Goal: Information Seeking & Learning: Learn about a topic

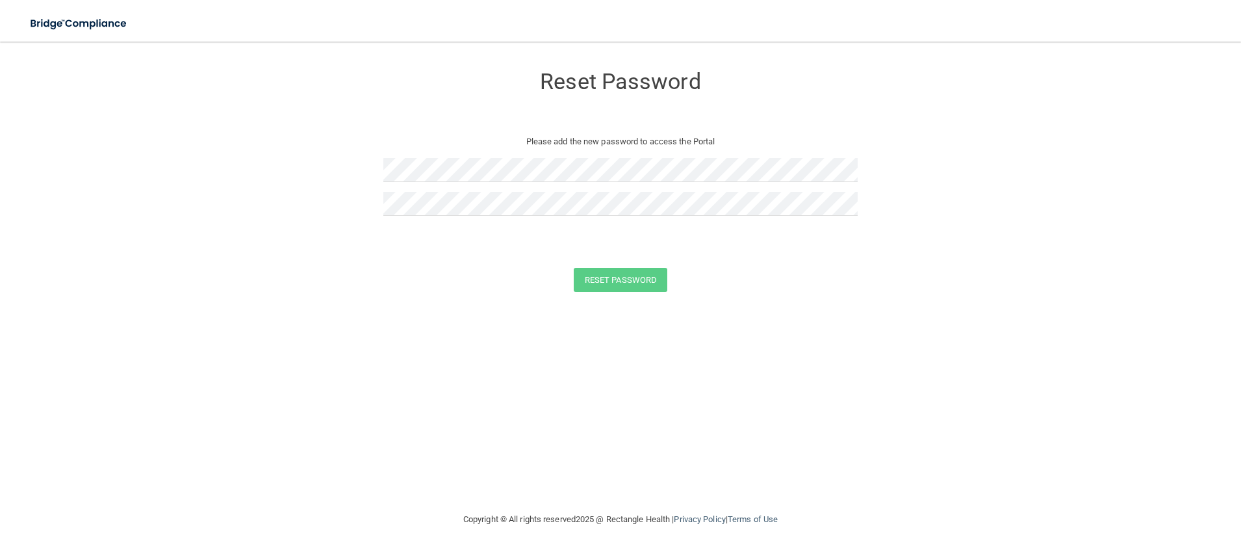
click at [390, 129] on div "Reset Password Please add the new password to access the Portal" at bounding box center [620, 145] width 474 height 181
click at [395, 131] on div "Reset Password Please add the new password to access the Portal" at bounding box center [620, 145] width 474 height 181
click at [841, 273] on div "Reset Password" at bounding box center [620, 280] width 1209 height 24
drag, startPoint x: 474, startPoint y: 332, endPoint x: 483, endPoint y: 325, distance: 11.6
click at [474, 332] on div "Reset Password Please add the new password to access the Portal Passwords have …" at bounding box center [620, 277] width 1189 height 444
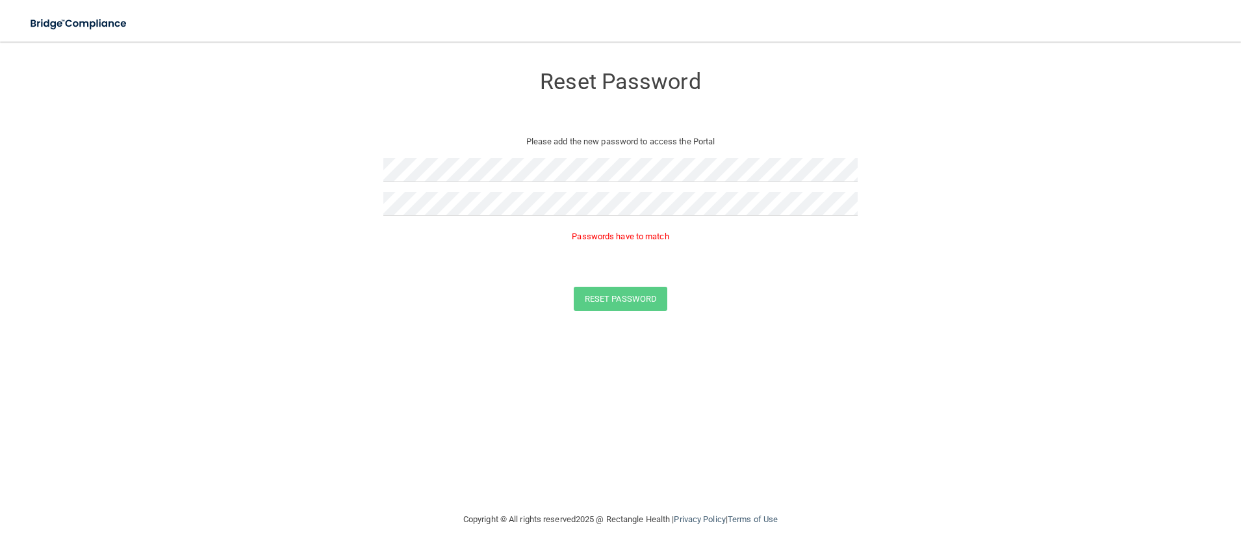
click at [474, 374] on div "Reset Password Please add the new password to access the Portal Passwords have …" at bounding box center [620, 277] width 1189 height 444
click at [466, 324] on div "Reset Password Please add the new password to access the Portal Reset Password …" at bounding box center [620, 277] width 1189 height 444
click at [609, 279] on button "Reset Password" at bounding box center [621, 280] width 94 height 24
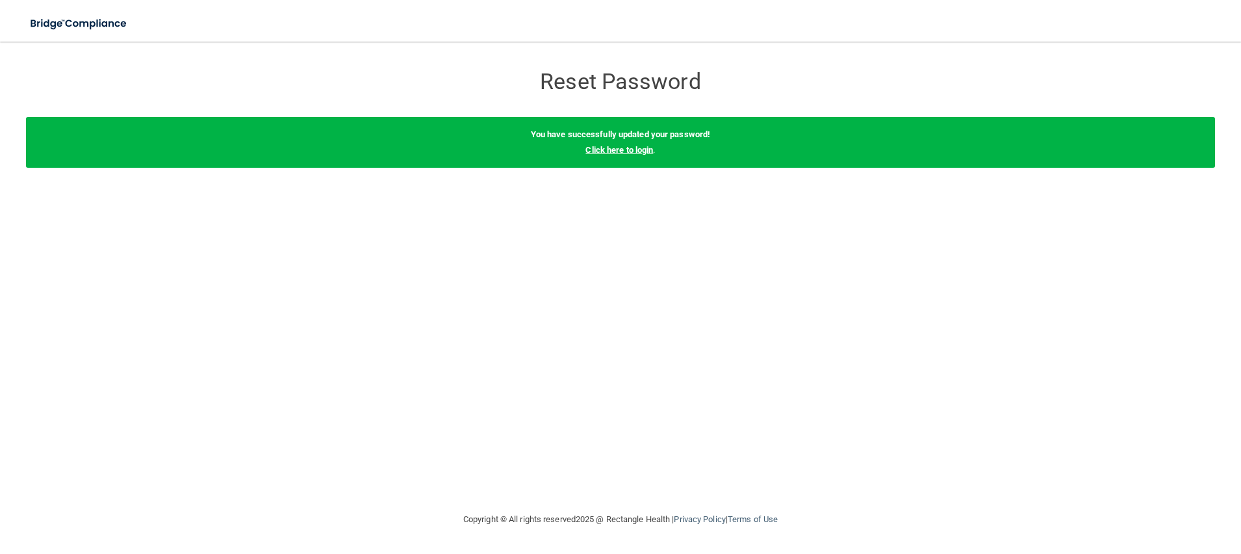
click at [637, 147] on link "Click here to login" at bounding box center [619, 150] width 68 height 10
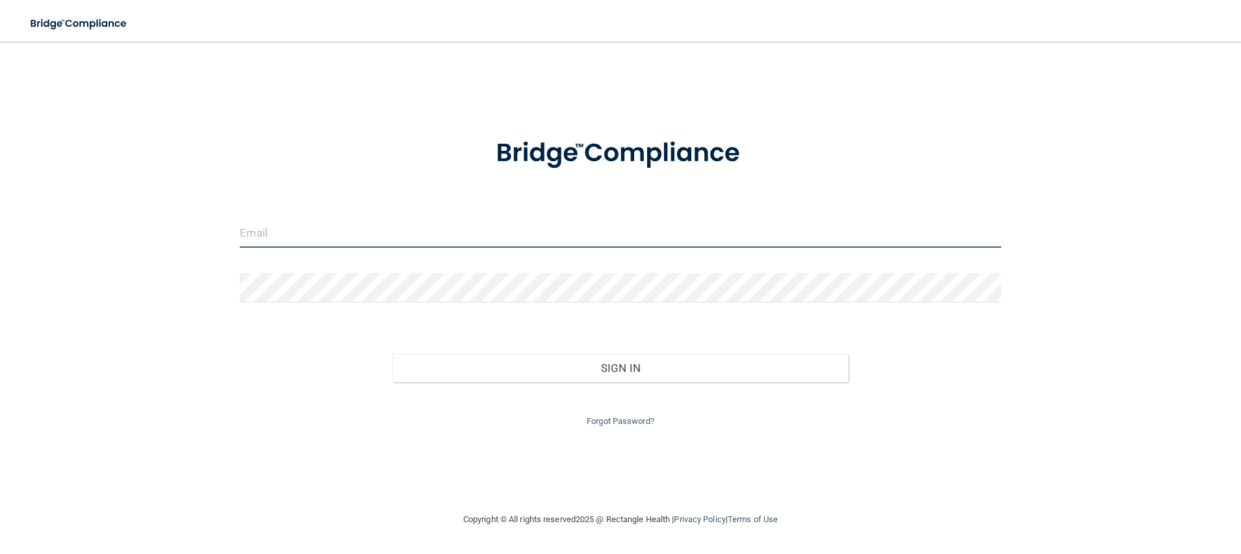
click at [395, 241] on input "email" at bounding box center [620, 232] width 761 height 29
type input "[EMAIL_ADDRESS][DOMAIN_NAME]"
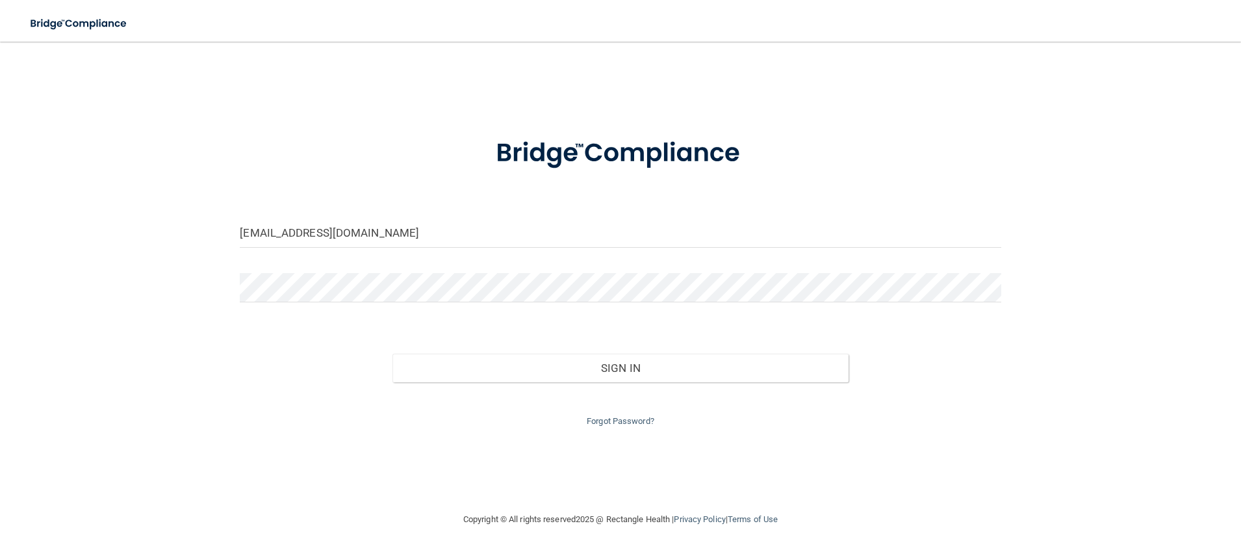
click at [364, 302] on div at bounding box center [620, 292] width 780 height 39
click at [392, 353] on button "Sign In" at bounding box center [620, 367] width 457 height 29
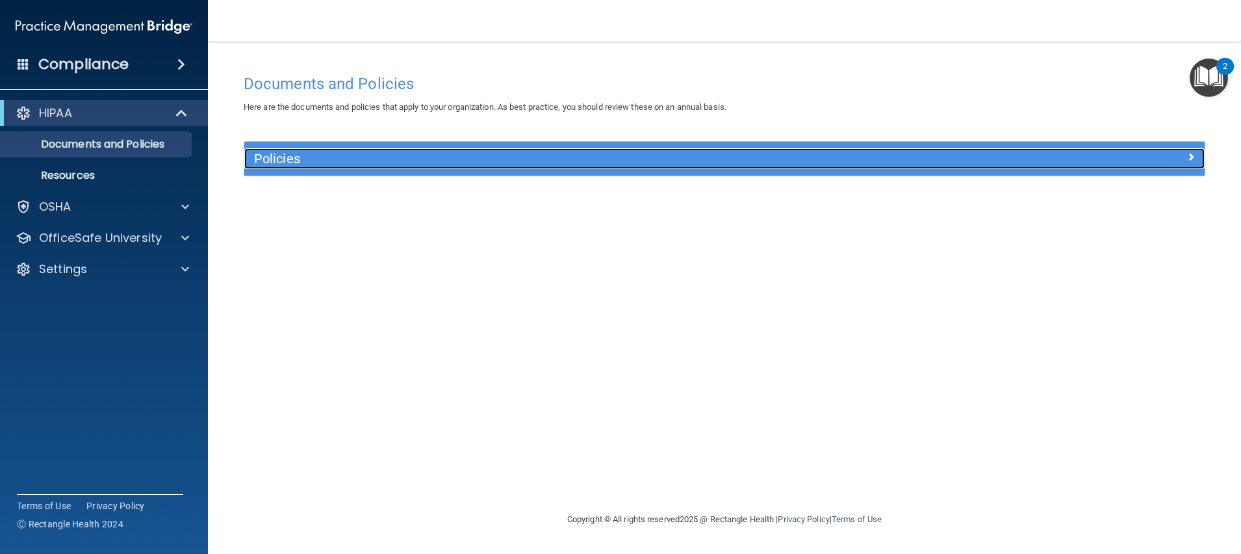
click at [370, 159] on h5 "Policies" at bounding box center [604, 158] width 701 height 14
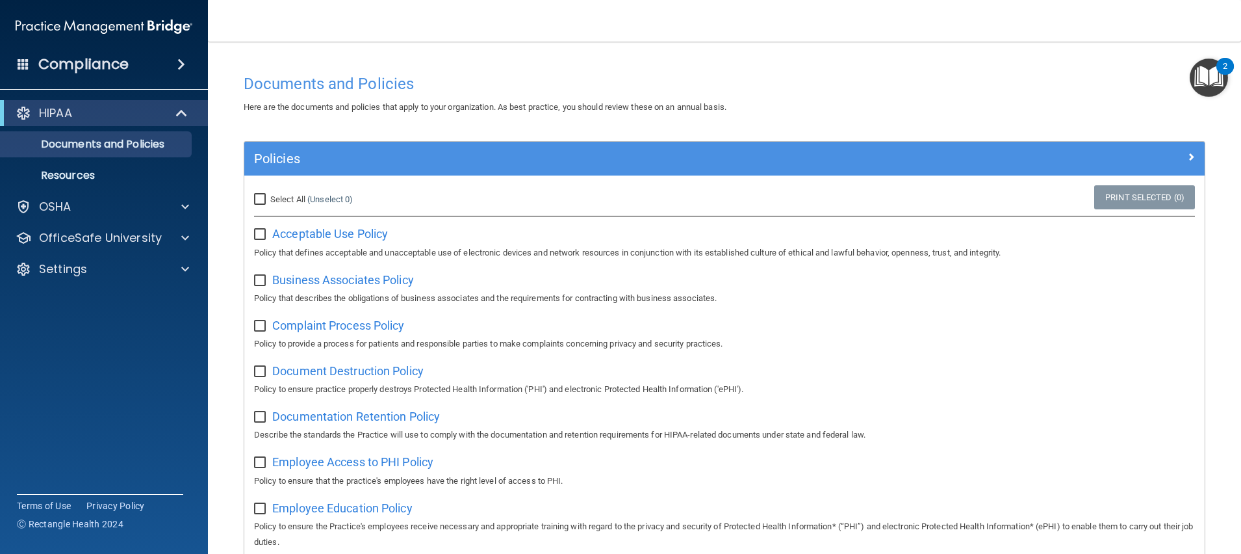
scroll to position [97, 0]
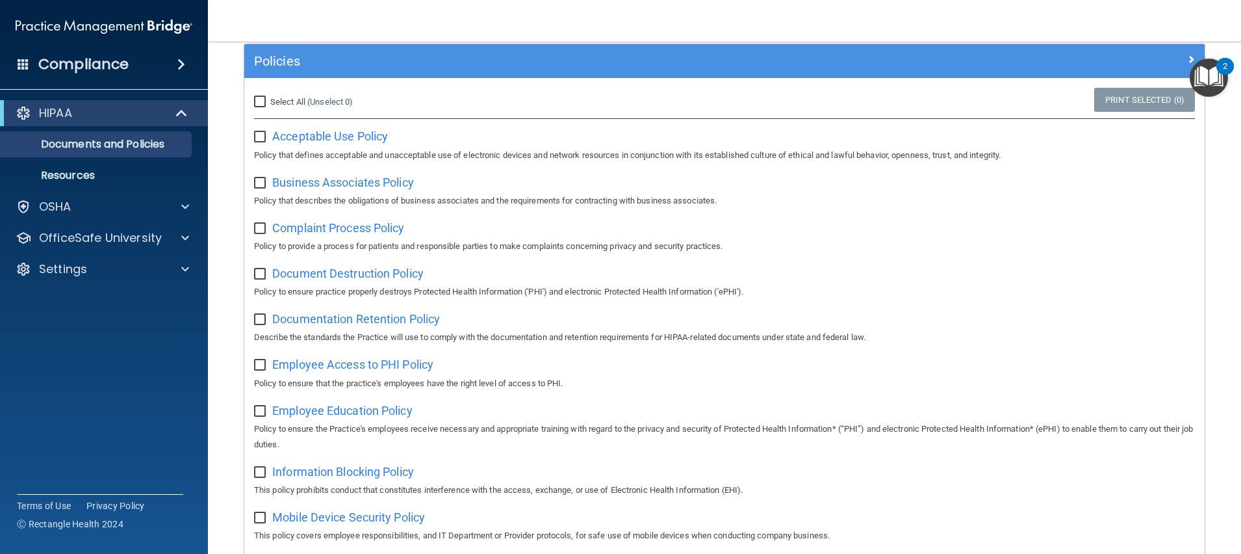
click at [263, 139] on input "checkbox" at bounding box center [261, 137] width 15 height 10
click at [259, 129] on label at bounding box center [262, 132] width 16 height 15
click at [259, 132] on input "checkbox" at bounding box center [261, 137] width 15 height 10
checkbox input "false"
click at [258, 98] on input "Select All (Unselect 0) Unselect All" at bounding box center [261, 102] width 15 height 10
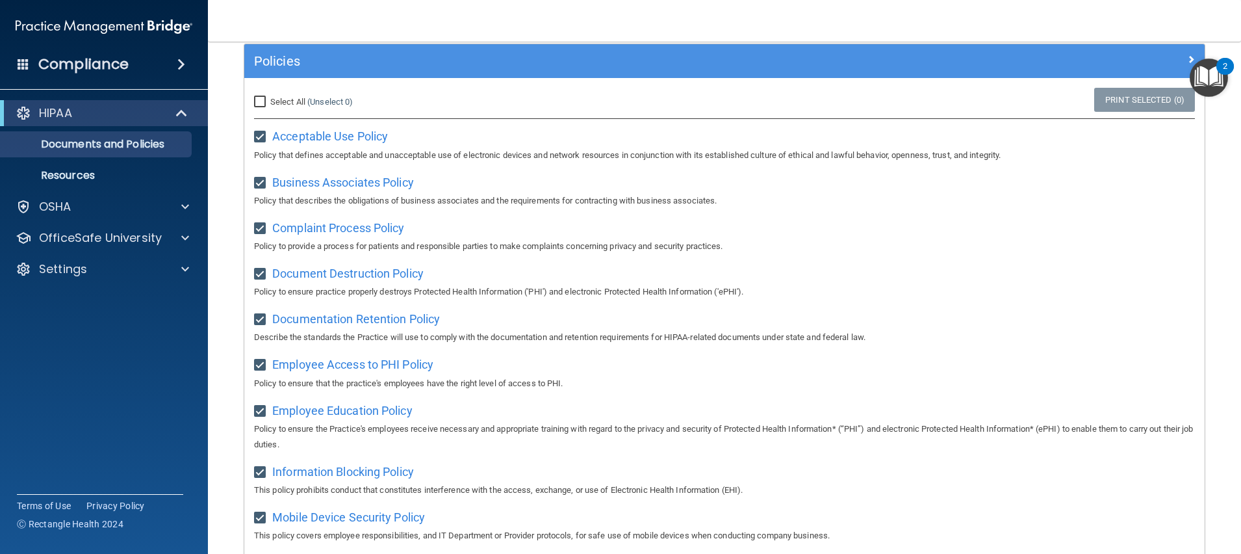
checkbox input "true"
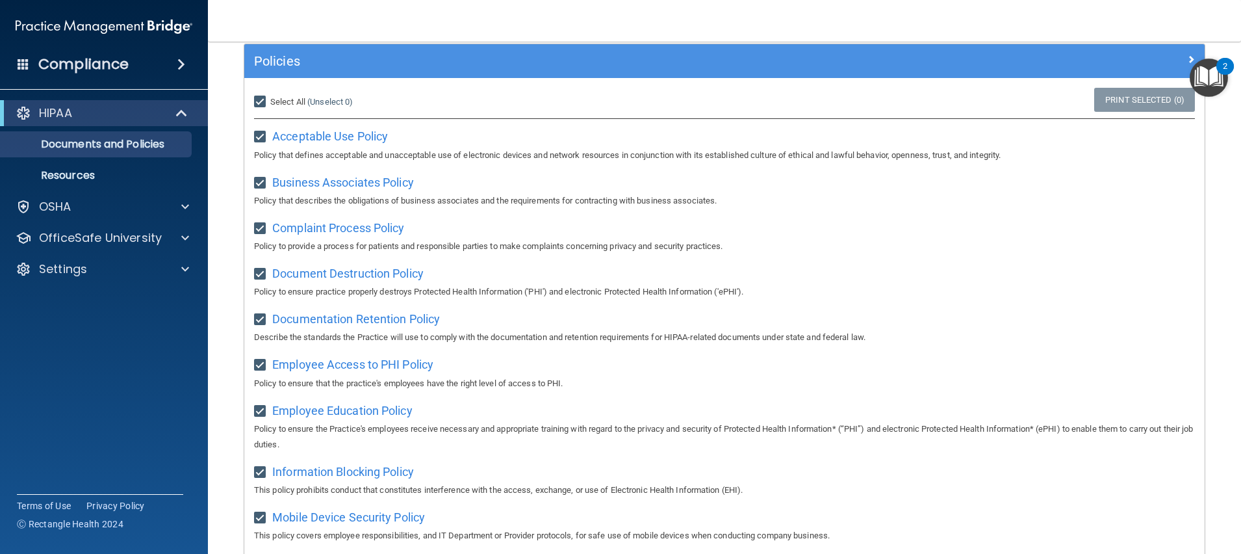
checkbox input "true"
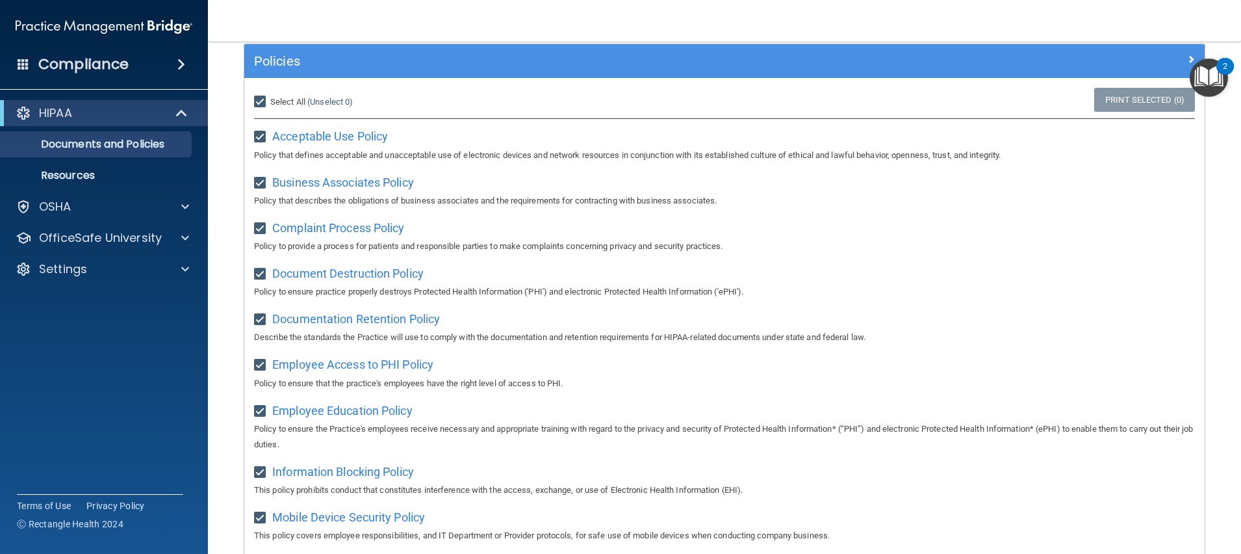
checkbox input "true"
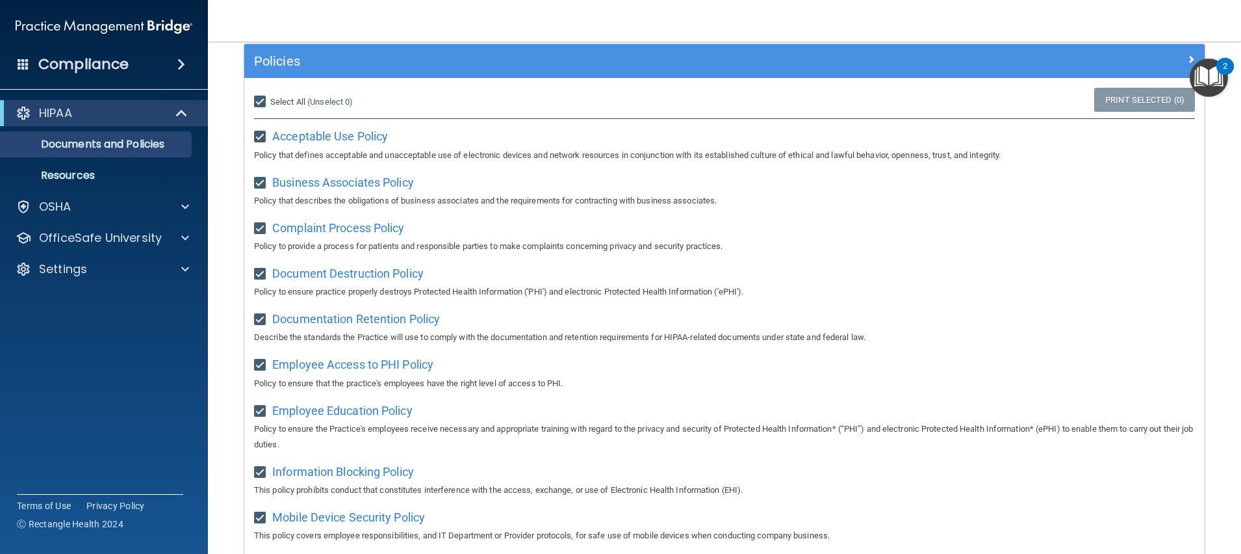
checkbox input "true"
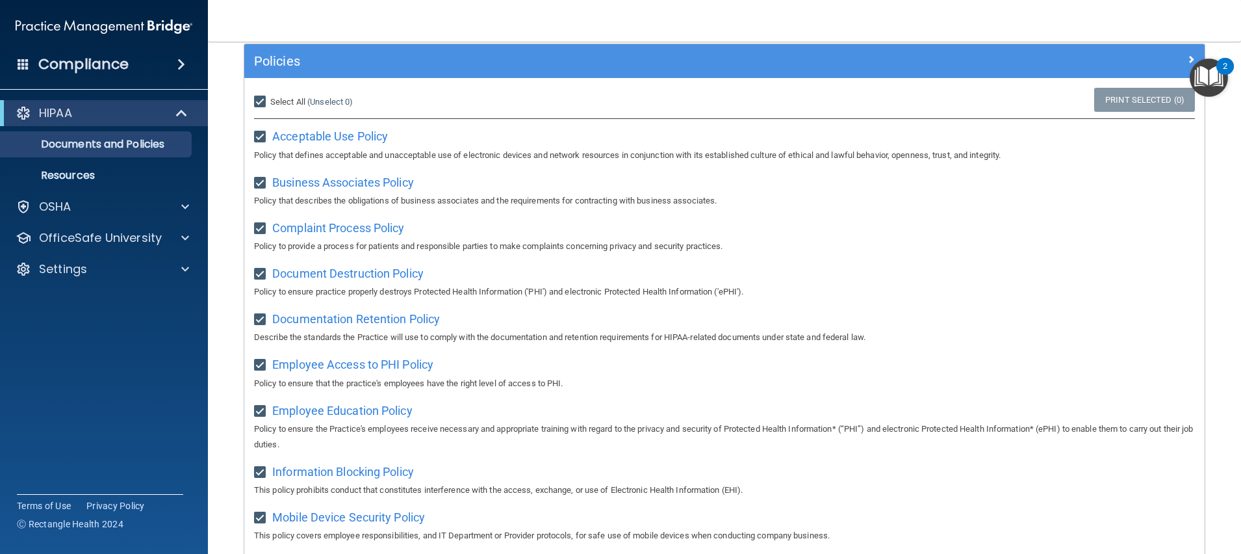
checkbox input "true"
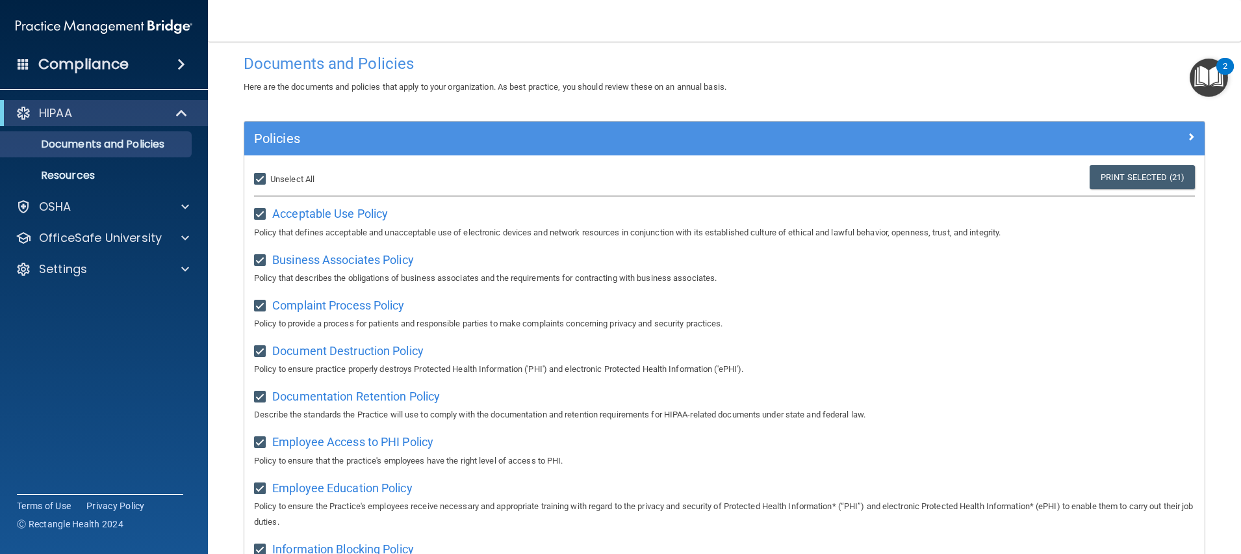
scroll to position [0, 0]
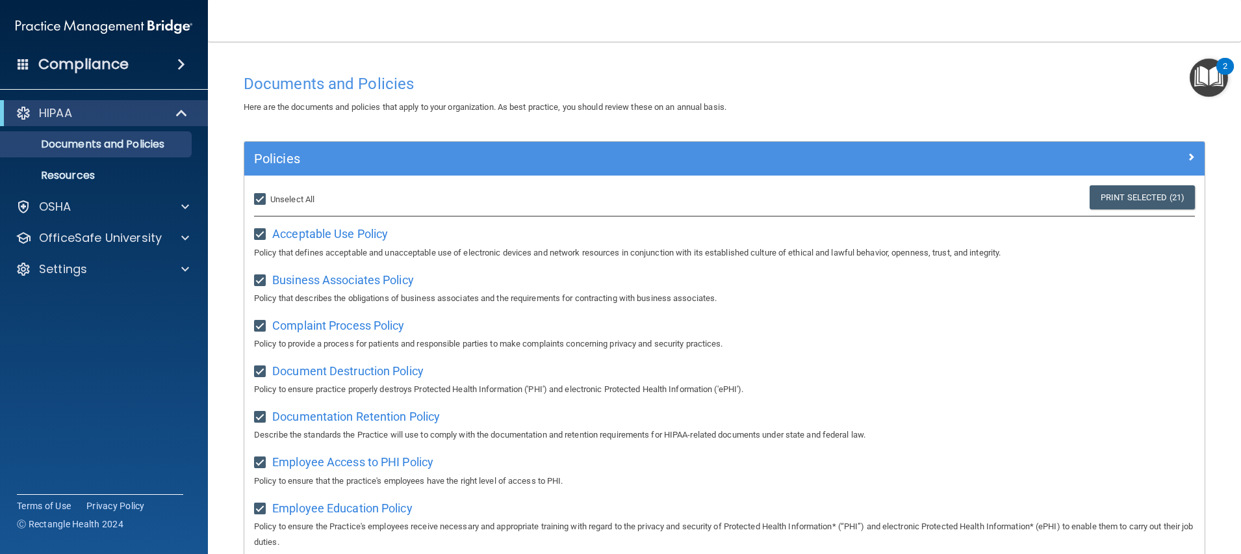
click at [263, 198] on input "Select All (Unselect 21) Unselect All" at bounding box center [261, 199] width 15 height 10
checkbox input "false"
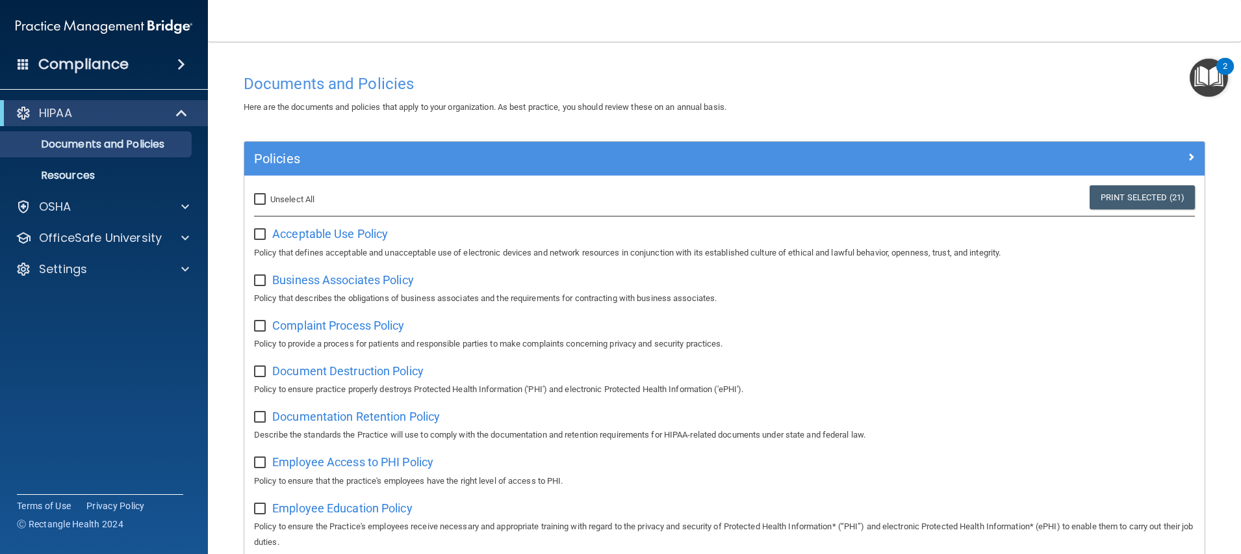
checkbox input "false"
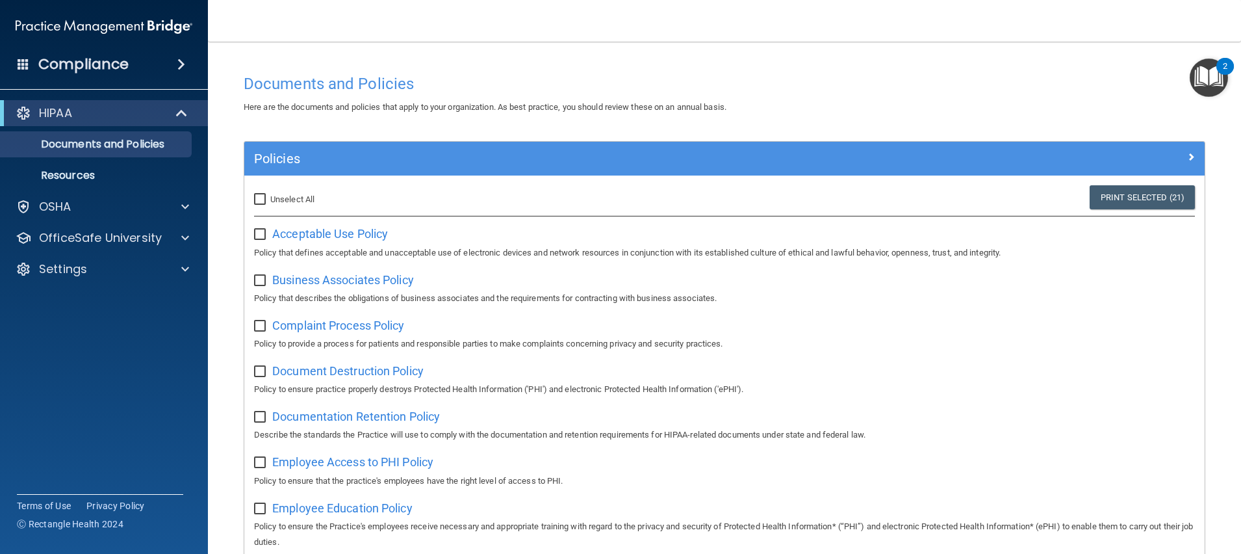
checkbox input "false"
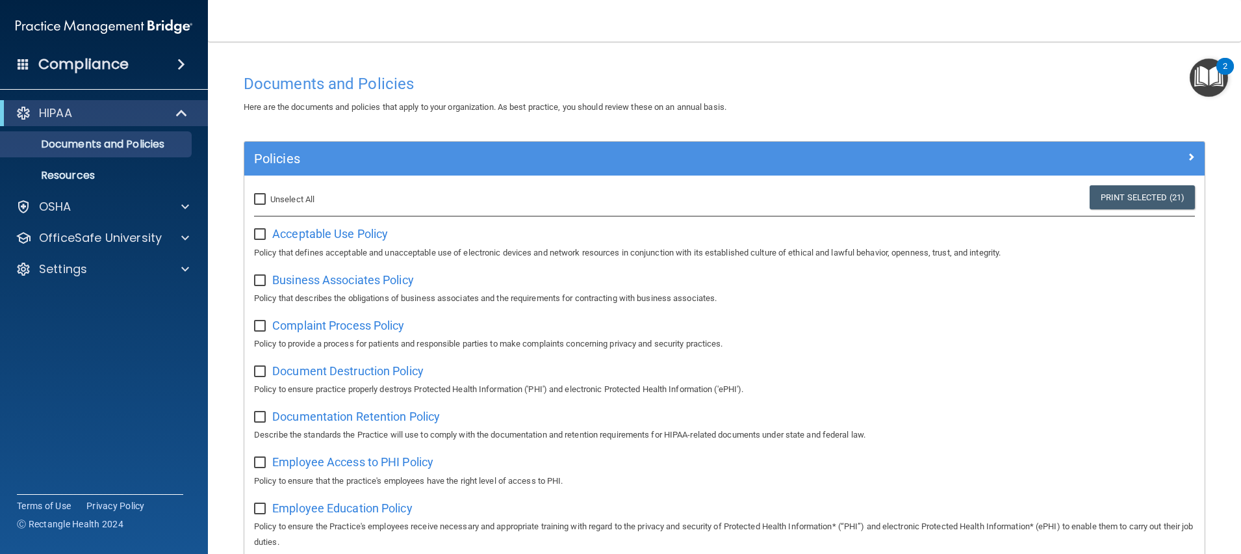
checkbox input "false"
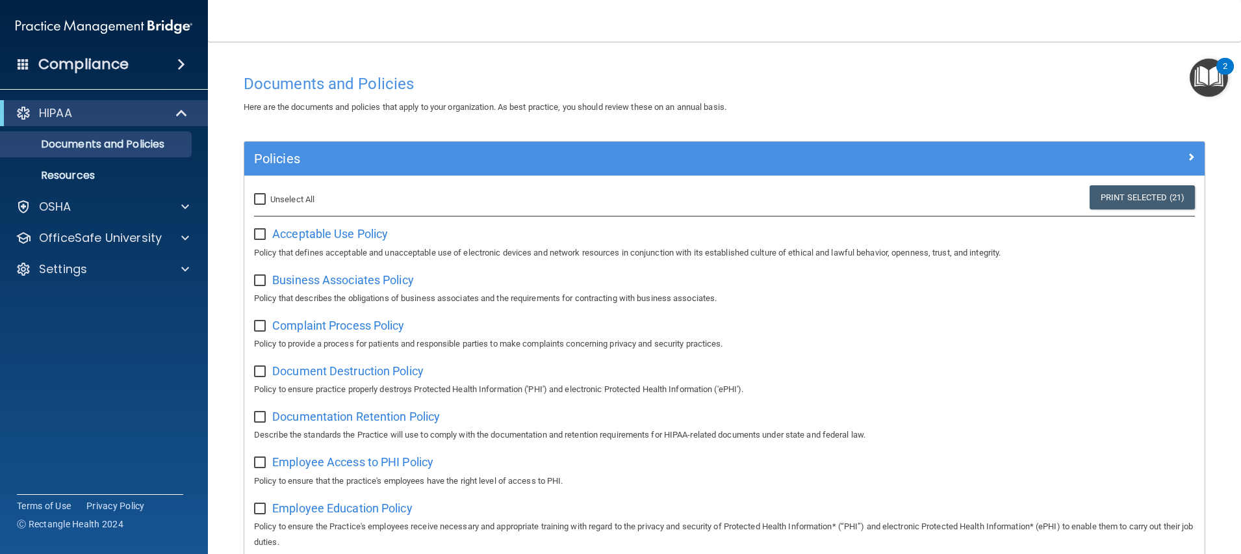
checkbox input "false"
click at [231, 131] on main "Documents and Policies Here are the documents and policies that apply to your o…" at bounding box center [724, 298] width 1033 height 512
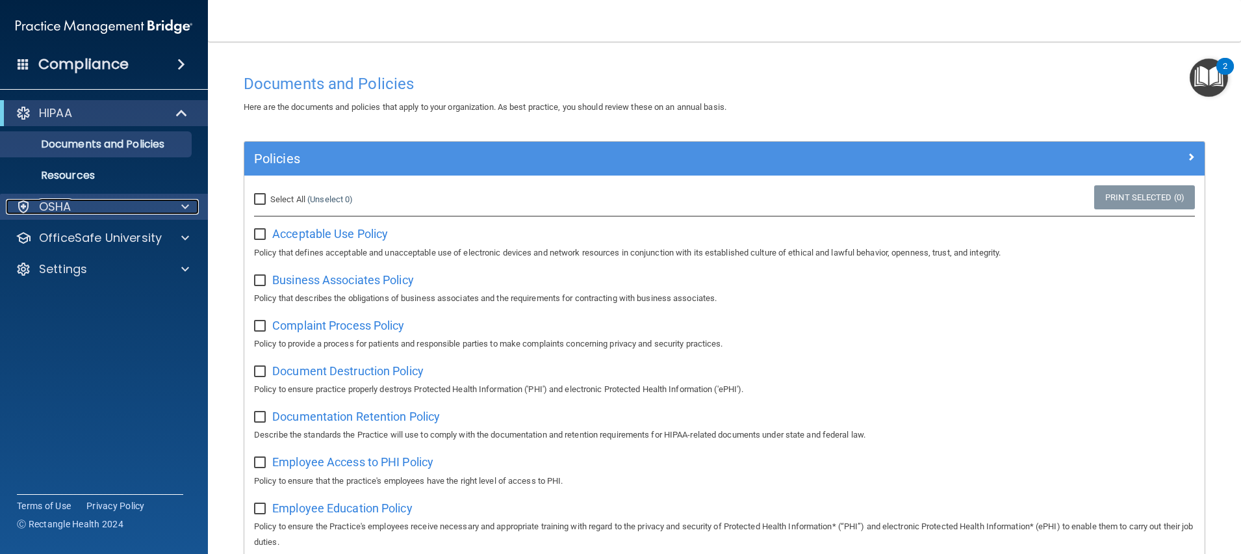
click at [101, 199] on div "OSHA" at bounding box center [86, 207] width 161 height 16
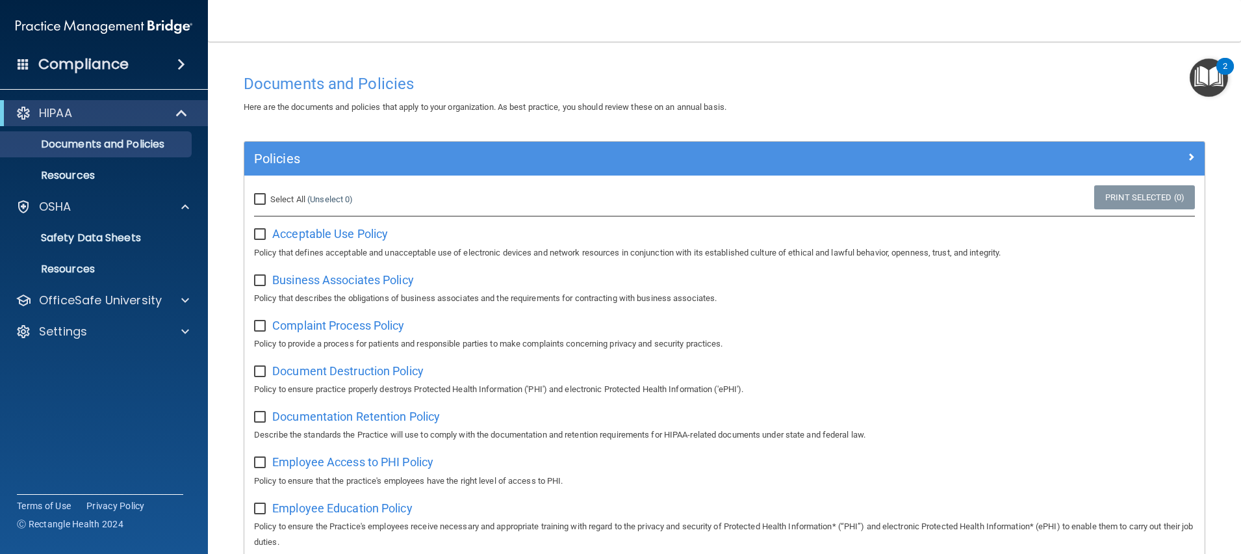
click at [181, 68] on span at bounding box center [181, 65] width 8 height 16
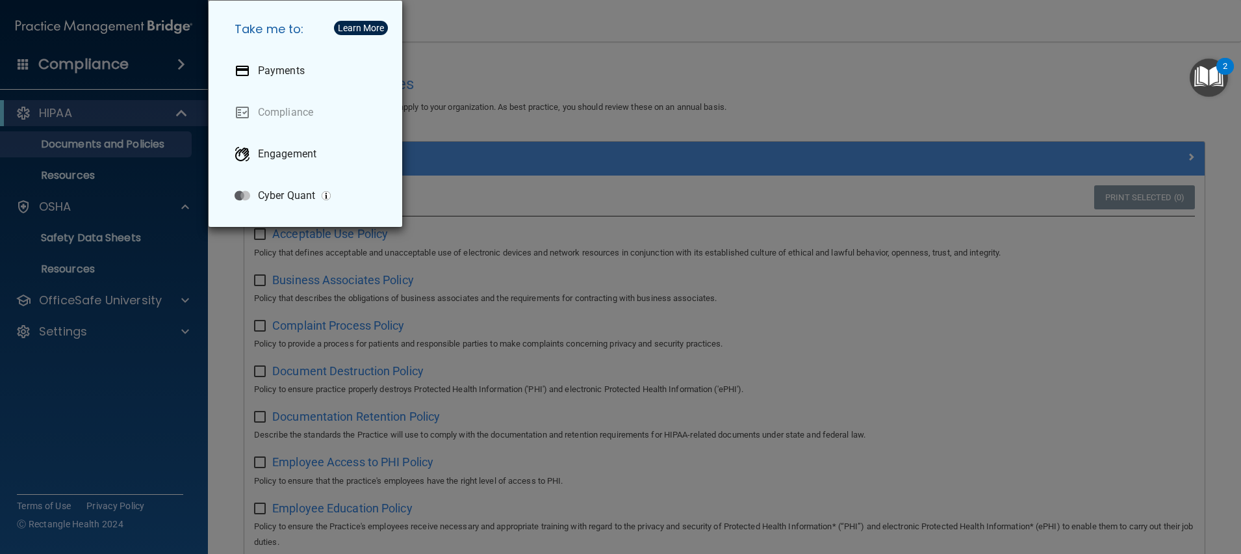
click at [523, 60] on div "Take me to: Payments Compliance Engagement Cyber Quant" at bounding box center [620, 277] width 1241 height 554
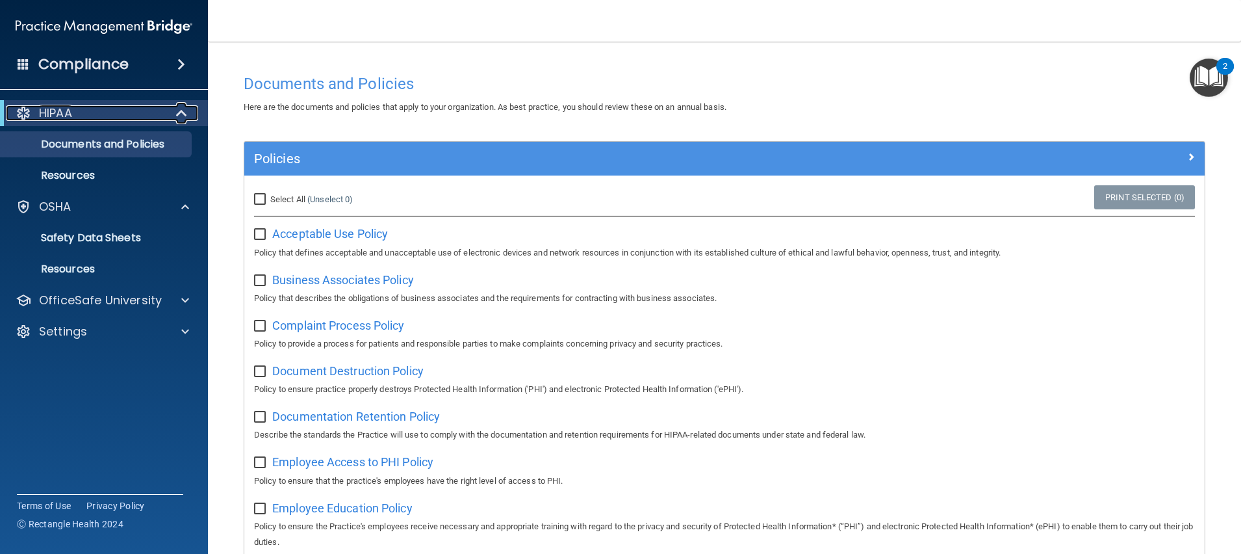
click at [173, 115] on div at bounding box center [182, 113] width 32 height 16
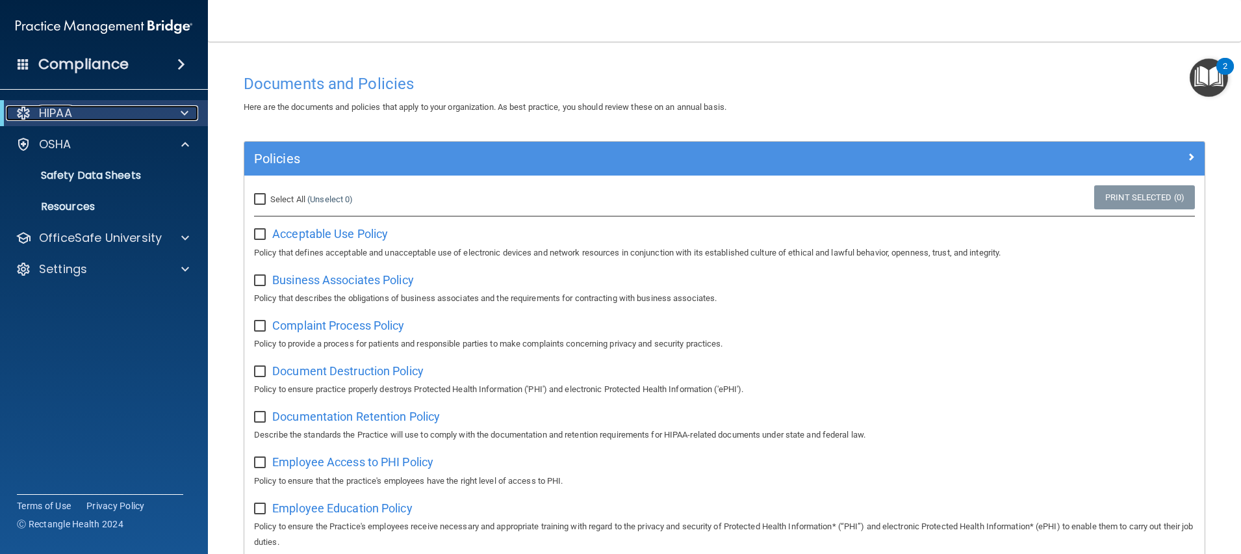
click at [176, 112] on div at bounding box center [182, 113] width 32 height 16
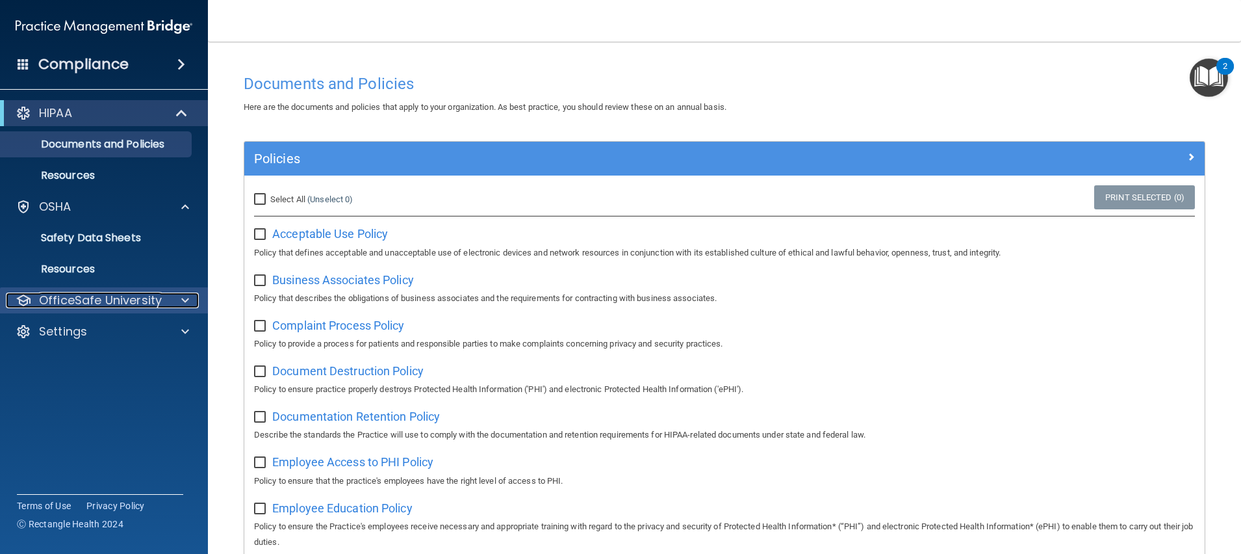
click at [167, 301] on div at bounding box center [183, 300] width 32 height 16
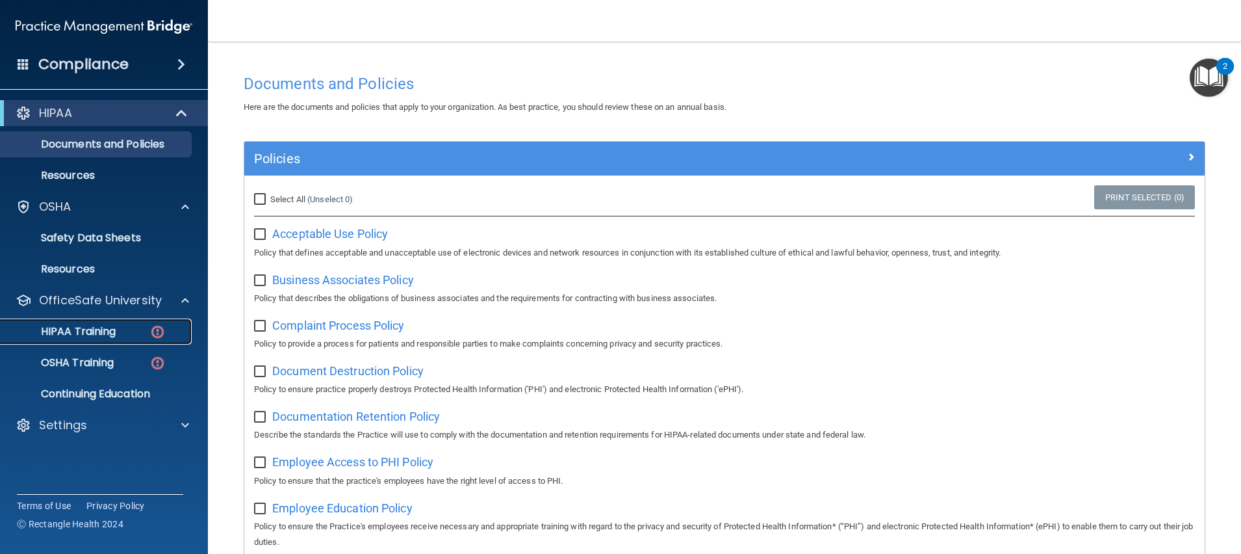
click at [127, 329] on div "HIPAA Training" at bounding box center [96, 331] width 177 height 13
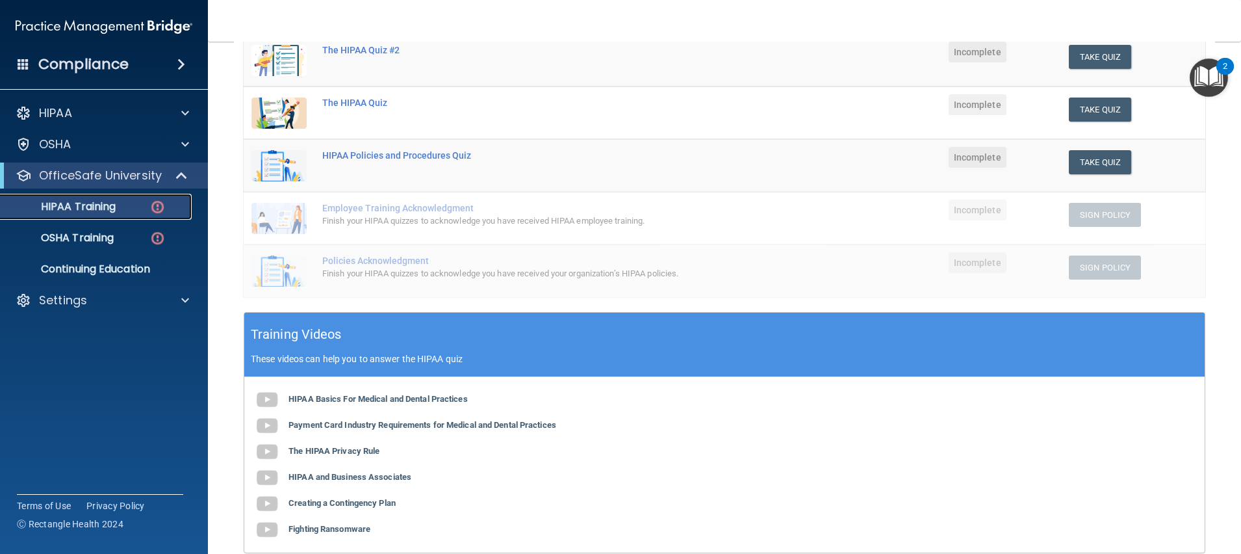
scroll to position [97, 0]
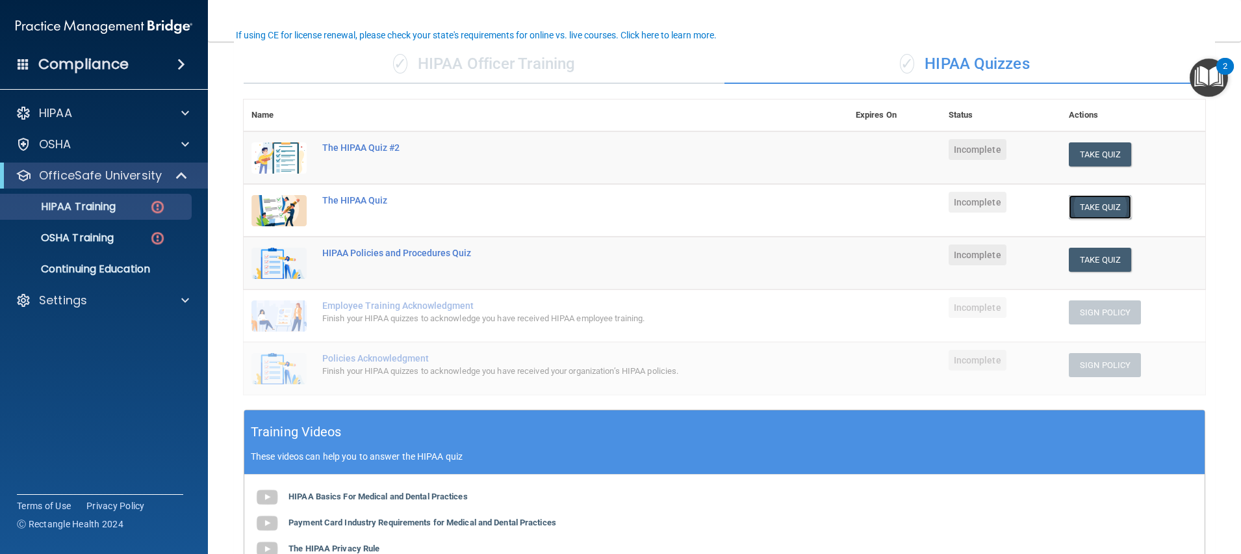
click at [1081, 204] on button "Take Quiz" at bounding box center [1100, 207] width 62 height 24
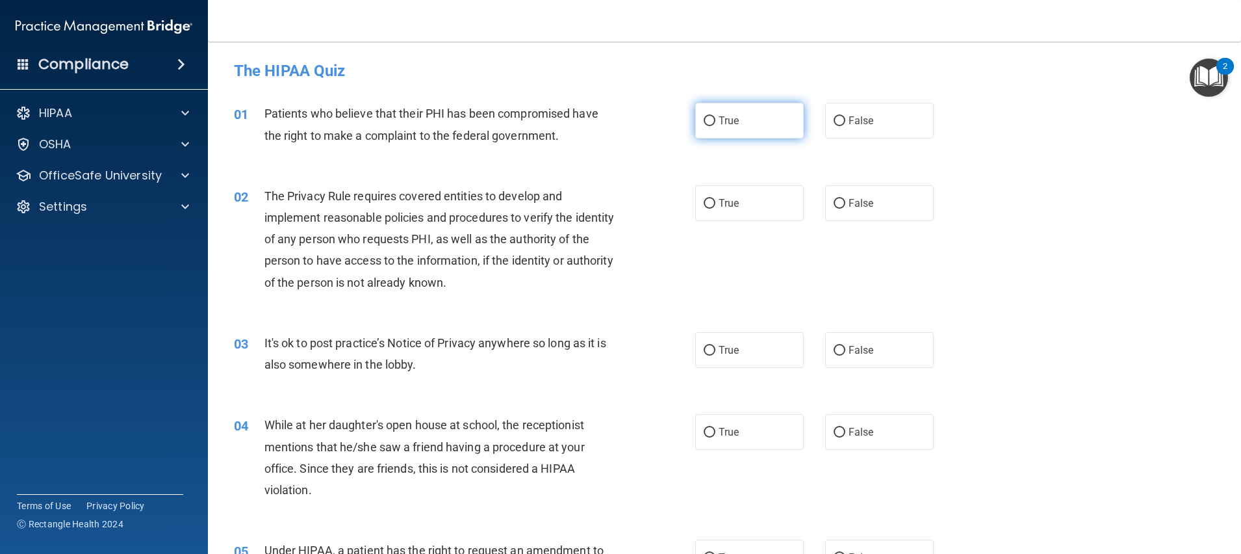
click at [733, 124] on label "True" at bounding box center [749, 121] width 109 height 36
click at [715, 124] on input "True" at bounding box center [710, 121] width 12 height 10
radio input "true"
click at [735, 201] on label "True" at bounding box center [749, 203] width 109 height 36
click at [715, 201] on input "True" at bounding box center [710, 204] width 12 height 10
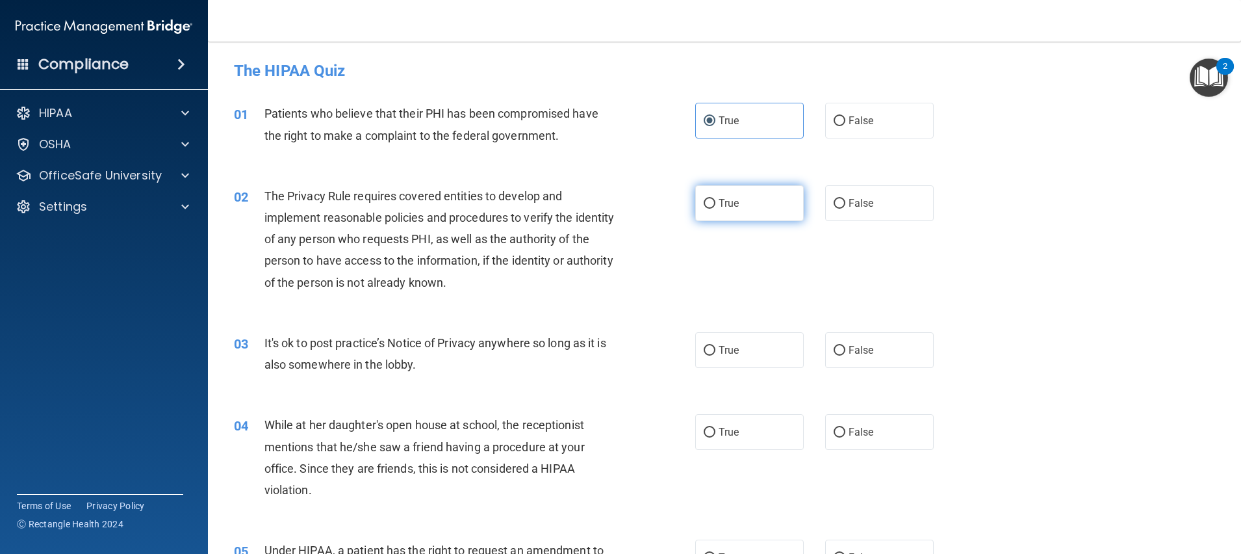
radio input "true"
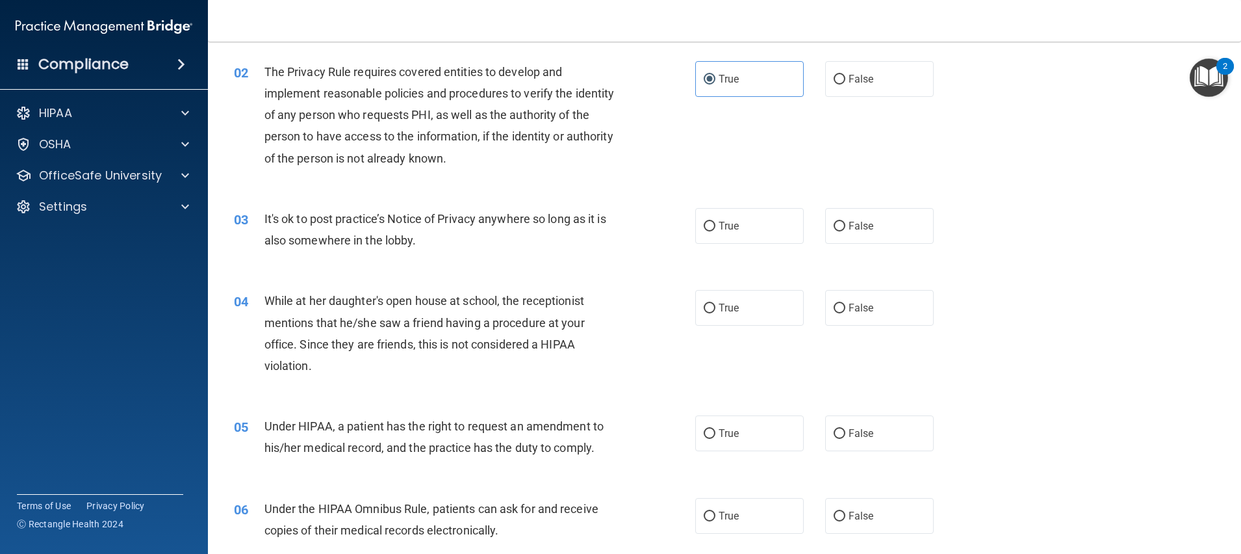
scroll to position [195, 0]
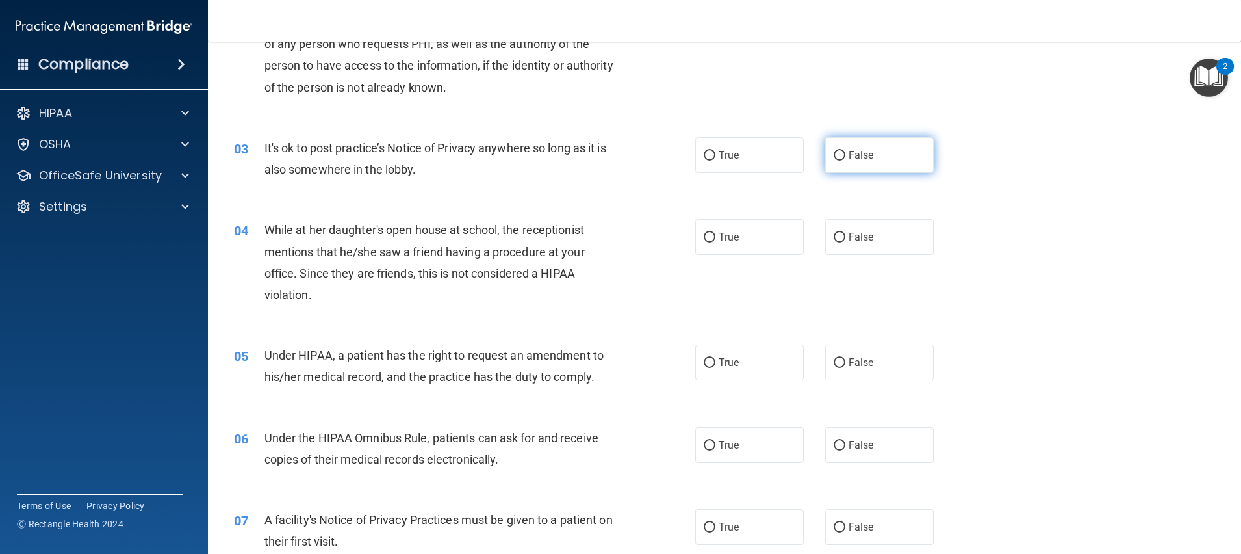
click at [858, 156] on span "False" at bounding box center [861, 155] width 25 height 12
click at [845, 156] on input "False" at bounding box center [840, 156] width 12 height 10
radio input "true"
click at [858, 228] on label "False" at bounding box center [879, 237] width 109 height 36
click at [845, 233] on input "False" at bounding box center [840, 238] width 12 height 10
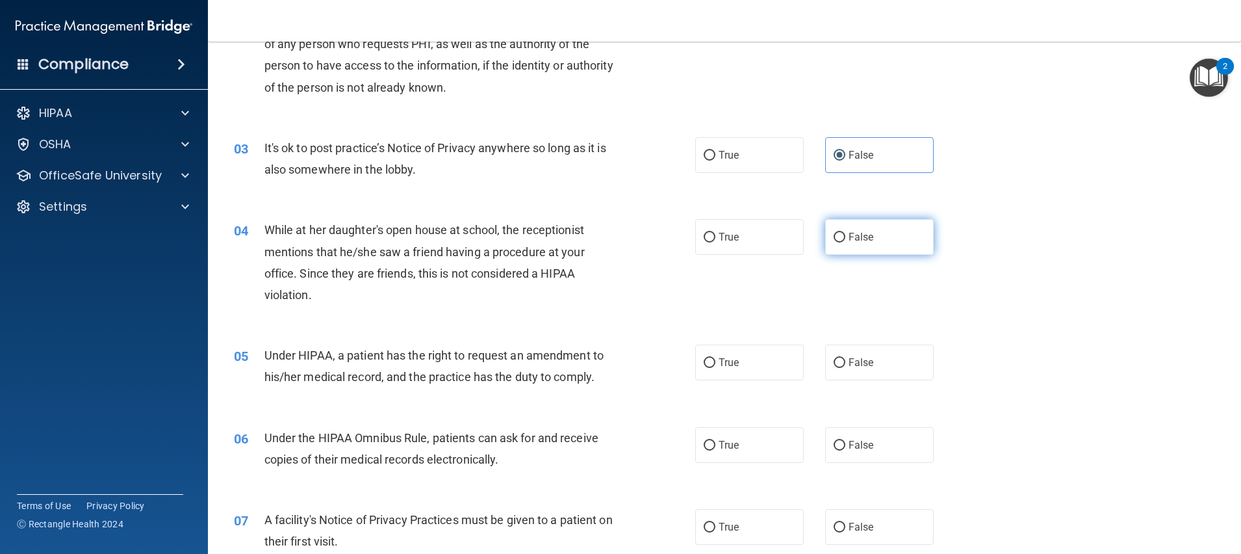
radio input "true"
click at [870, 355] on label "False" at bounding box center [879, 362] width 109 height 36
click at [845, 358] on input "False" at bounding box center [840, 363] width 12 height 10
radio input "true"
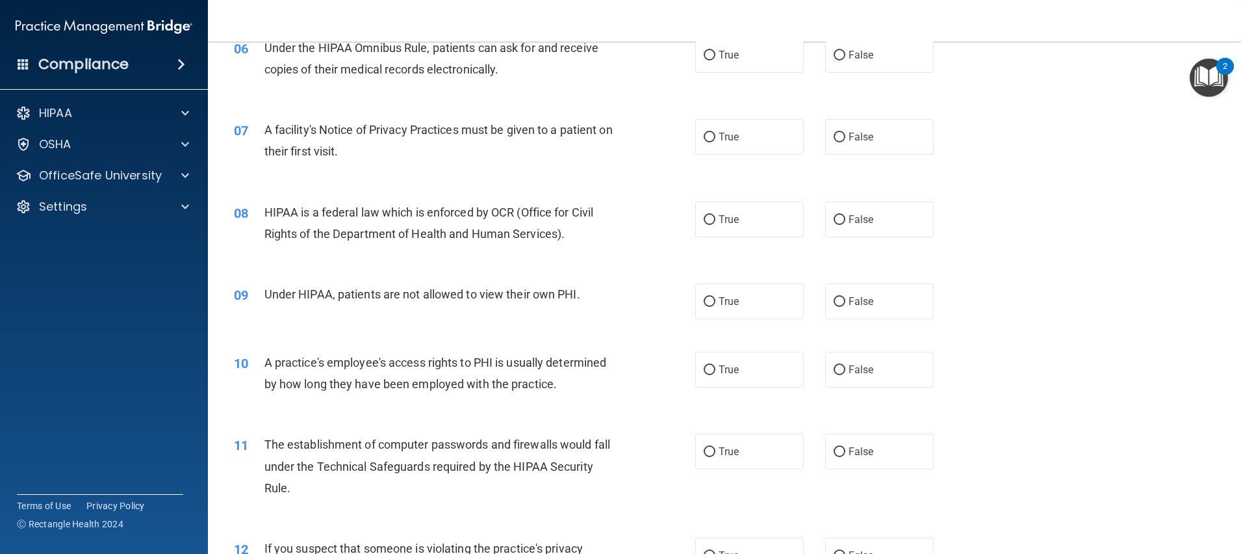
scroll to position [487, 0]
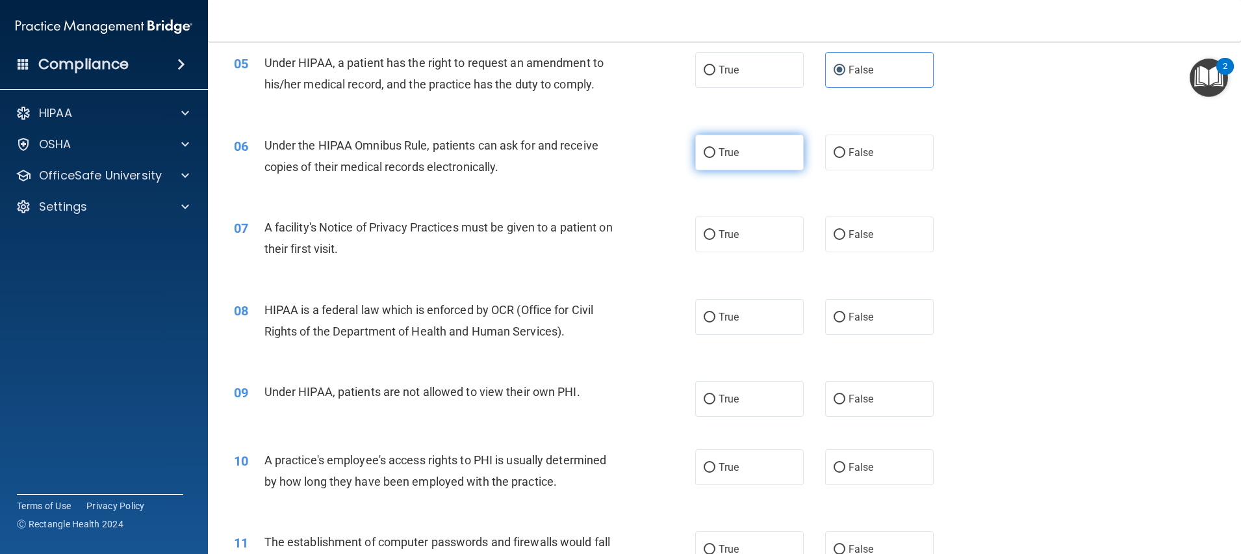
click at [721, 147] on span "True" at bounding box center [729, 152] width 20 height 12
click at [715, 148] on input "True" at bounding box center [710, 153] width 12 height 10
radio input "true"
drag, startPoint x: 732, startPoint y: 229, endPoint x: 733, endPoint y: 238, distance: 9.8
click at [732, 229] on label "True" at bounding box center [749, 234] width 109 height 36
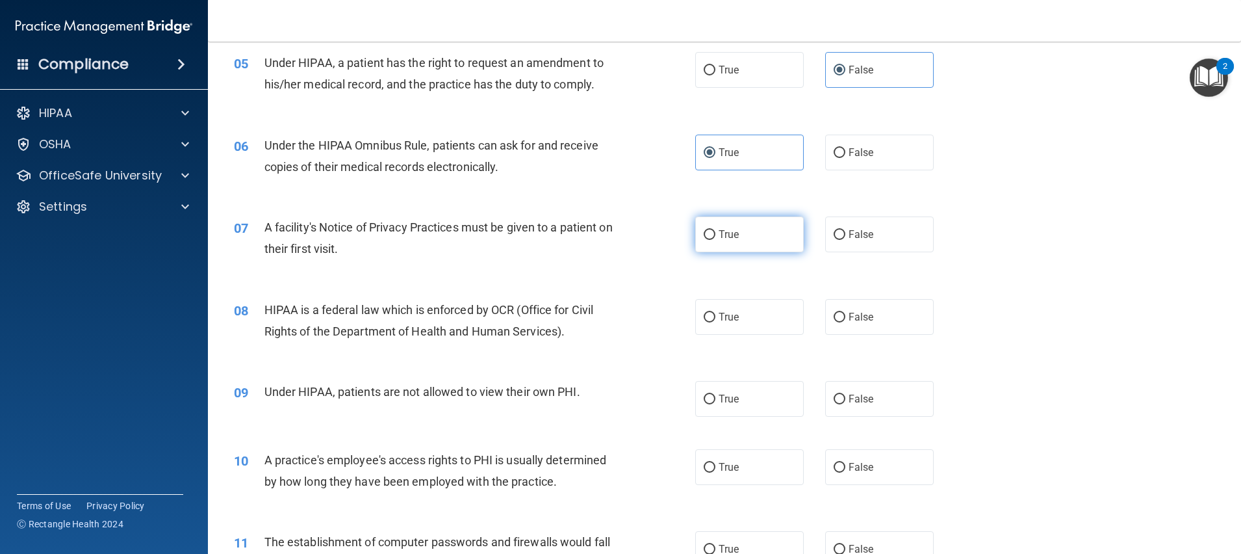
click at [715, 230] on input "True" at bounding box center [710, 235] width 12 height 10
radio input "true"
click at [743, 315] on label "True" at bounding box center [749, 317] width 109 height 36
click at [715, 315] on input "True" at bounding box center [710, 318] width 12 height 10
radio input "true"
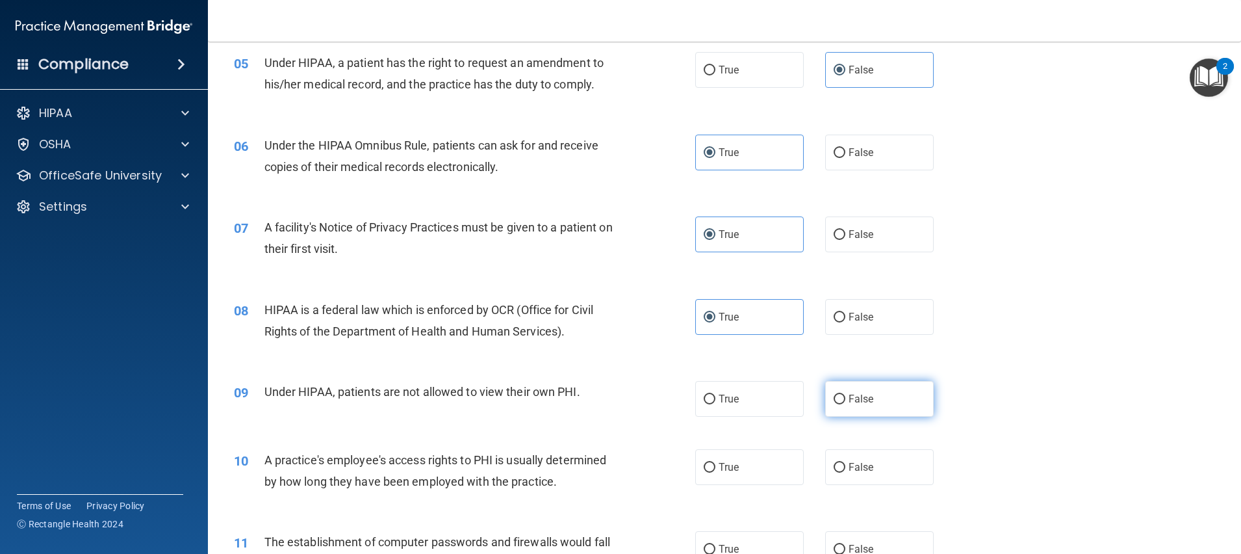
click at [858, 413] on label "False" at bounding box center [879, 399] width 109 height 36
click at [845, 404] on input "False" at bounding box center [840, 399] width 12 height 10
radio input "true"
click at [859, 457] on label "False" at bounding box center [879, 467] width 109 height 36
click at [845, 463] on input "False" at bounding box center [840, 468] width 12 height 10
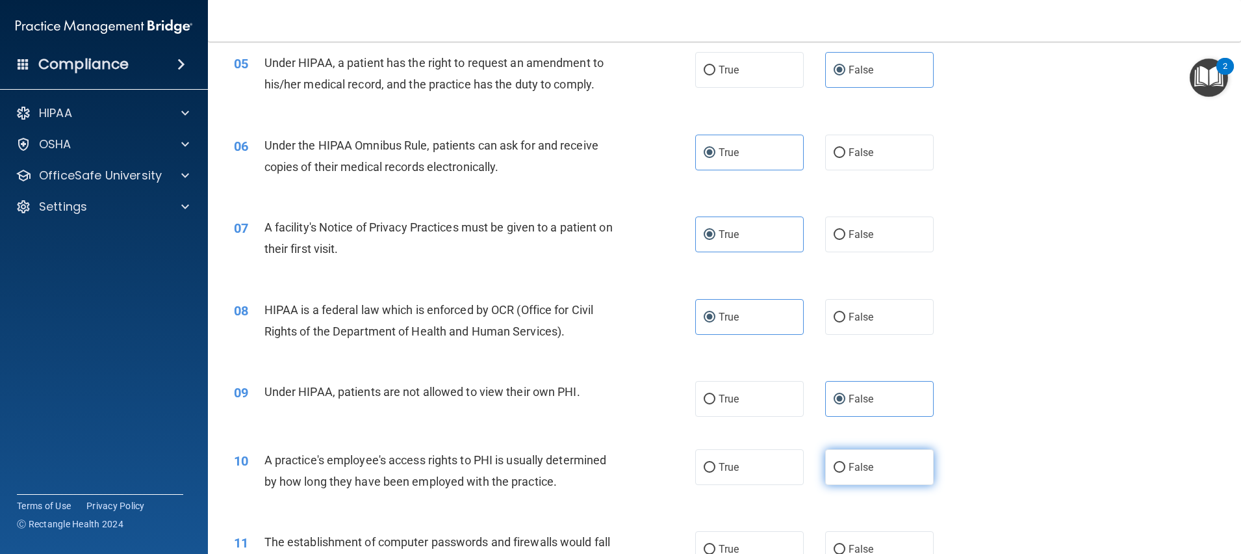
radio input "true"
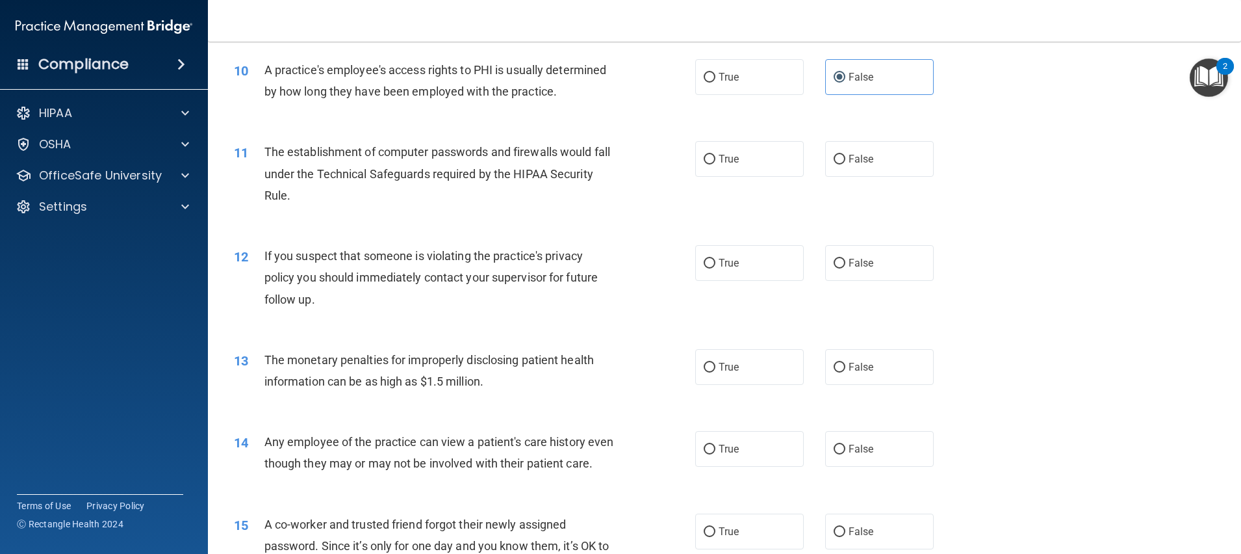
scroll to position [975, 0]
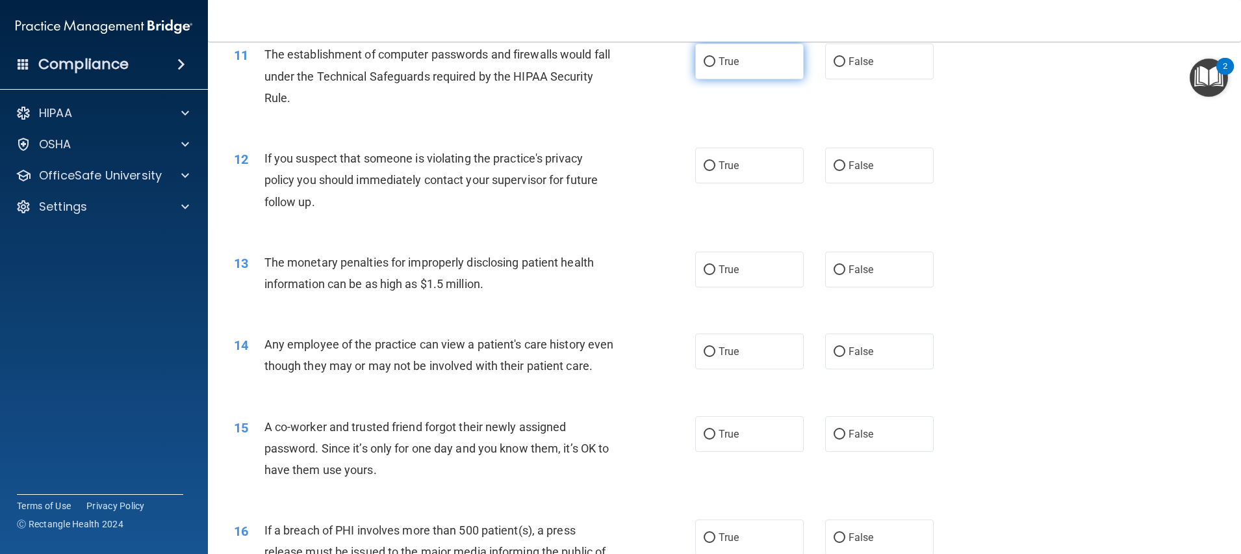
click at [744, 75] on label "True" at bounding box center [749, 62] width 109 height 36
click at [715, 67] on input "True" at bounding box center [710, 62] width 12 height 10
radio input "true"
click at [717, 173] on label "True" at bounding box center [749, 165] width 109 height 36
click at [715, 171] on input "True" at bounding box center [710, 166] width 12 height 10
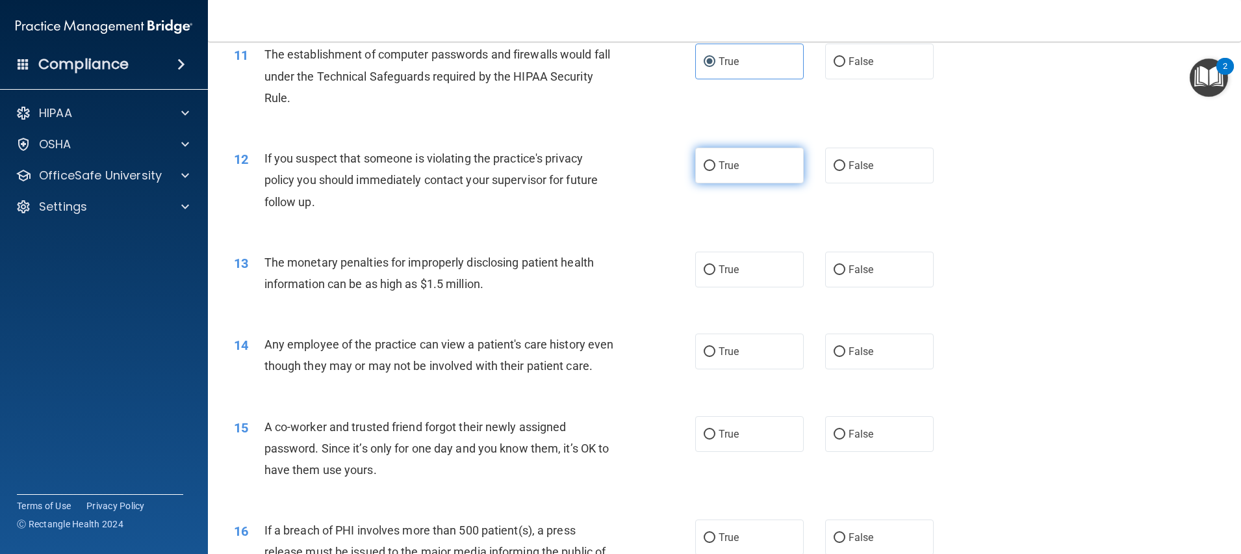
radio input "true"
click at [748, 287] on label "True" at bounding box center [749, 269] width 109 height 36
click at [715, 275] on input "True" at bounding box center [710, 270] width 12 height 10
radio input "true"
click at [866, 369] on label "False" at bounding box center [879, 351] width 109 height 36
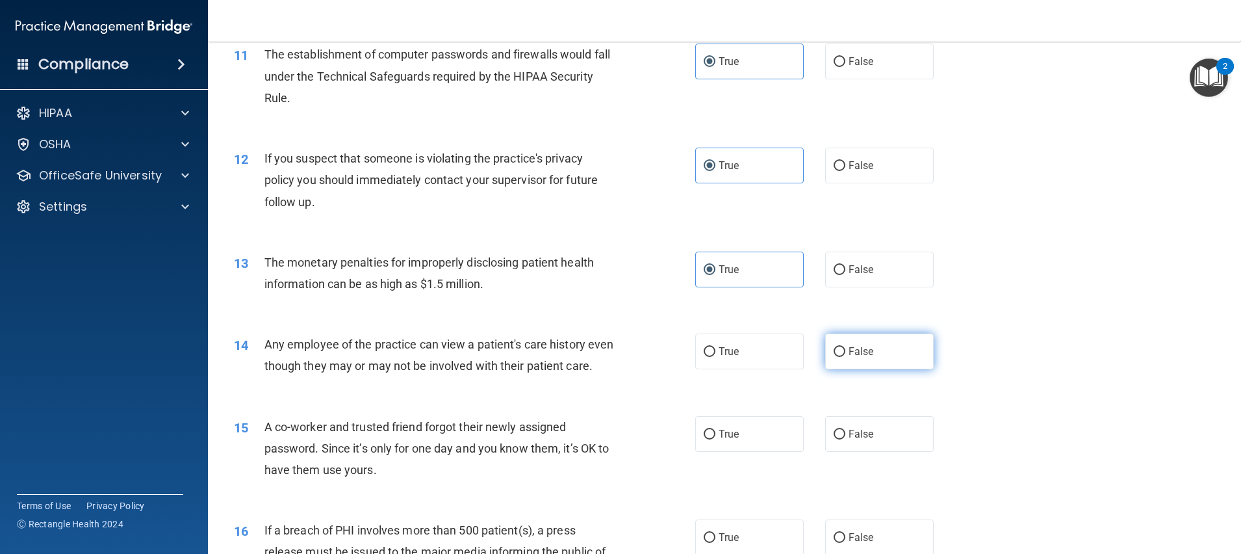
click at [845, 357] on input "False" at bounding box center [840, 352] width 12 height 10
radio input "true"
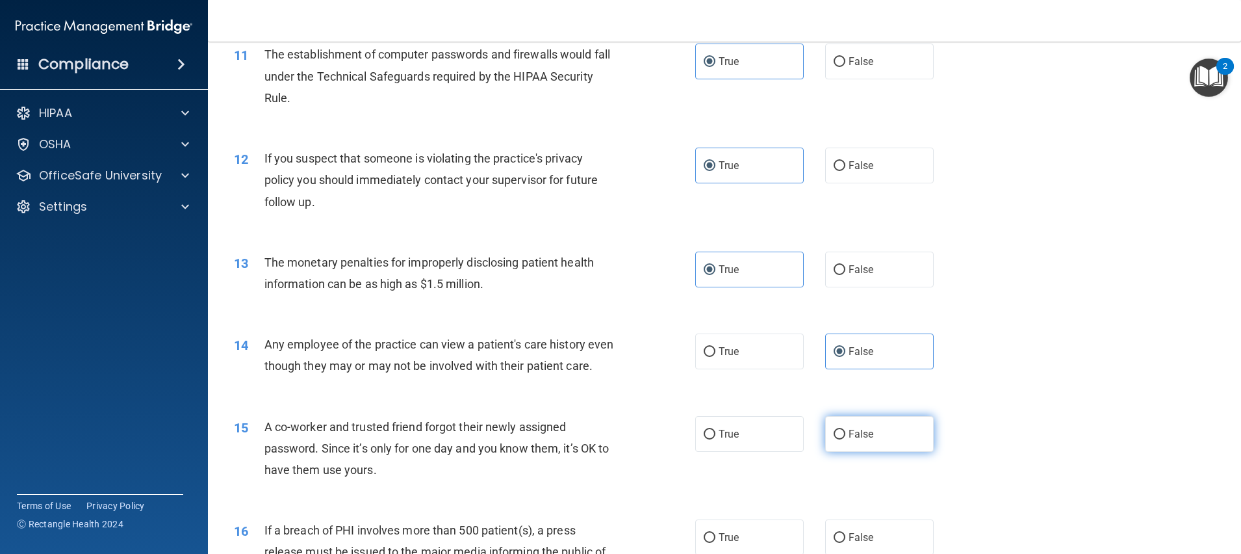
click at [878, 452] on label "False" at bounding box center [879, 434] width 109 height 36
click at [845, 439] on input "False" at bounding box center [840, 435] width 12 height 10
radio input "true"
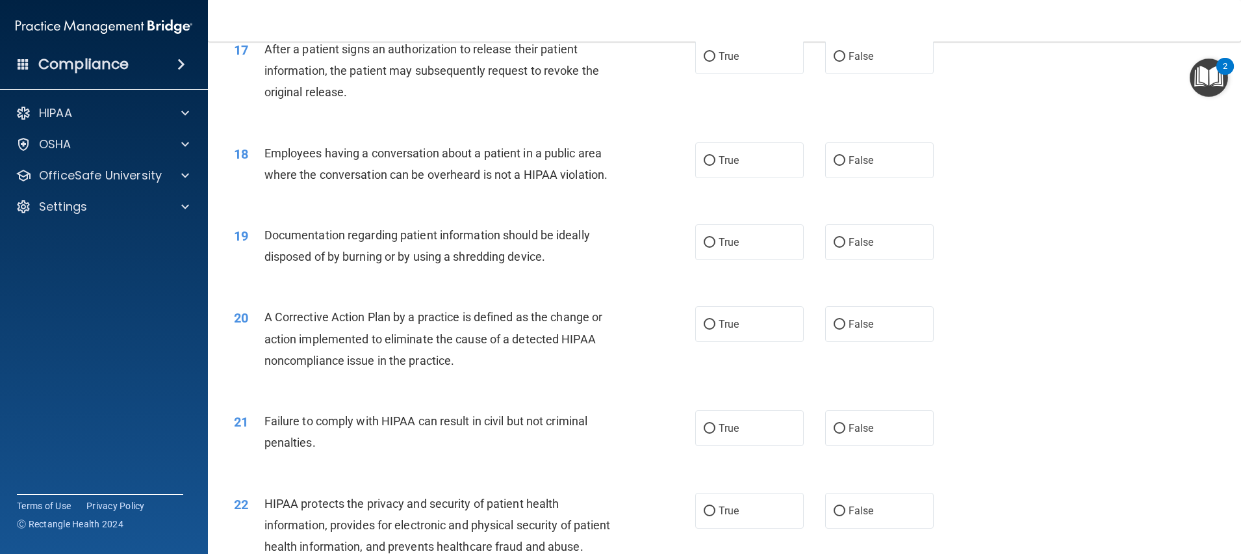
scroll to position [1462, 0]
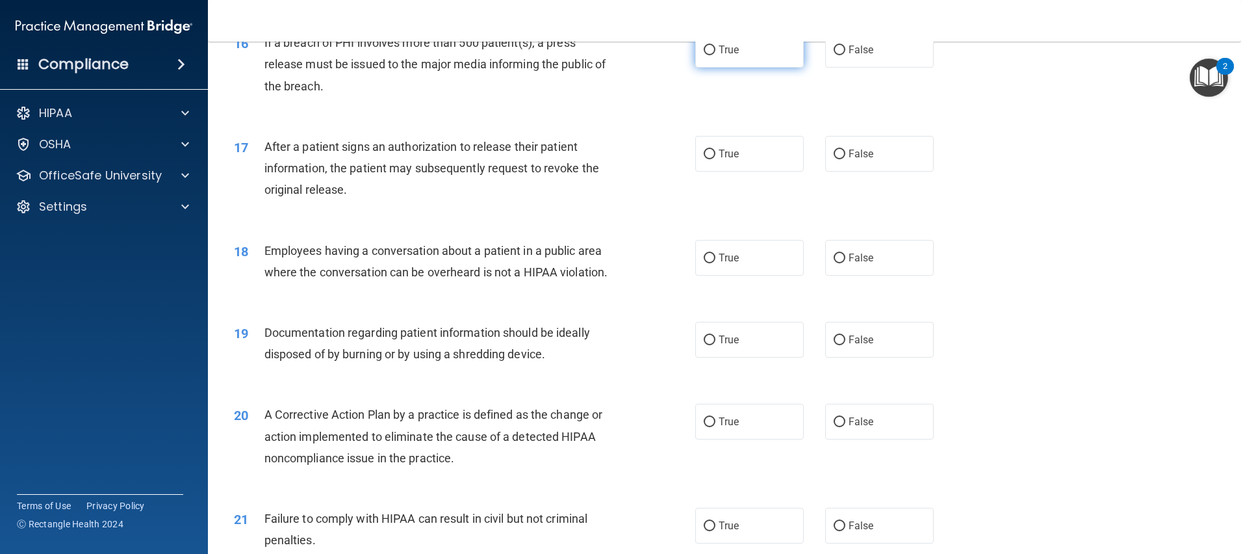
click at [724, 56] on span "True" at bounding box center [729, 50] width 20 height 12
click at [715, 55] on input "True" at bounding box center [710, 50] width 12 height 10
radio input "true"
click at [726, 172] on label "True" at bounding box center [749, 154] width 109 height 36
click at [715, 159] on input "True" at bounding box center [710, 154] width 12 height 10
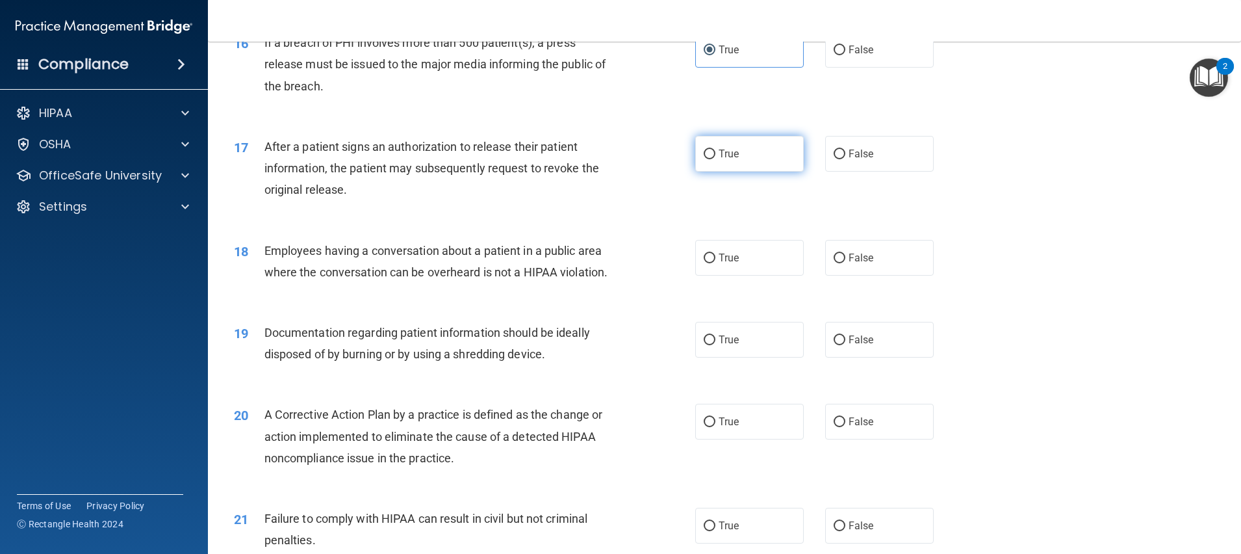
radio input "true"
click at [849, 264] on span "False" at bounding box center [861, 257] width 25 height 12
click at [845, 263] on input "False" at bounding box center [840, 258] width 12 height 10
radio input "true"
click at [754, 357] on label "True" at bounding box center [749, 340] width 109 height 36
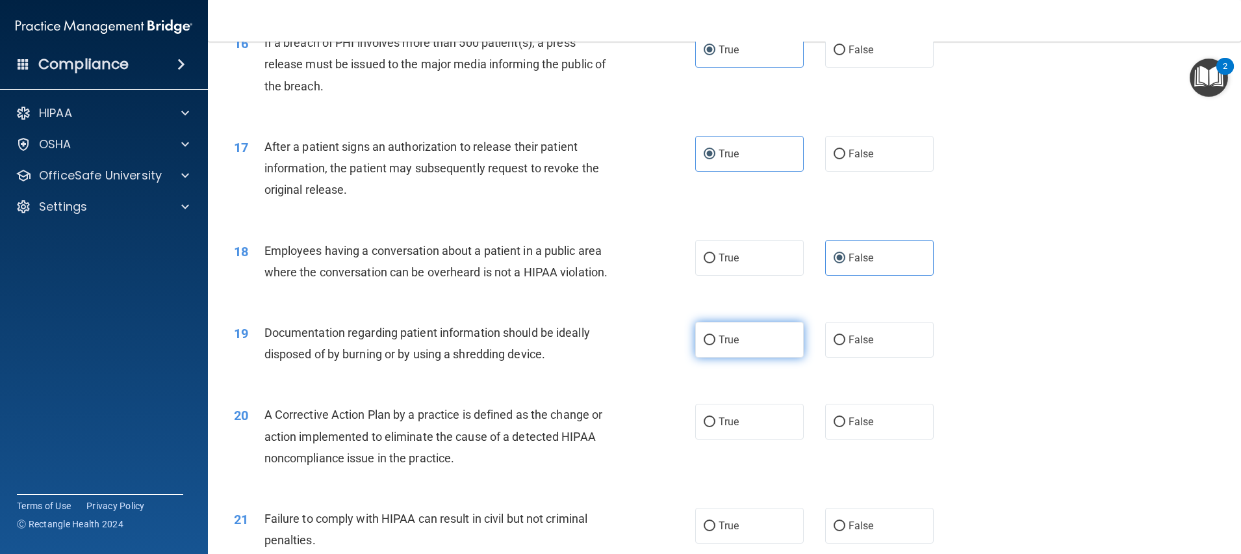
click at [715, 345] on input "True" at bounding box center [710, 340] width 12 height 10
radio input "true"
drag, startPoint x: 754, startPoint y: 461, endPoint x: 812, endPoint y: 431, distance: 65.1
click at [756, 439] on label "True" at bounding box center [749, 422] width 109 height 36
click at [715, 427] on input "True" at bounding box center [710, 422] width 12 height 10
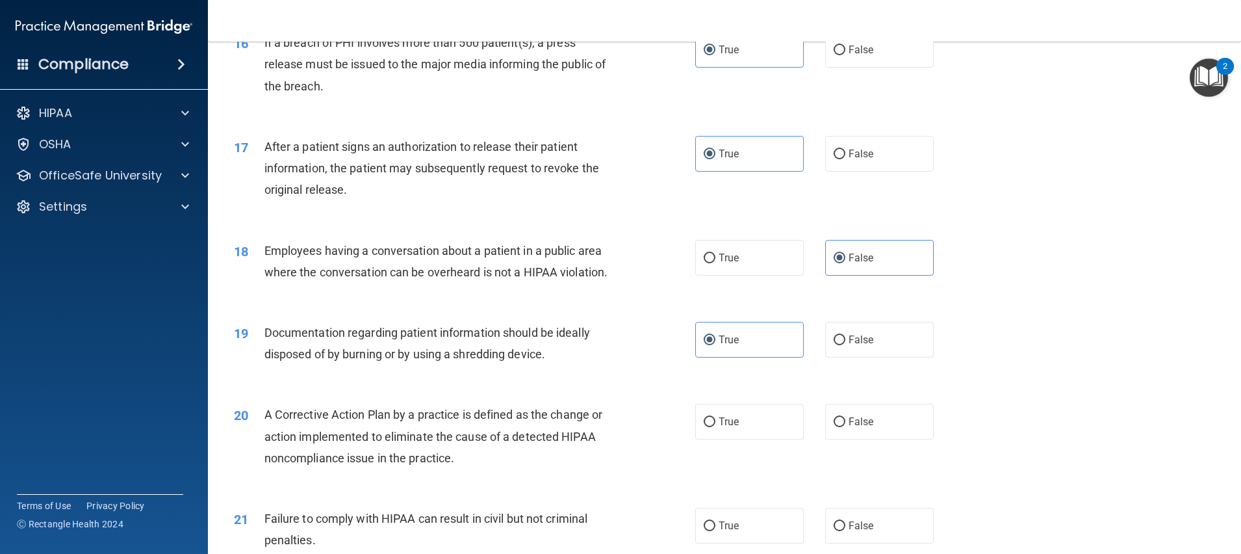
radio input "true"
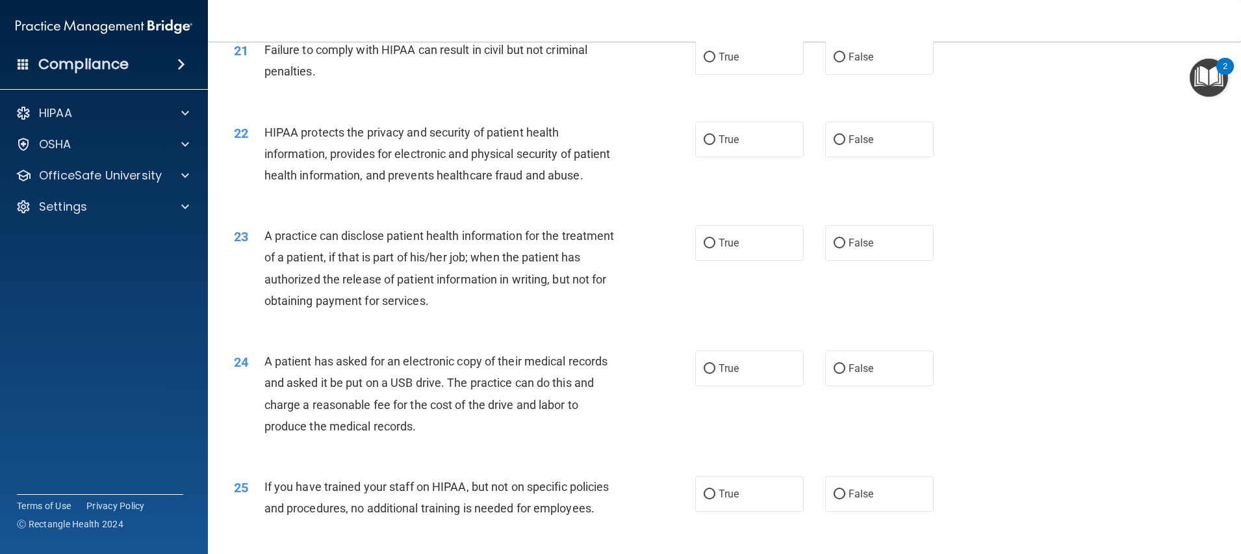
scroll to position [1949, 0]
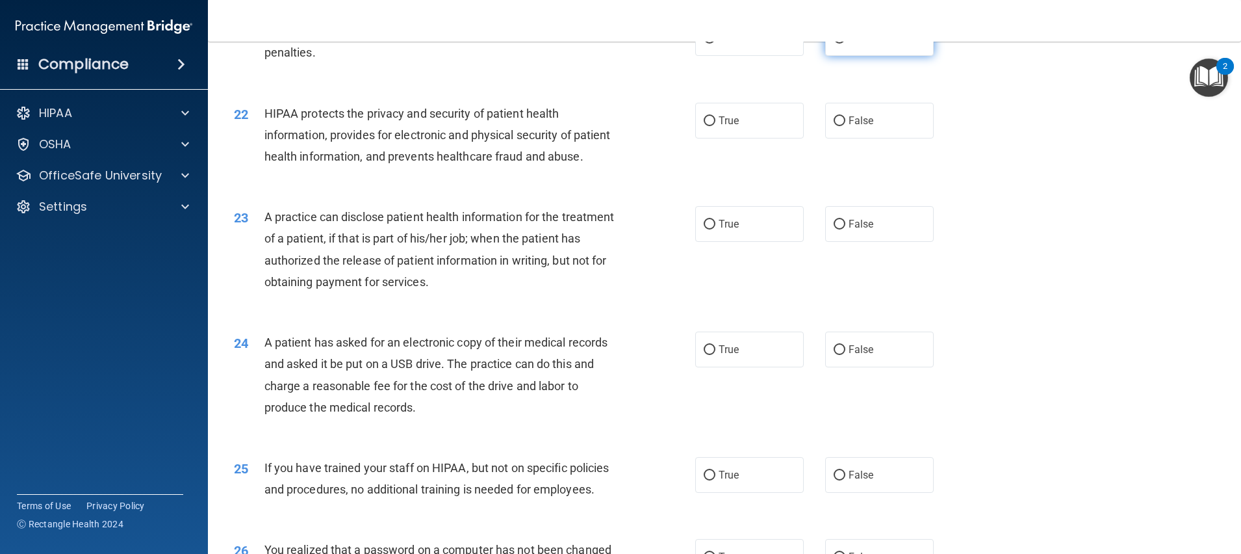
click at [861, 44] on span "False" at bounding box center [861, 38] width 25 height 12
click at [845, 44] on input "False" at bounding box center [840, 39] width 12 height 10
radio input "true"
click at [768, 138] on label "True" at bounding box center [749, 121] width 109 height 36
click at [715, 126] on input "True" at bounding box center [710, 121] width 12 height 10
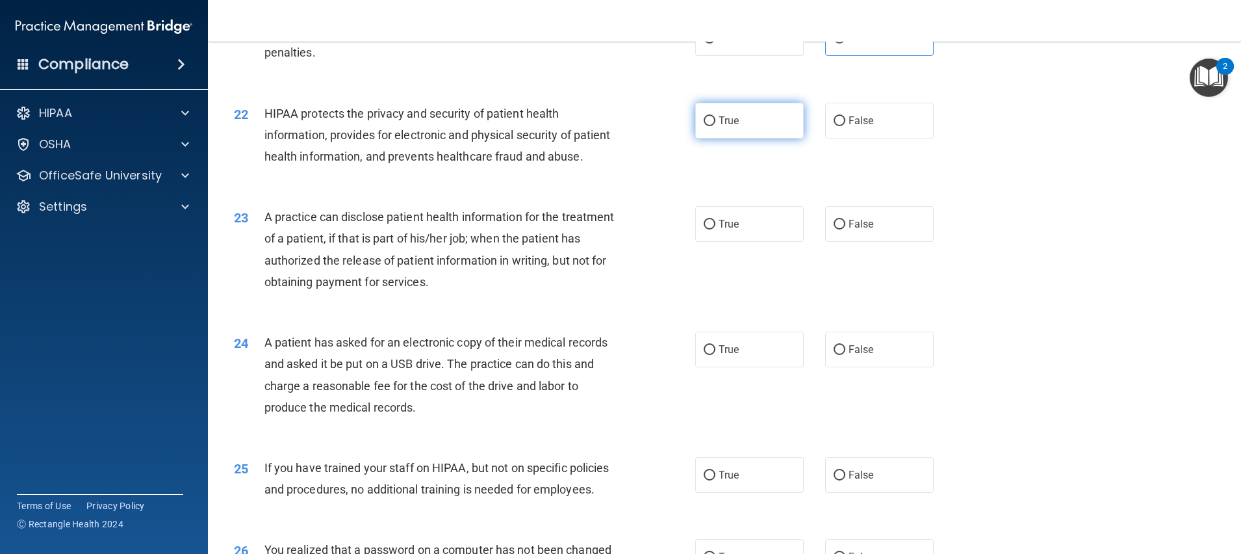
radio input "true"
click at [853, 242] on label "False" at bounding box center [879, 224] width 109 height 36
click at [774, 367] on label "True" at bounding box center [749, 349] width 109 height 36
click at [715, 355] on input "True" at bounding box center [710, 350] width 12 height 10
radio input "true"
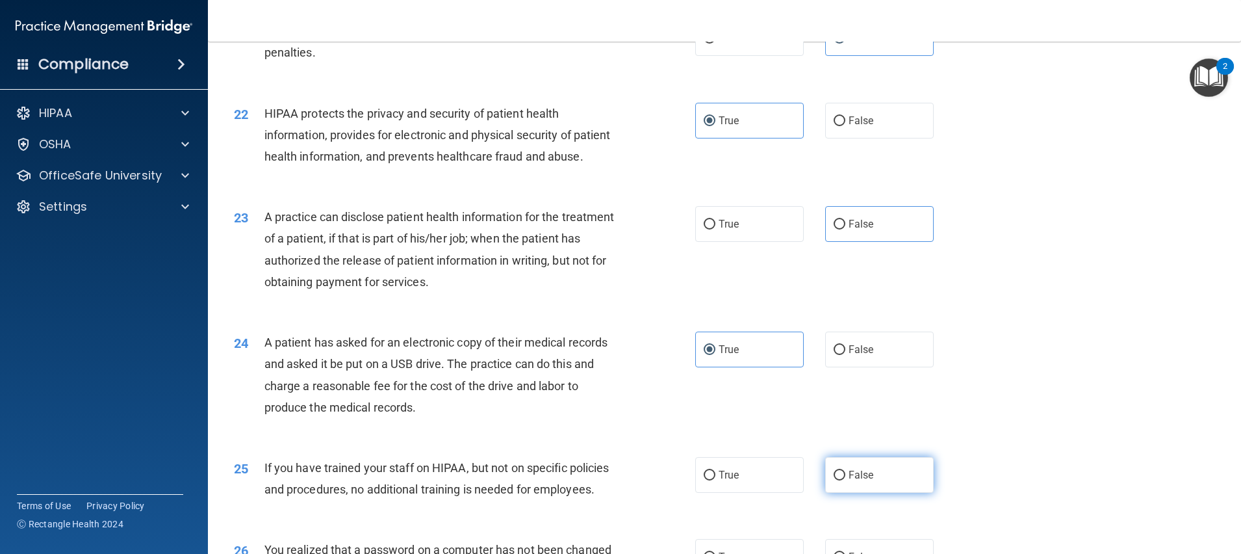
click at [849, 481] on span "False" at bounding box center [861, 474] width 25 height 12
click at [841, 480] on input "False" at bounding box center [840, 475] width 12 height 10
radio input "true"
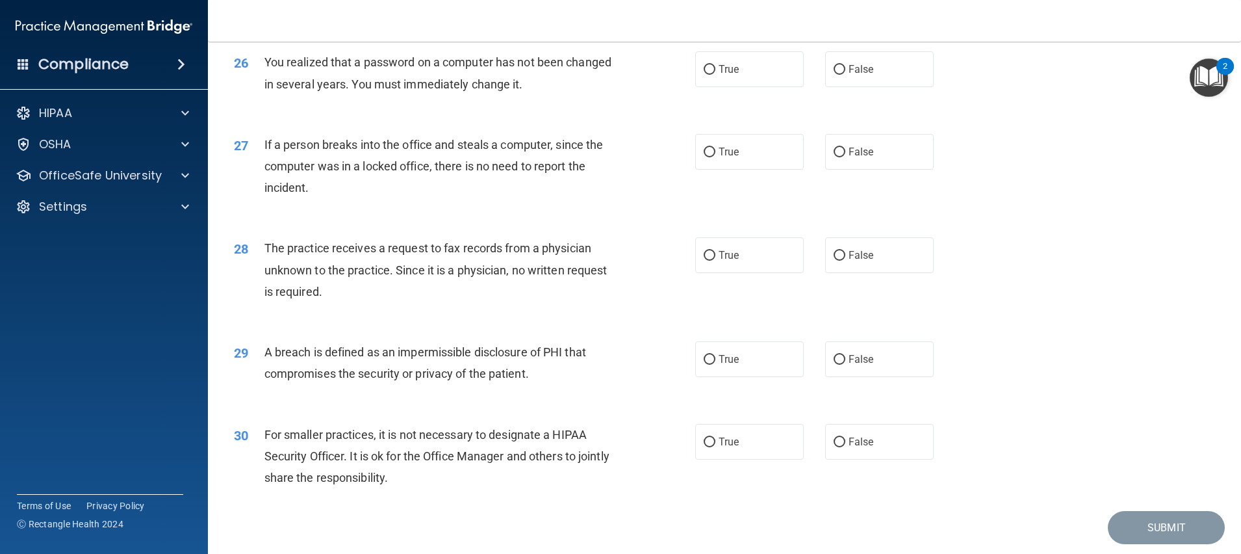
scroll to position [2534, 0]
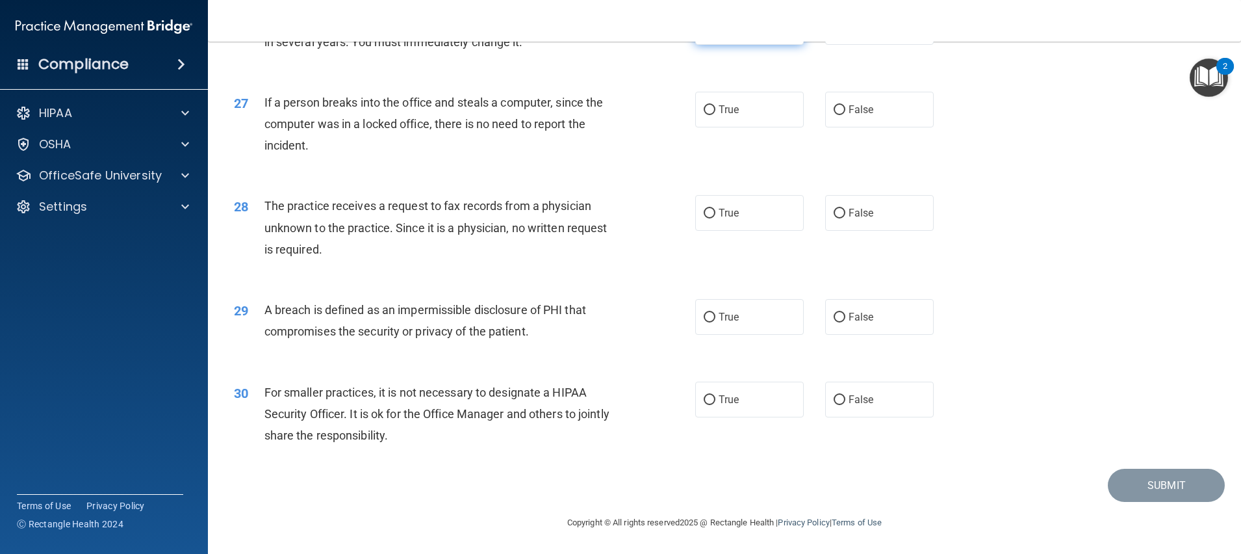
click at [771, 45] on label "True" at bounding box center [749, 27] width 109 height 36
click at [715, 32] on input "True" at bounding box center [710, 28] width 12 height 10
radio input "true"
click at [854, 116] on span "False" at bounding box center [861, 109] width 25 height 12
click at [845, 115] on input "False" at bounding box center [840, 110] width 12 height 10
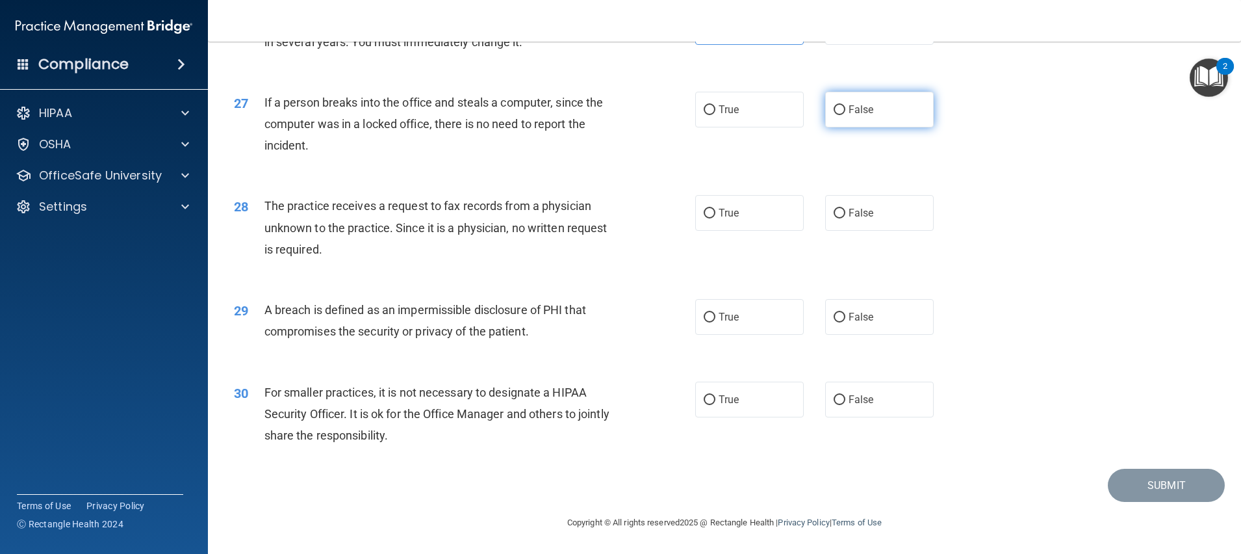
radio input "true"
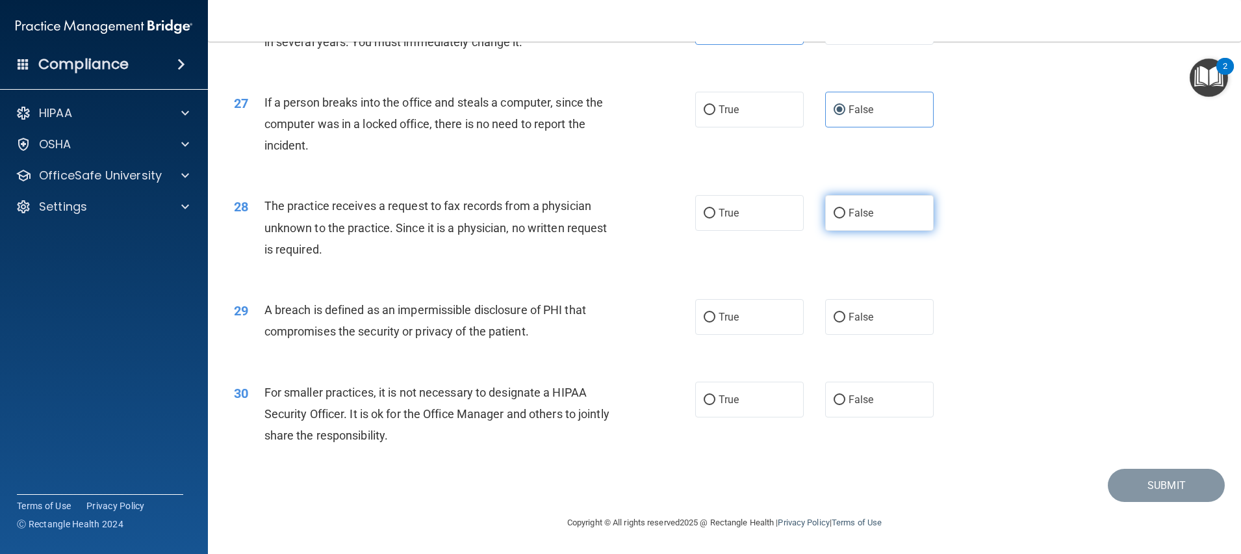
click at [867, 231] on label "False" at bounding box center [879, 213] width 109 height 36
click at [845, 218] on input "False" at bounding box center [840, 214] width 12 height 10
radio input "true"
drag, startPoint x: 767, startPoint y: 350, endPoint x: 795, endPoint y: 383, distance: 43.3
click at [766, 335] on label "True" at bounding box center [749, 317] width 109 height 36
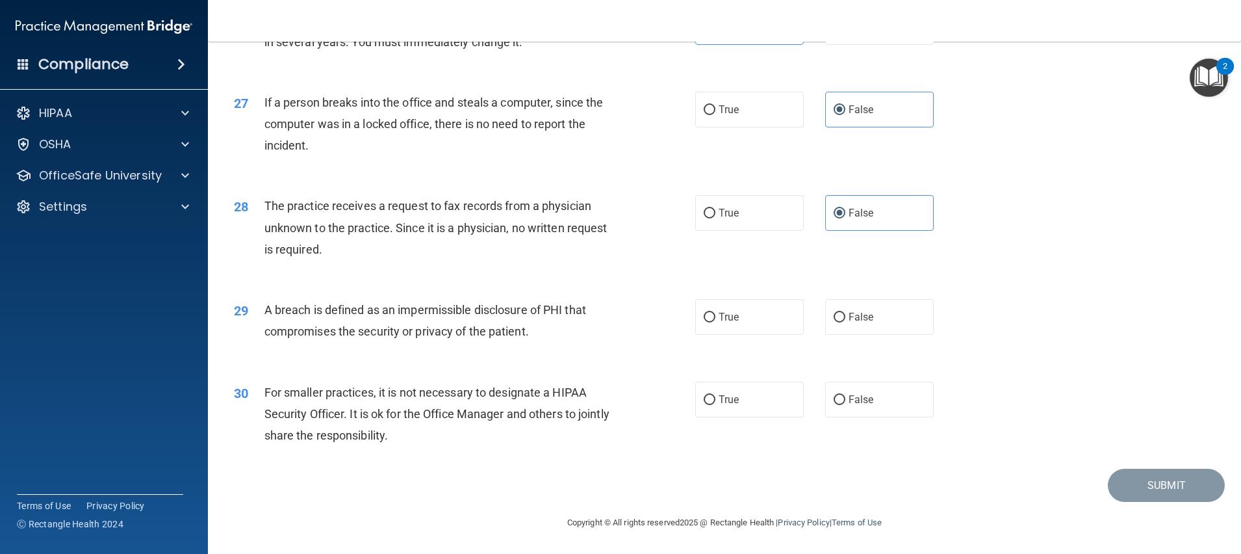
click at [715, 322] on input "True" at bounding box center [710, 318] width 12 height 10
radio input "true"
click at [854, 417] on label "False" at bounding box center [879, 399] width 109 height 36
click at [845, 405] on input "False" at bounding box center [840, 400] width 12 height 10
radio input "true"
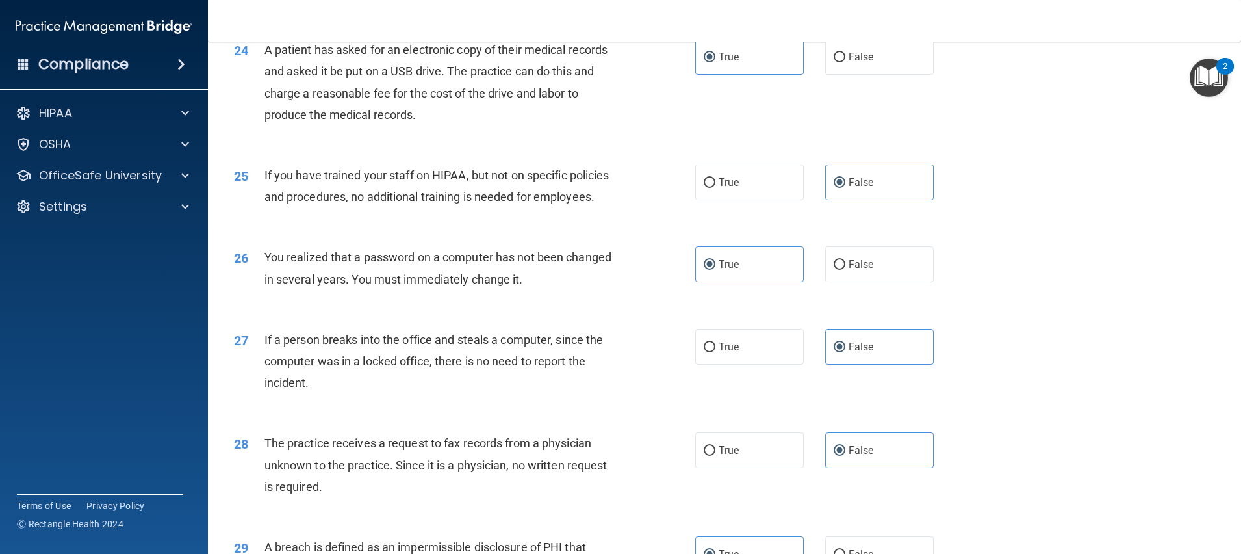
scroll to position [2565, 0]
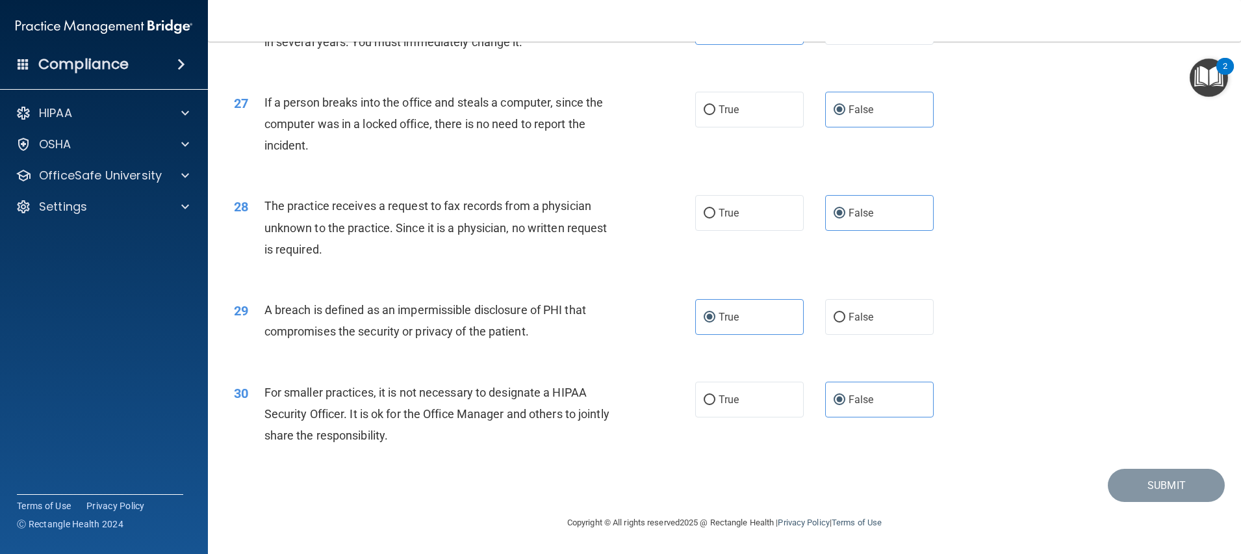
click at [1145, 435] on div "30 For smaller practices, it is not necessary to designate a HIPAA Security Off…" at bounding box center [724, 417] width 1001 height 104
click at [1040, 366] on div "30 For smaller practices, it is not necessary to designate a HIPAA Security Off…" at bounding box center [724, 417] width 1001 height 104
click at [1216, 77] on img "Open Resource Center, 2 new notifications" at bounding box center [1209, 77] width 38 height 38
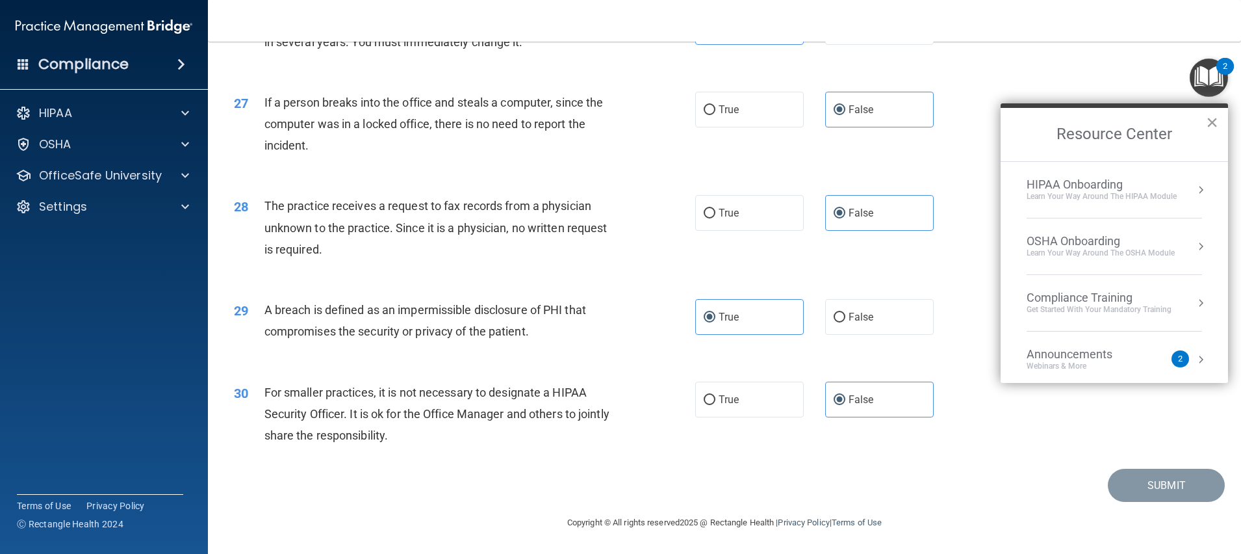
click at [1209, 122] on button "×" at bounding box center [1212, 122] width 12 height 21
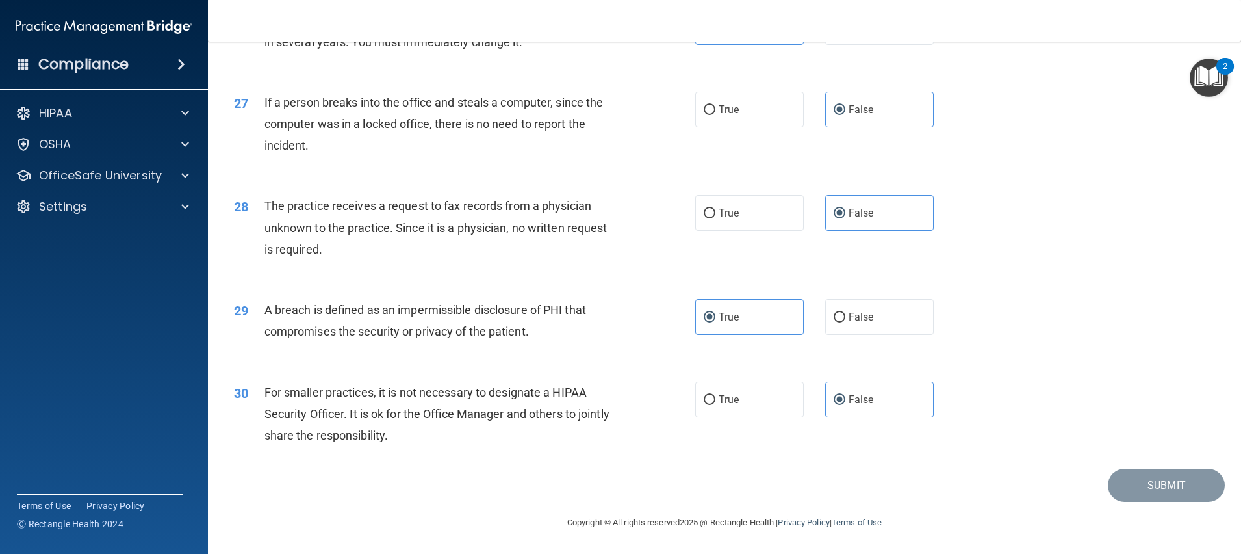
click at [1104, 134] on div "27 If a person breaks into the office and steals a computer, since the computer…" at bounding box center [724, 127] width 1001 height 104
click at [1131, 513] on footer "Copyright © All rights reserved 2025 @ Rectangle Health | Privacy Policy | Term…" at bounding box center [724, 521] width 981 height 39
click at [1027, 331] on div "29 A breach is defined as an impermissible disclosure of PHI that compromises t…" at bounding box center [724, 324] width 1001 height 82
click at [1062, 334] on div "29 A breach is defined as an impermissible disclosure of PHI that compromises t…" at bounding box center [724, 324] width 1001 height 82
click at [1107, 375] on div "30 For smaller practices, it is not necessary to designate a HIPAA Security Off…" at bounding box center [724, 417] width 1001 height 104
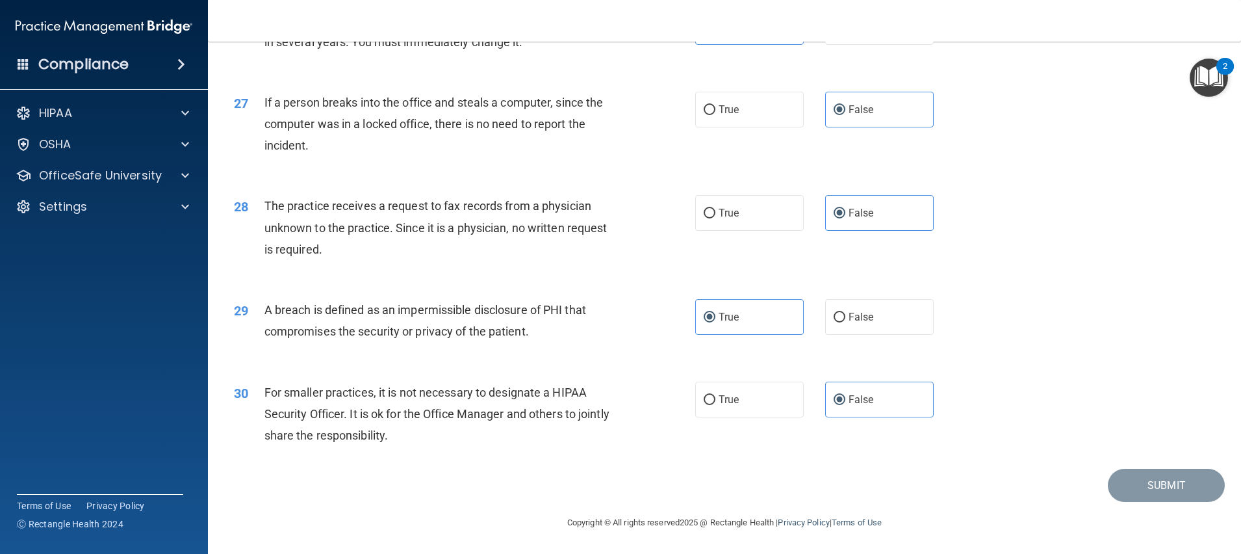
click at [1099, 329] on div "29 A breach is defined as an impermissible disclosure of PHI that compromises t…" at bounding box center [724, 324] width 1001 height 82
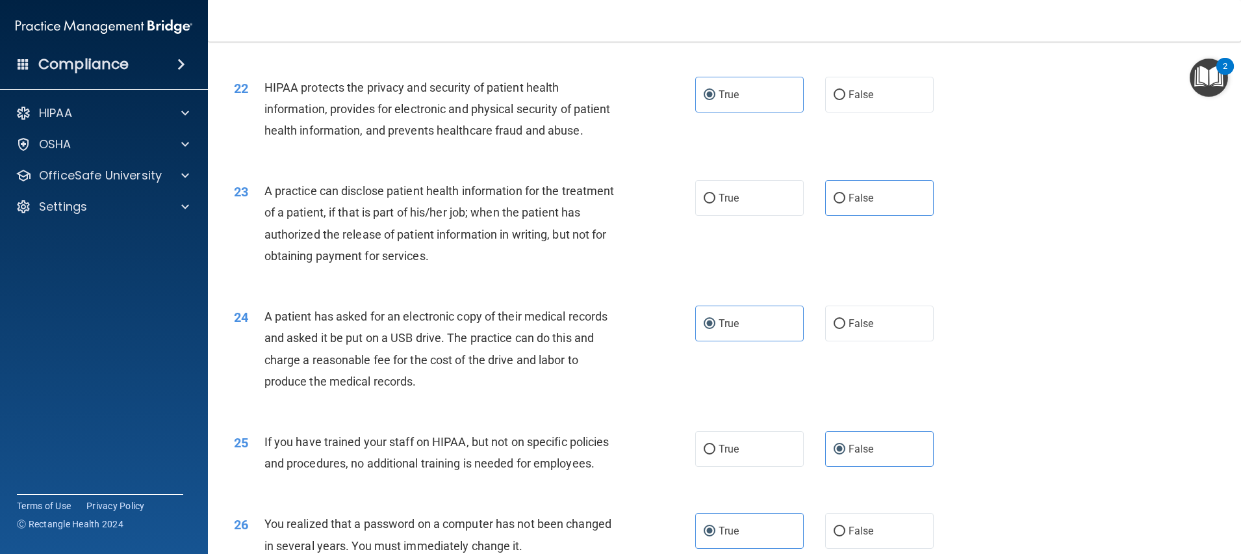
scroll to position [1981, 0]
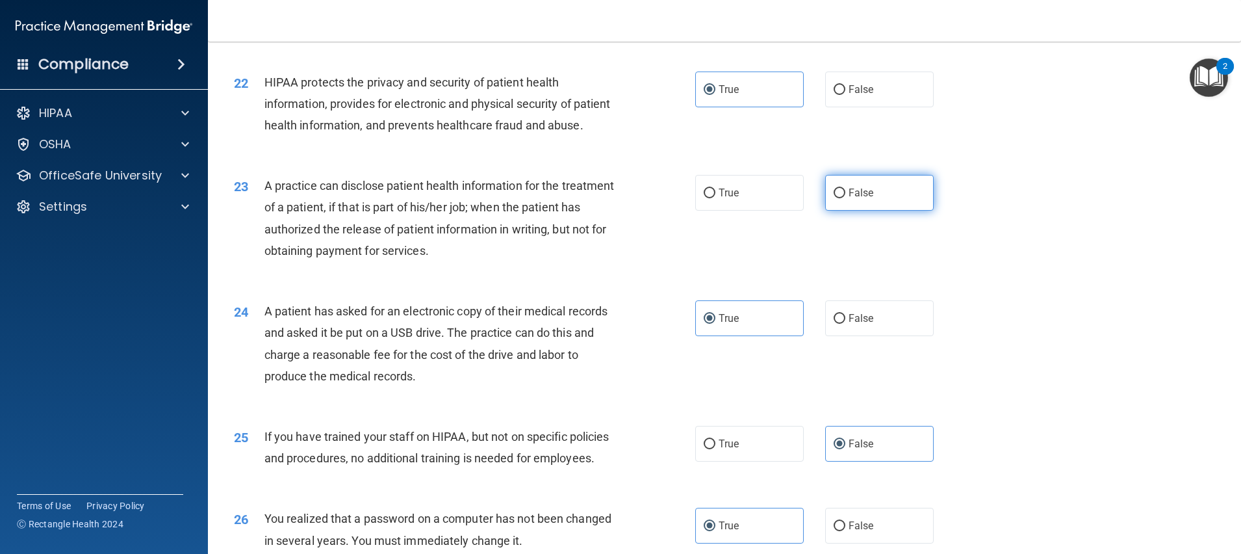
click at [883, 211] on label "False" at bounding box center [879, 193] width 109 height 36
click at [845, 198] on input "False" at bounding box center [840, 193] width 12 height 10
radio input "true"
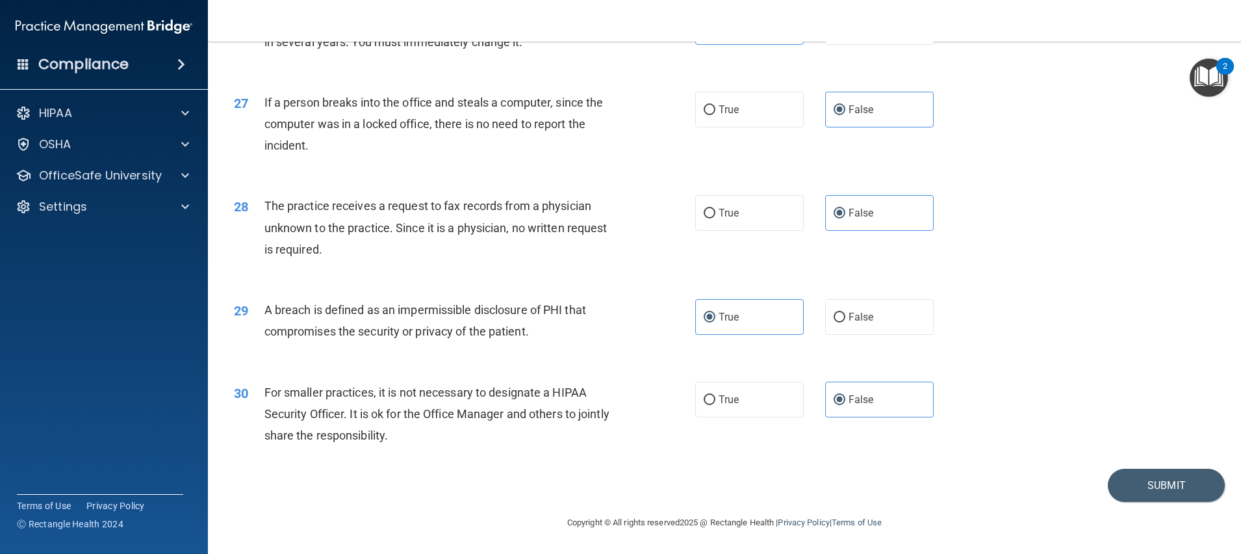
scroll to position [2565, 0]
click at [1159, 485] on button "Submit" at bounding box center [1166, 484] width 117 height 33
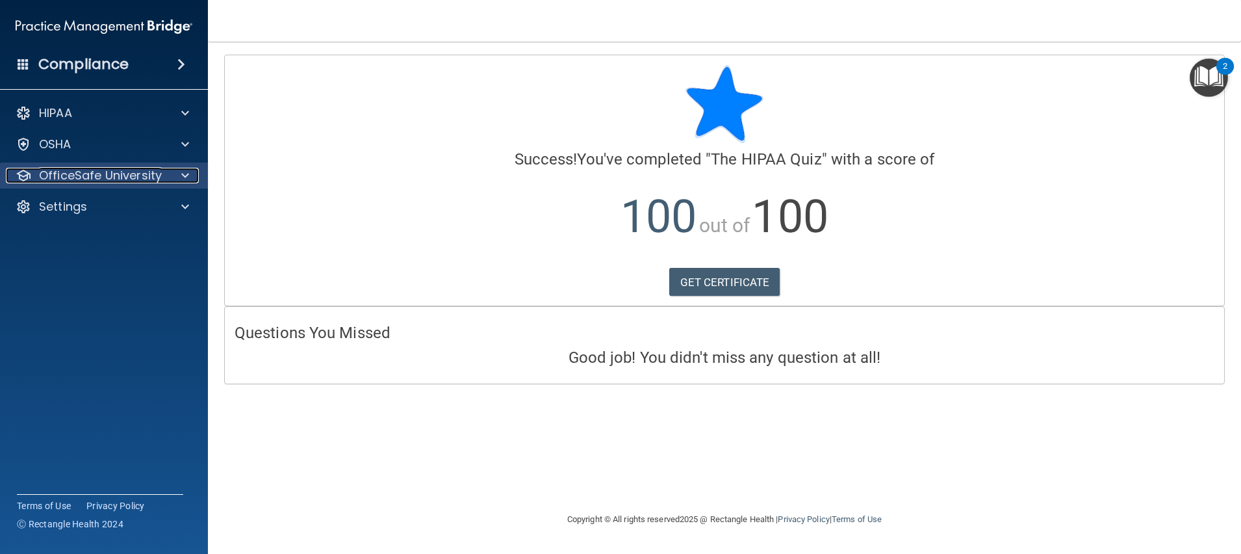
click at [192, 181] on div at bounding box center [183, 176] width 32 height 16
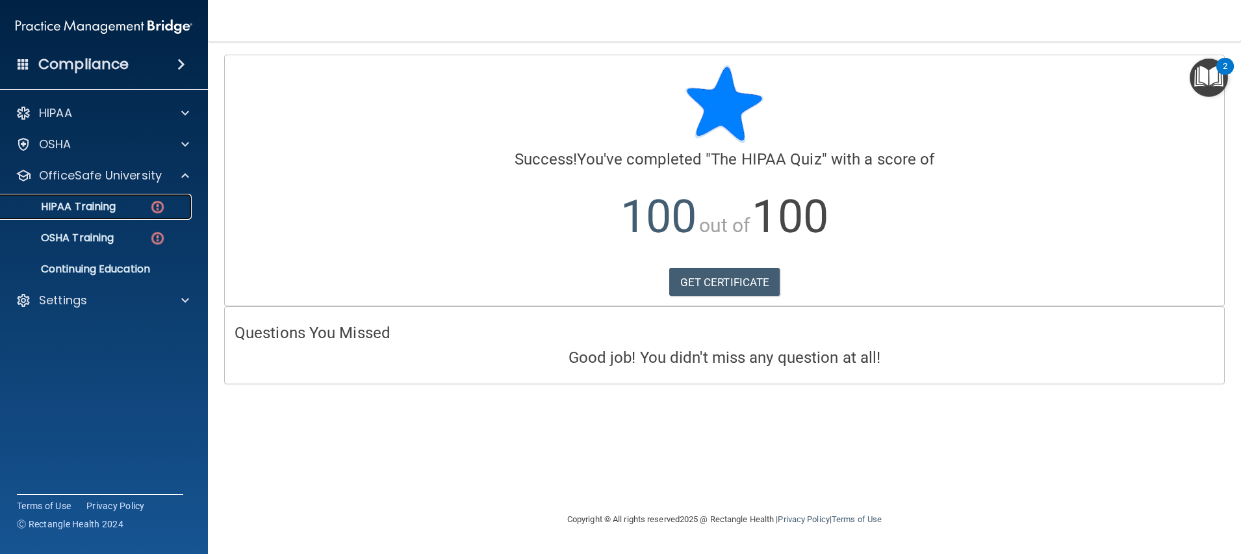
click at [116, 204] on p "HIPAA Training" at bounding box center [61, 206] width 107 height 13
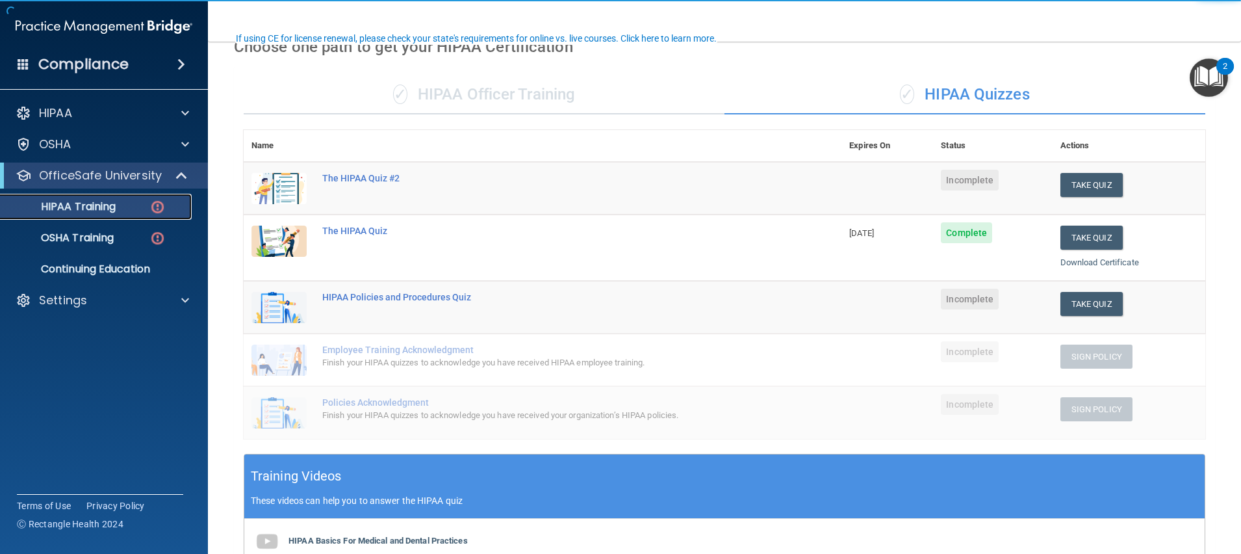
scroll to position [97, 0]
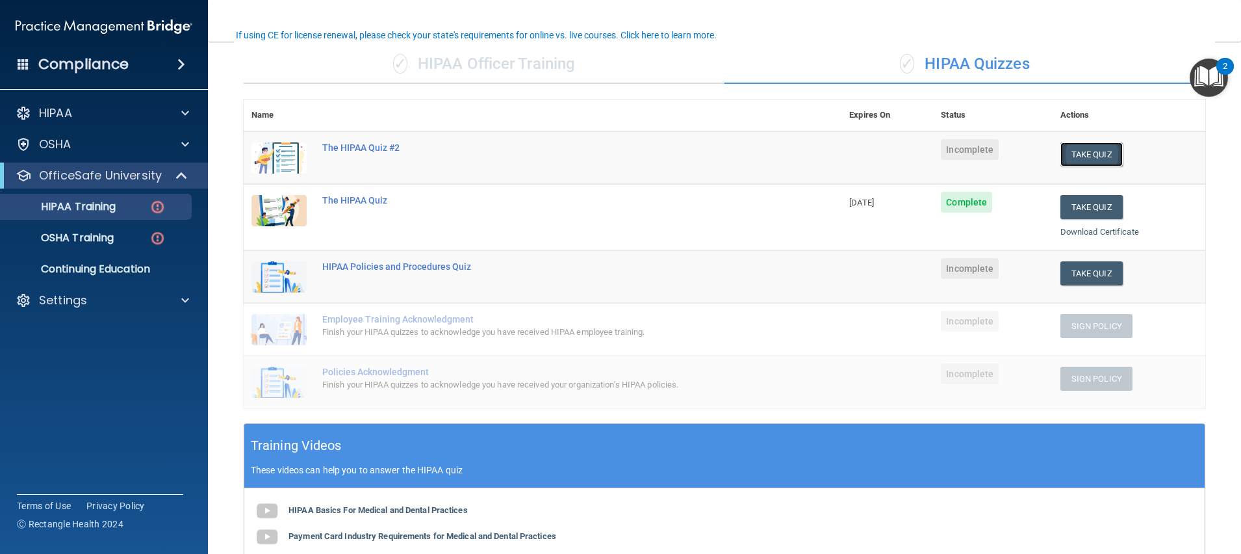
click at [1062, 155] on button "Take Quiz" at bounding box center [1091, 154] width 62 height 24
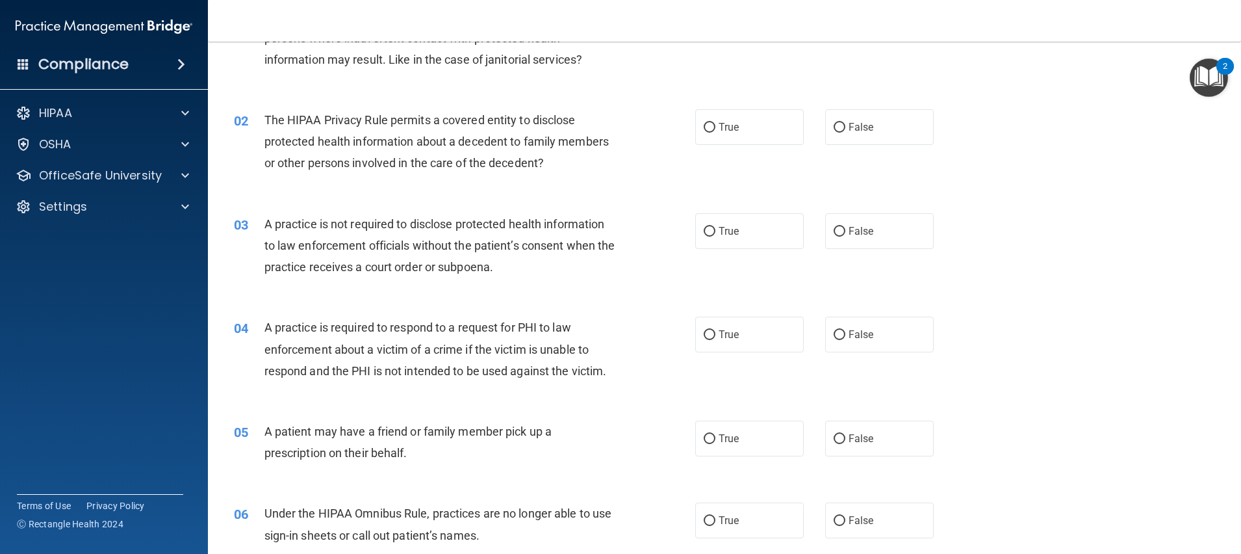
click at [1117, 70] on div "01 A business associate agreement is required with organizations or persons whe…" at bounding box center [724, 41] width 1001 height 104
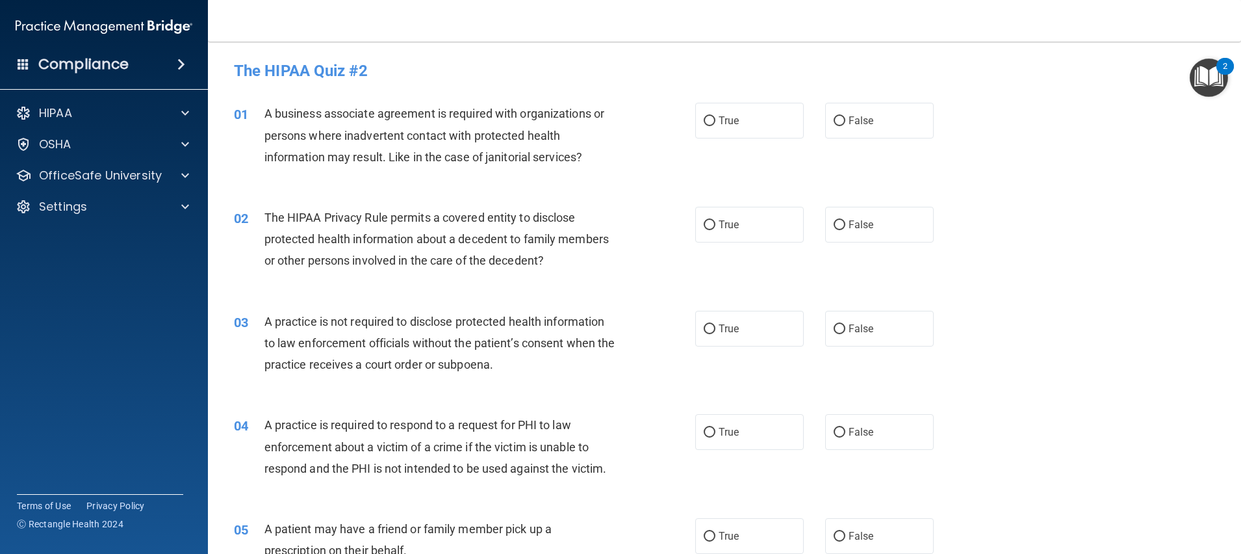
click at [819, 182] on div "01 A business associate agreement is required with organizations or persons whe…" at bounding box center [724, 138] width 1001 height 104
click at [757, 60] on div "The HIPAA Quiz #2" at bounding box center [724, 71] width 1001 height 32
click at [866, 122] on label "False" at bounding box center [879, 121] width 109 height 36
click at [845, 122] on input "False" at bounding box center [840, 121] width 12 height 10
radio input "true"
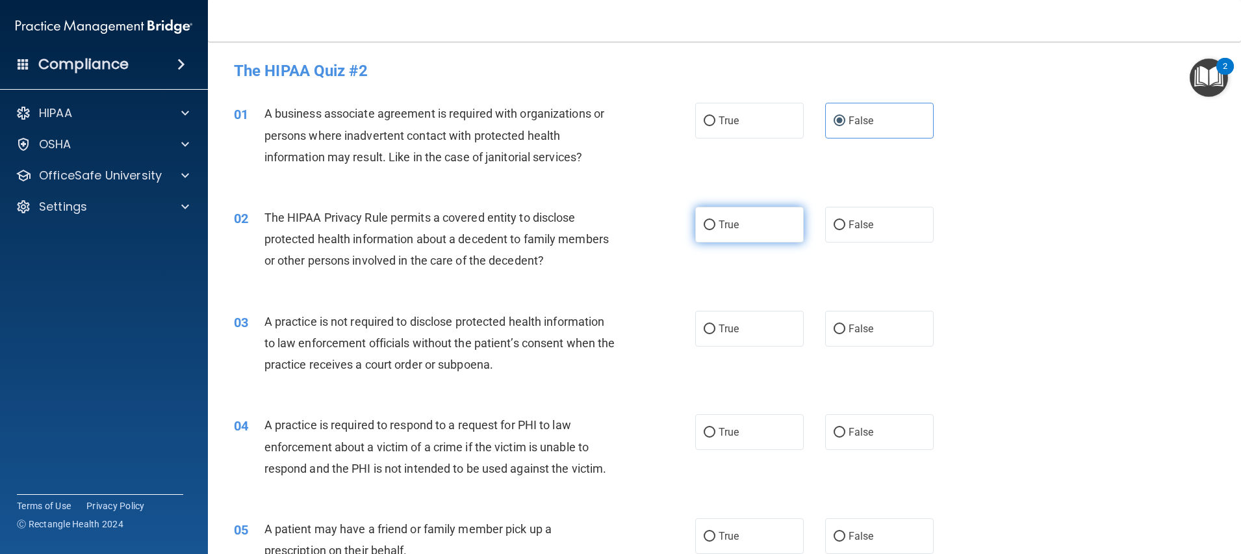
click at [710, 222] on label "True" at bounding box center [749, 225] width 109 height 36
click at [710, 222] on input "True" at bounding box center [710, 225] width 12 height 10
radio input "true"
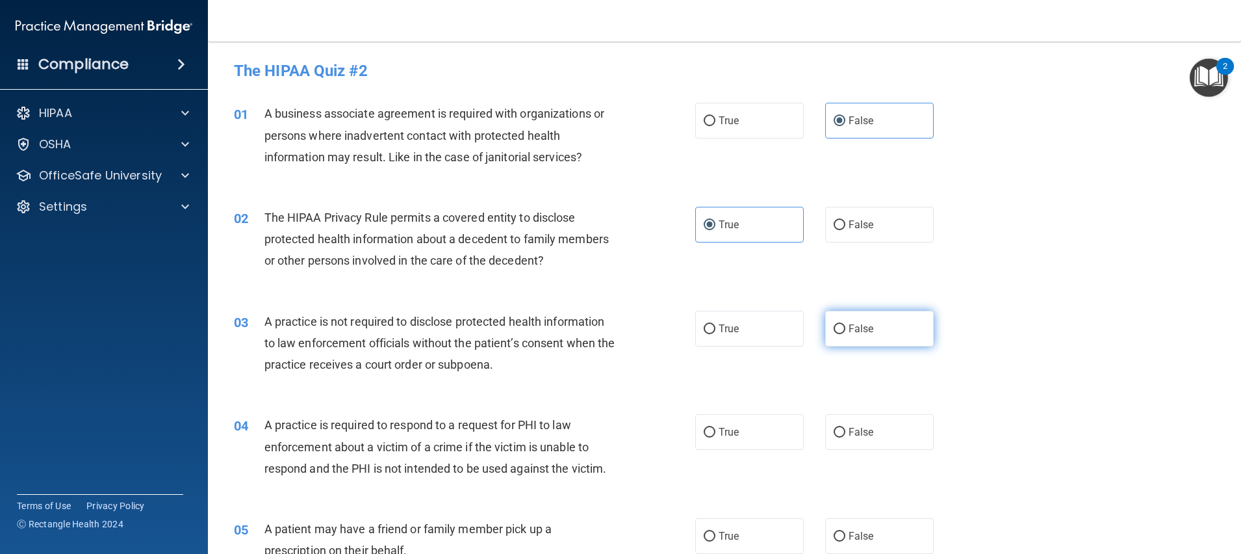
click at [849, 327] on span "False" at bounding box center [861, 328] width 25 height 12
click at [841, 327] on input "False" at bounding box center [840, 329] width 12 height 10
radio input "true"
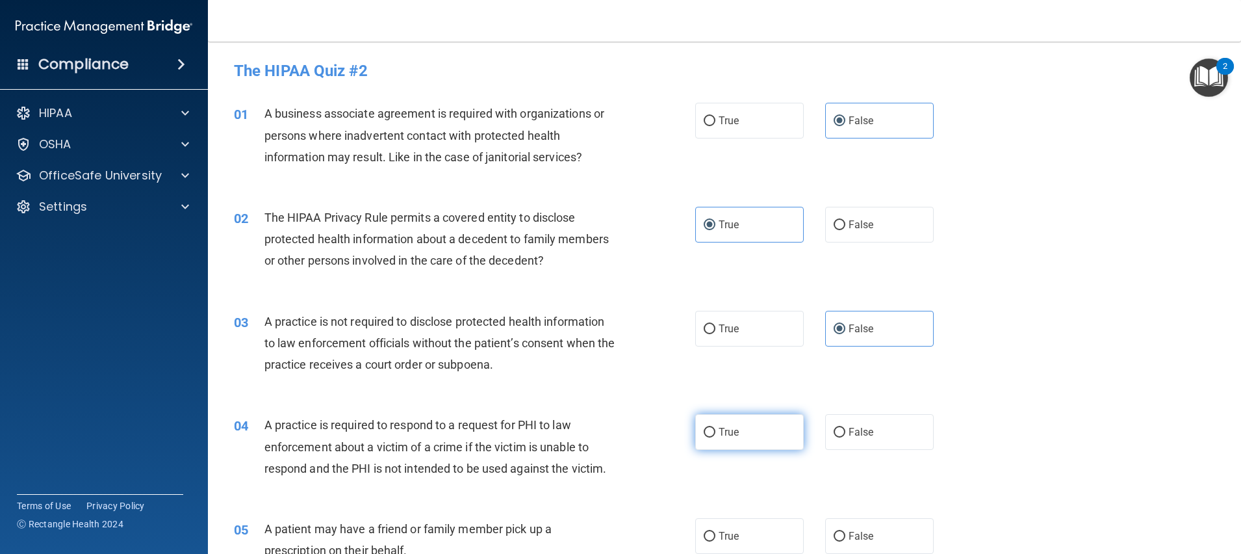
click at [756, 432] on label "True" at bounding box center [749, 432] width 109 height 36
click at [715, 432] on input "True" at bounding box center [710, 433] width 12 height 10
radio input "true"
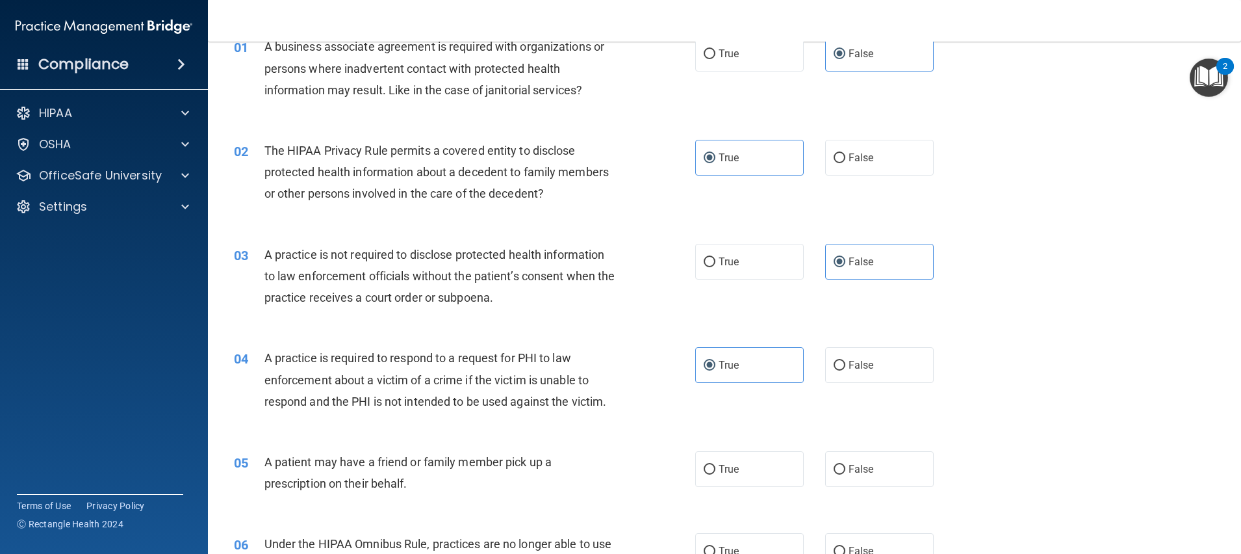
scroll to position [97, 0]
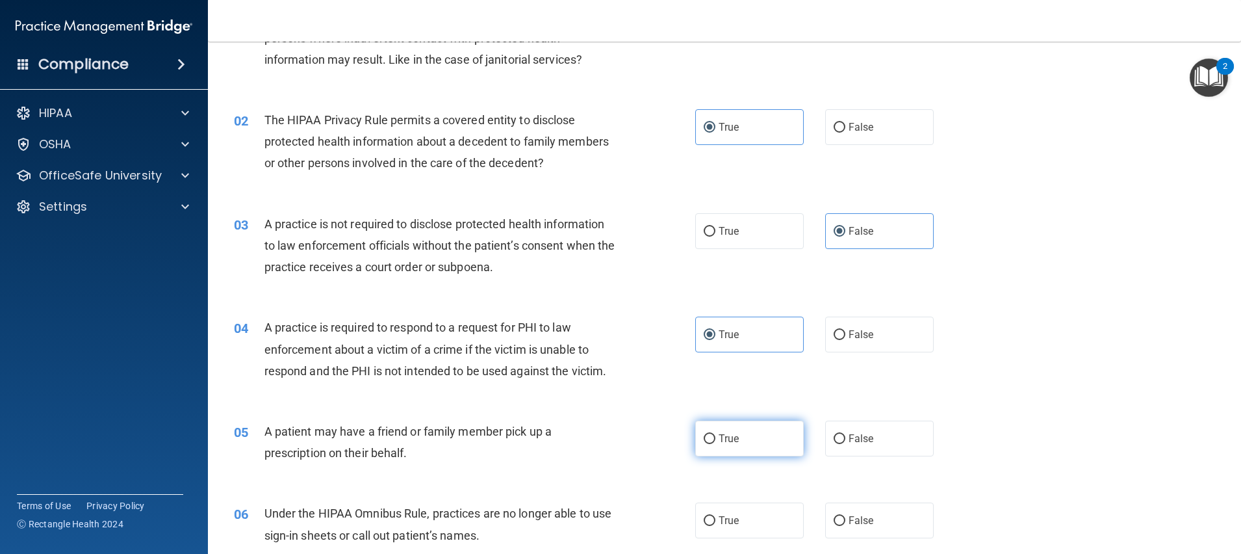
click at [737, 446] on label "True" at bounding box center [749, 438] width 109 height 36
click at [715, 444] on input "True" at bounding box center [710, 439] width 12 height 10
radio input "true"
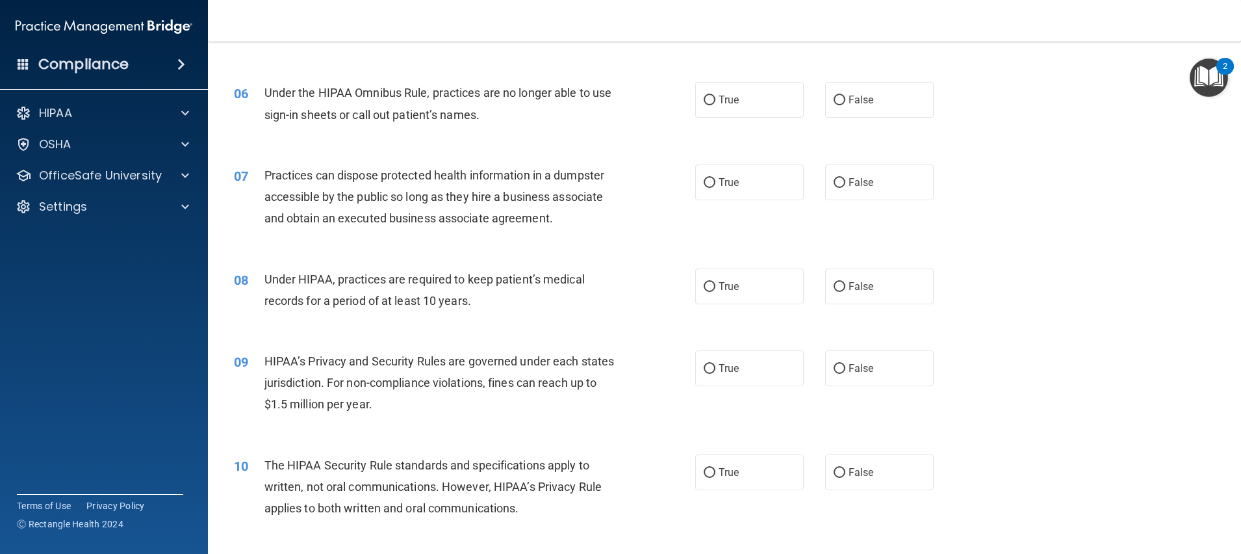
scroll to position [487, 0]
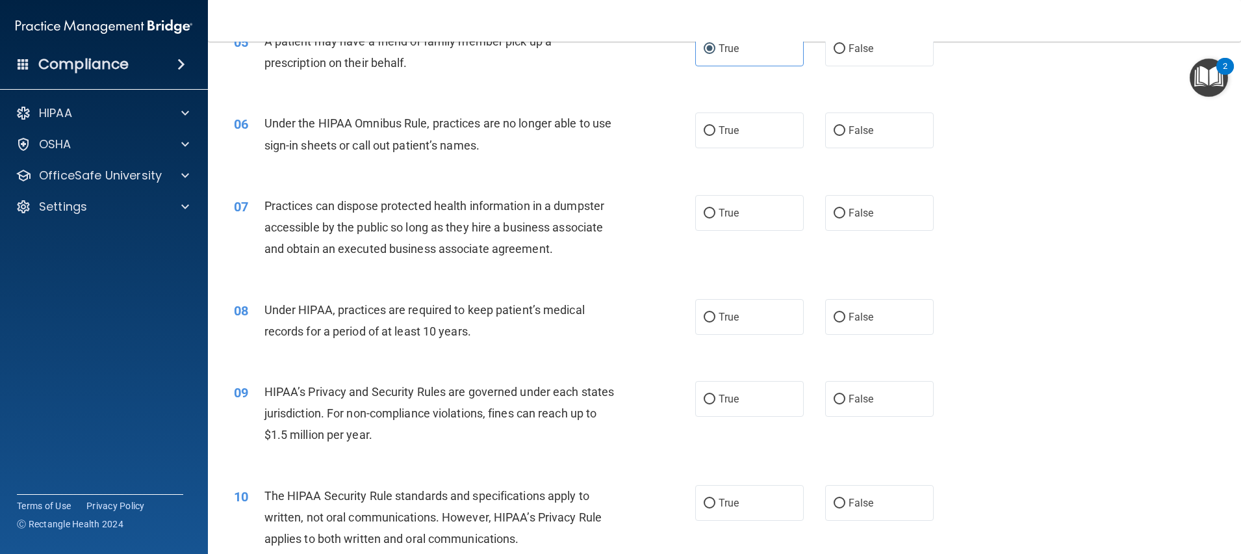
click at [858, 90] on div "05 A patient may have a friend or family member pick up a prescription on their…" at bounding box center [724, 55] width 1001 height 82
click at [859, 55] on span "False" at bounding box center [861, 48] width 25 height 12
click at [845, 54] on input "False" at bounding box center [840, 49] width 12 height 10
radio input "true"
click at [770, 66] on label "True" at bounding box center [749, 49] width 109 height 36
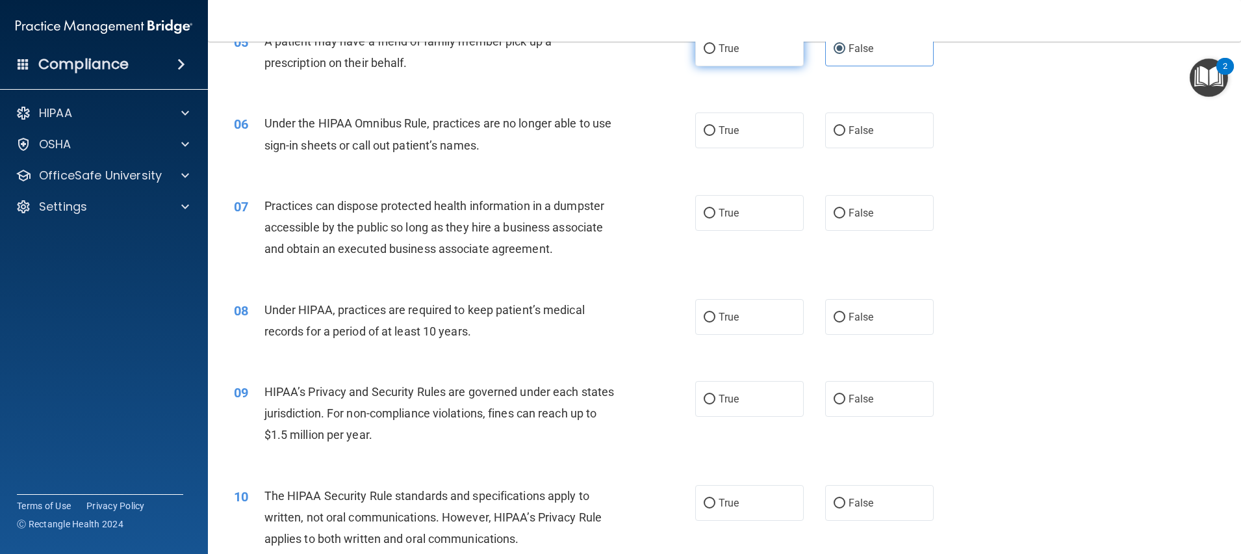
click at [715, 54] on input "True" at bounding box center [710, 49] width 12 height 10
radio input "true"
radio input "false"
click at [838, 145] on label "False" at bounding box center [879, 130] width 109 height 36
click at [838, 136] on input "False" at bounding box center [840, 131] width 12 height 10
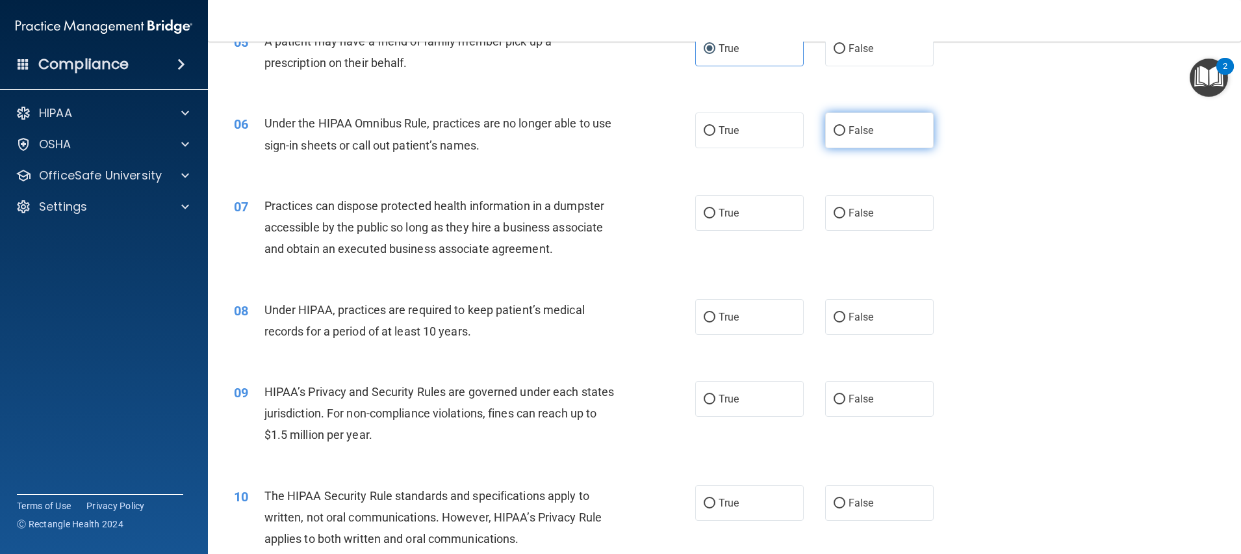
radio input "true"
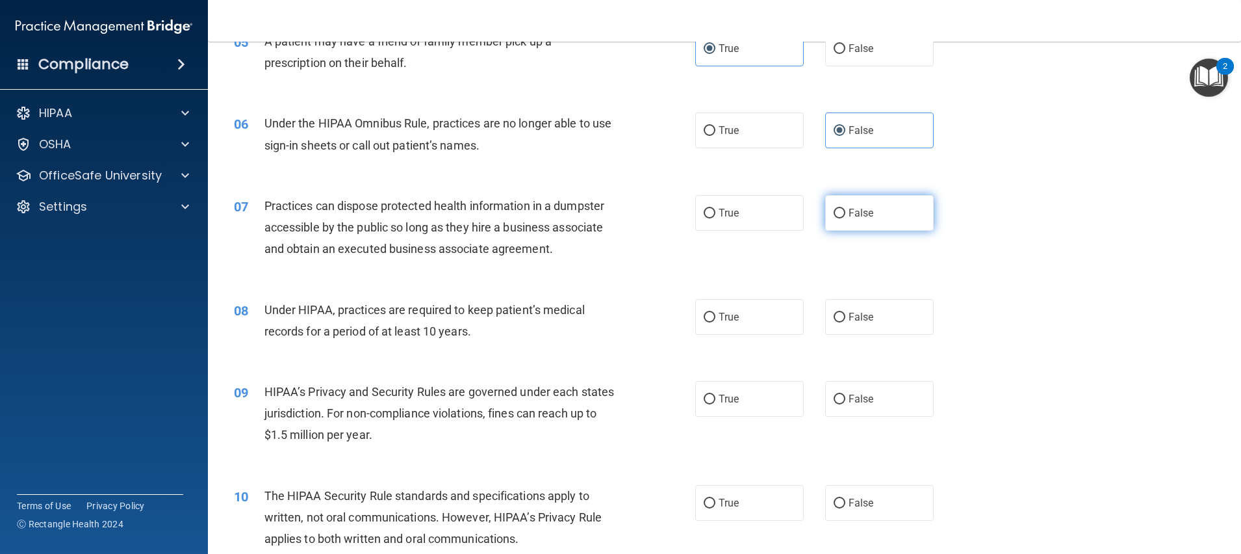
click at [851, 219] on span "False" at bounding box center [861, 213] width 25 height 12
click at [845, 218] on input "False" at bounding box center [840, 214] width 12 height 10
radio input "true"
click at [849, 323] on span "False" at bounding box center [861, 317] width 25 height 12
click at [845, 322] on input "False" at bounding box center [840, 318] width 12 height 10
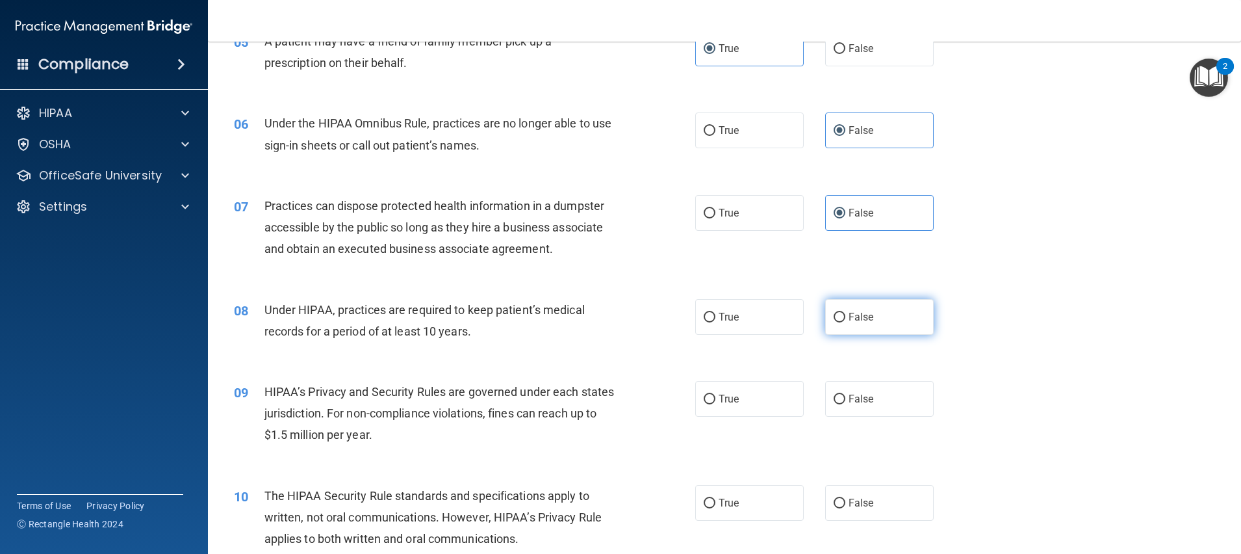
radio input "true"
click at [858, 413] on label "False" at bounding box center [879, 399] width 109 height 36
click at [845, 404] on input "False" at bounding box center [840, 399] width 12 height 10
radio input "true"
click at [765, 514] on label "True" at bounding box center [749, 503] width 109 height 36
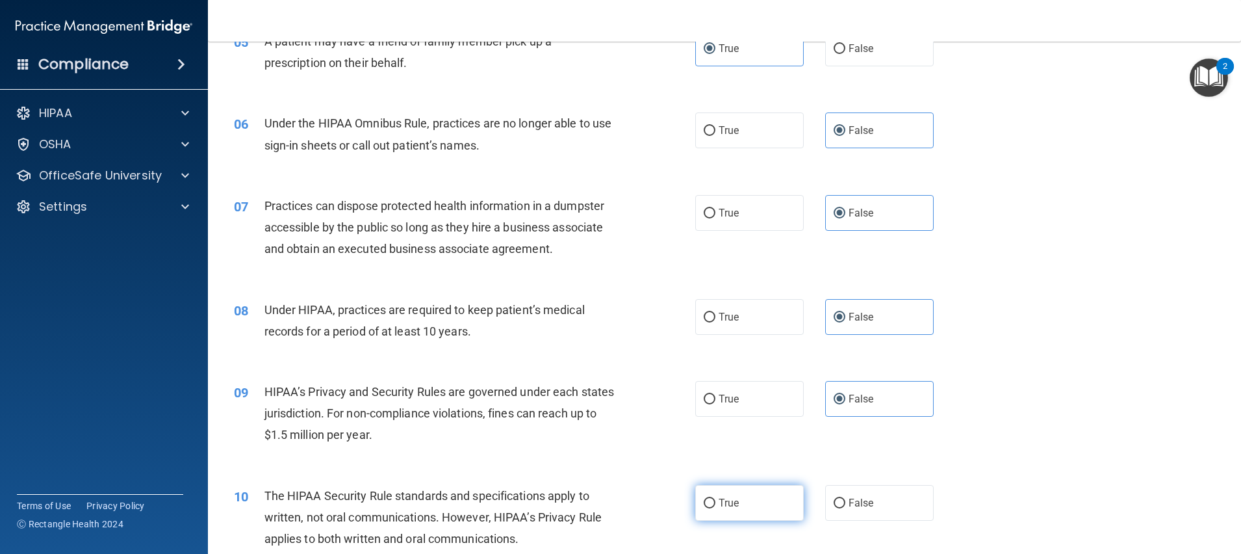
click at [715, 508] on input "True" at bounding box center [710, 503] width 12 height 10
radio input "true"
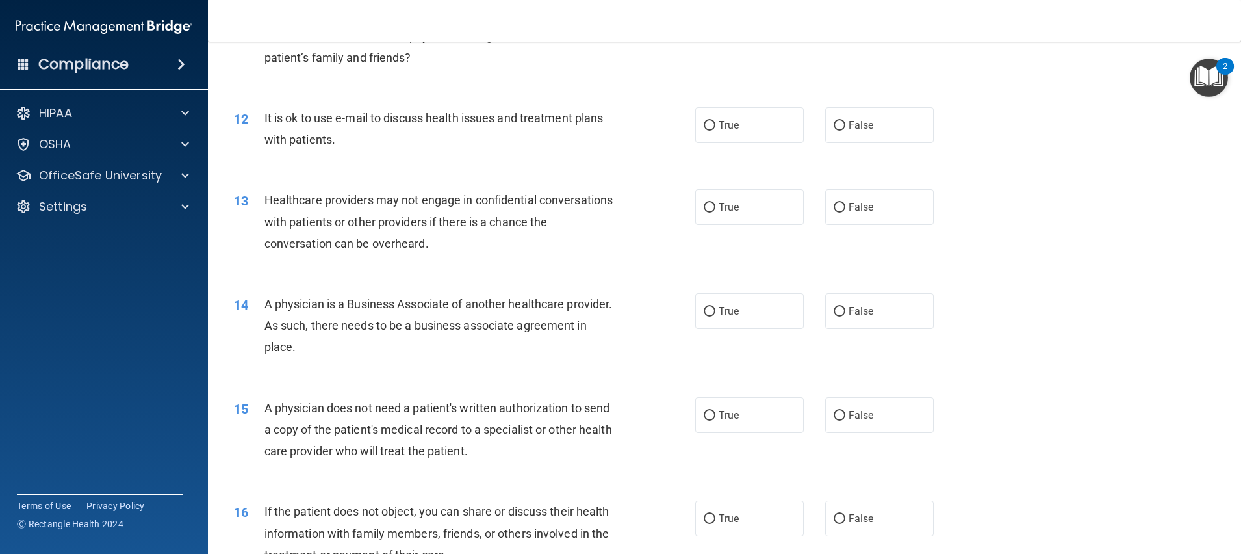
scroll to position [975, 0]
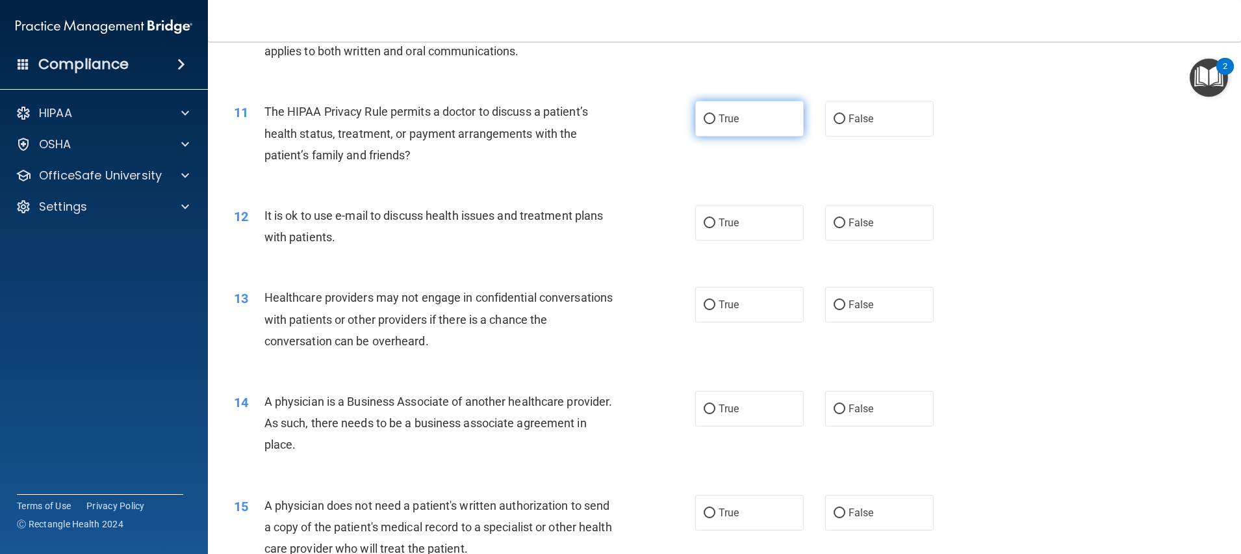
click at [767, 136] on label "True" at bounding box center [749, 119] width 109 height 36
click at [715, 124] on input "True" at bounding box center [710, 119] width 12 height 10
radio input "true"
click at [748, 240] on label "True" at bounding box center [749, 223] width 109 height 36
click at [715, 228] on input "True" at bounding box center [710, 223] width 12 height 10
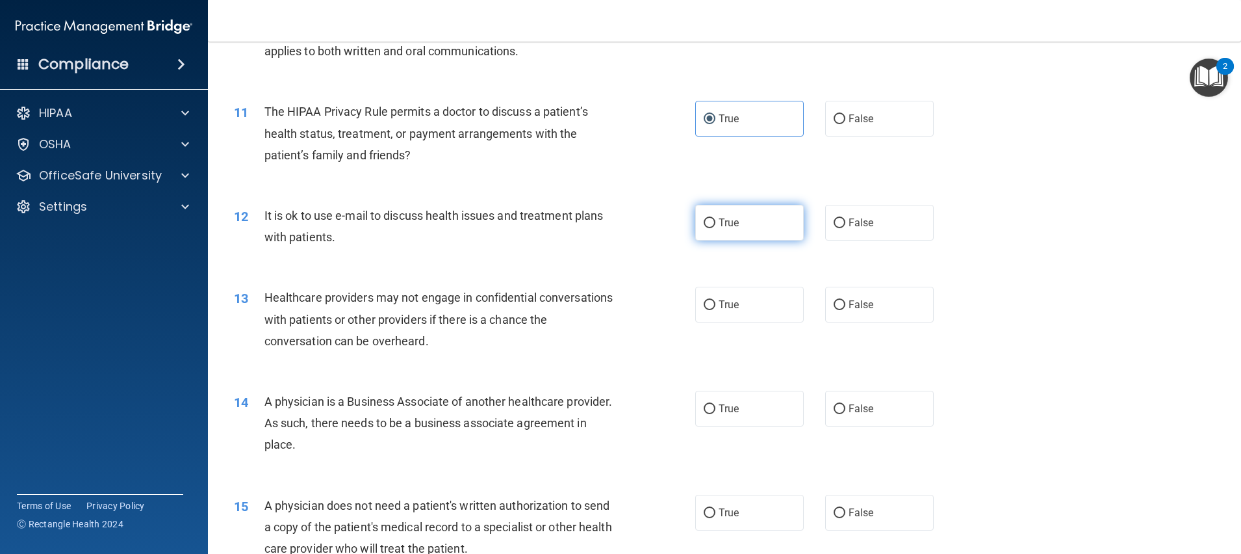
radio input "true"
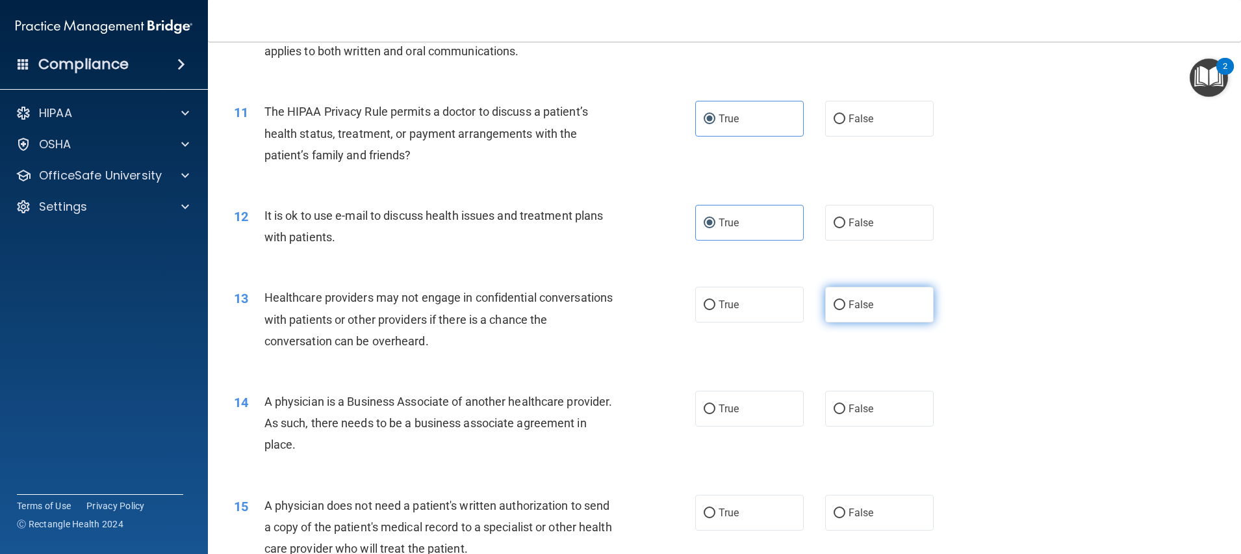
click at [856, 322] on label "False" at bounding box center [879, 305] width 109 height 36
click at [845, 310] on input "False" at bounding box center [840, 305] width 12 height 10
radio input "true"
drag, startPoint x: 854, startPoint y: 418, endPoint x: 900, endPoint y: 318, distance: 110.5
click at [853, 418] on label "False" at bounding box center [879, 409] width 109 height 36
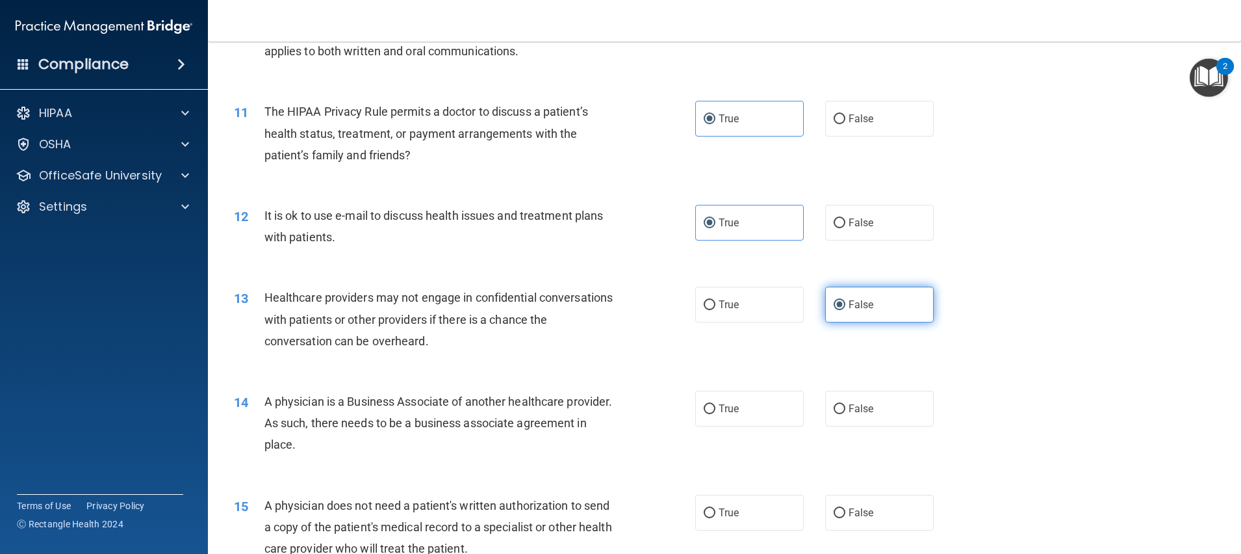
click at [845, 414] on input "False" at bounding box center [840, 409] width 12 height 10
radio input "true"
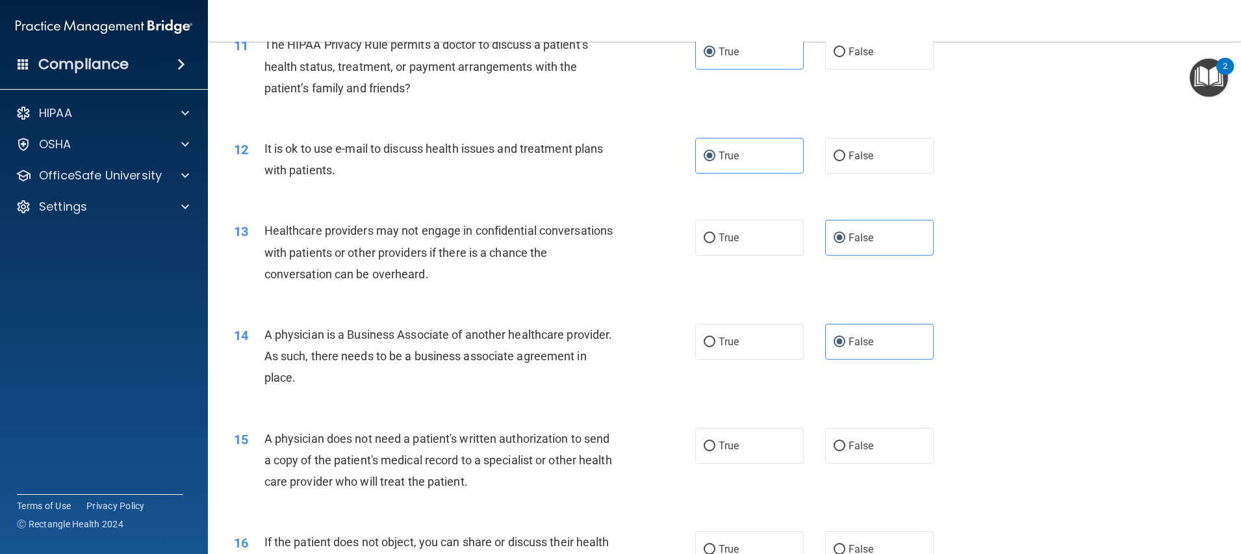
scroll to position [1072, 0]
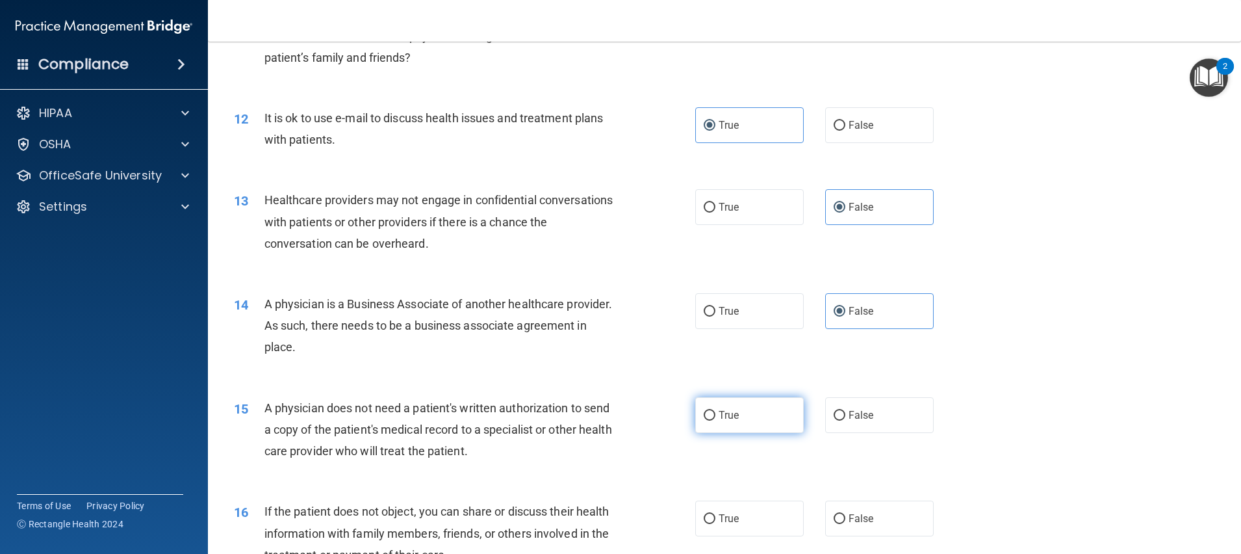
click at [751, 423] on label "True" at bounding box center [749, 415] width 109 height 36
click at [715, 420] on input "True" at bounding box center [710, 416] width 12 height 10
radio input "true"
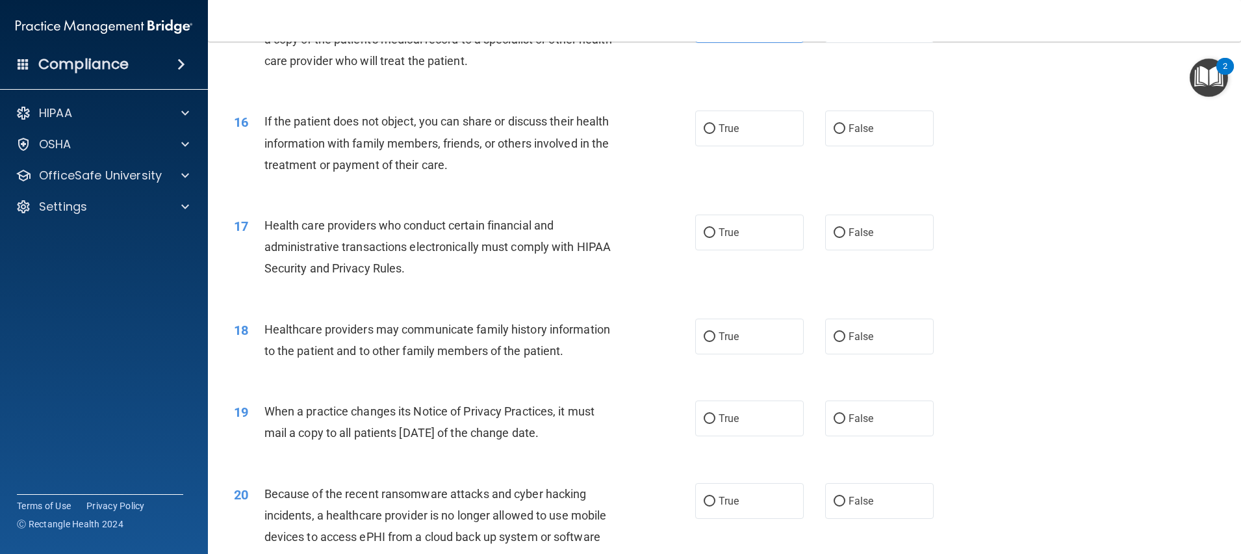
scroll to position [1559, 0]
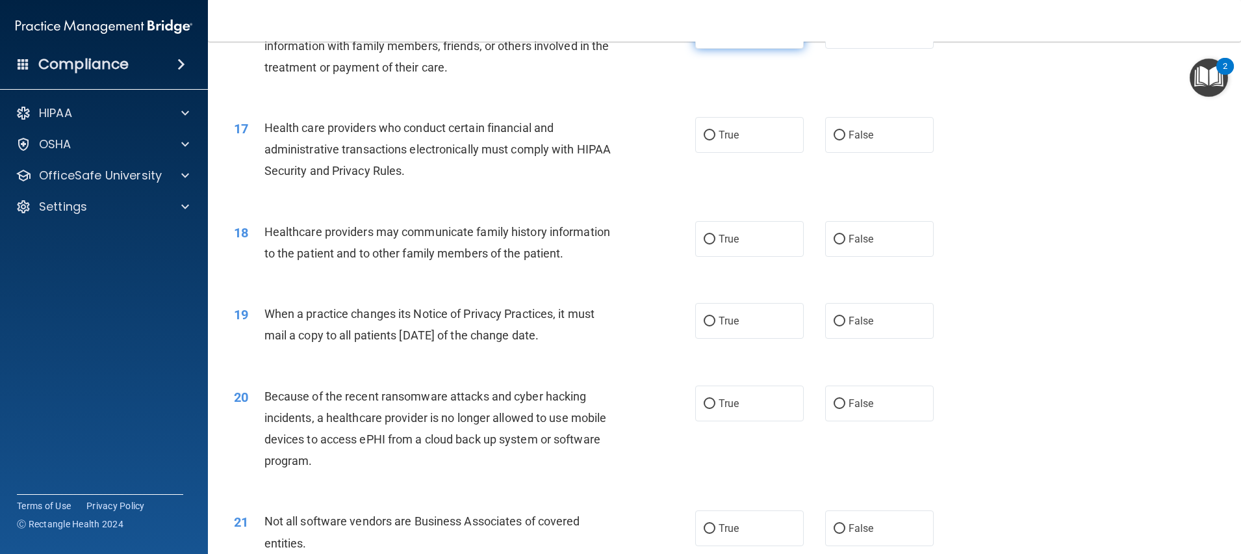
click at [779, 45] on label "True" at bounding box center [749, 31] width 109 height 36
click at [715, 36] on input "True" at bounding box center [710, 32] width 12 height 10
radio input "true"
click at [752, 147] on label "True" at bounding box center [749, 135] width 109 height 36
click at [715, 140] on input "True" at bounding box center [710, 136] width 12 height 10
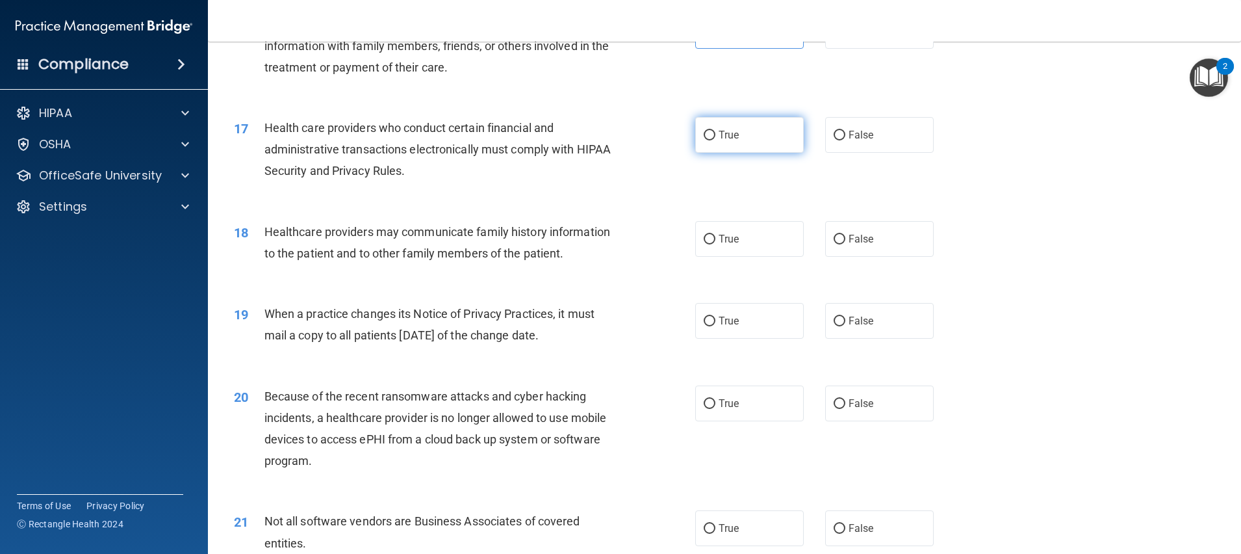
radio input "true"
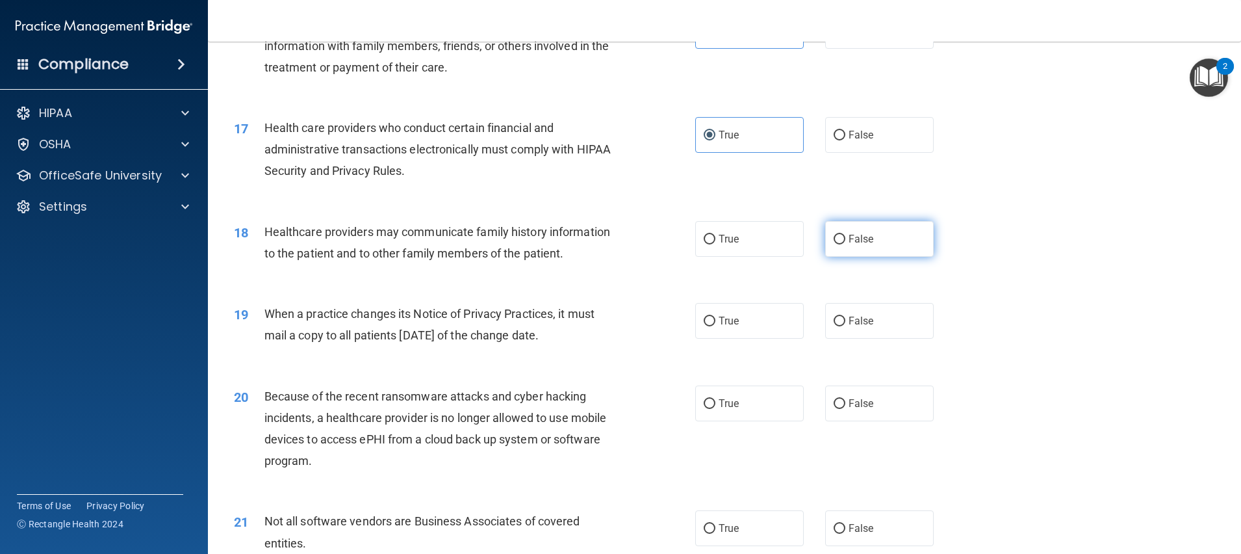
click at [851, 251] on label "False" at bounding box center [879, 239] width 109 height 36
click at [845, 244] on input "False" at bounding box center [840, 240] width 12 height 10
radio input "true"
click at [867, 339] on label "False" at bounding box center [879, 321] width 109 height 36
click at [845, 326] on input "False" at bounding box center [840, 321] width 12 height 10
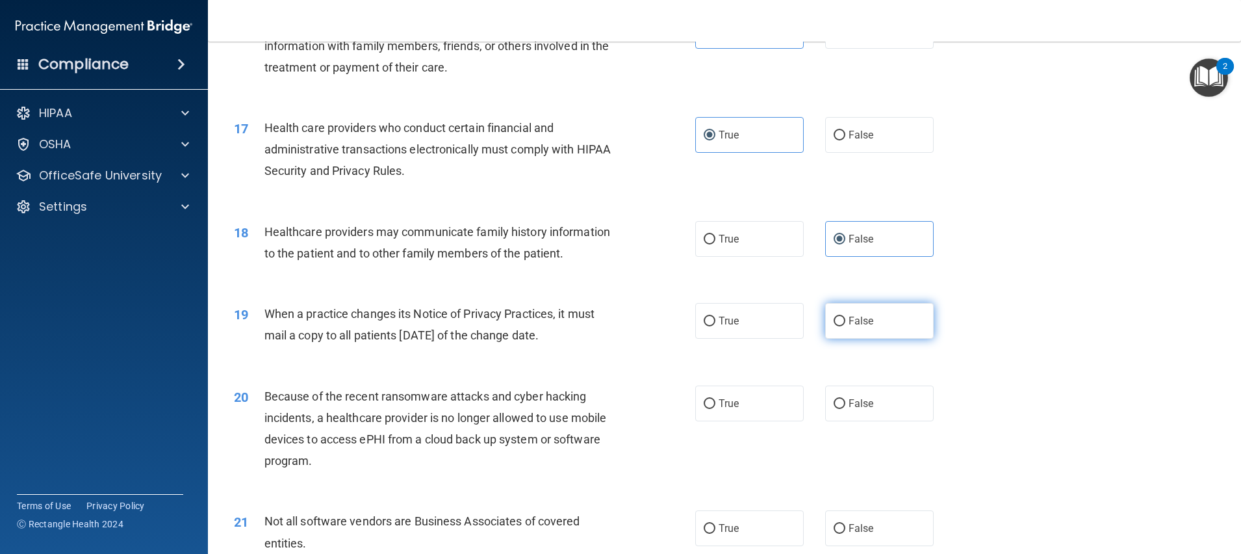
radio input "true"
drag, startPoint x: 853, startPoint y: 437, endPoint x: 891, endPoint y: 408, distance: 48.2
click at [852, 421] on label "False" at bounding box center [879, 403] width 109 height 36
click at [834, 409] on input "False" at bounding box center [840, 404] width 12 height 10
radio input "true"
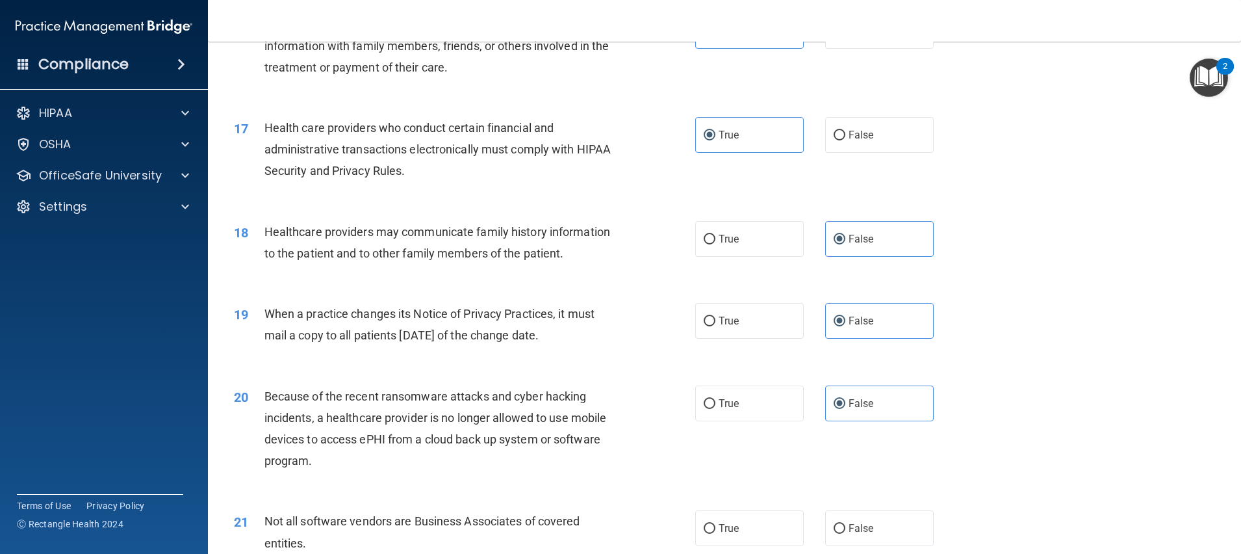
click at [977, 188] on div "17 Health care providers who conduct certain financial and administrative trans…" at bounding box center [724, 153] width 1001 height 104
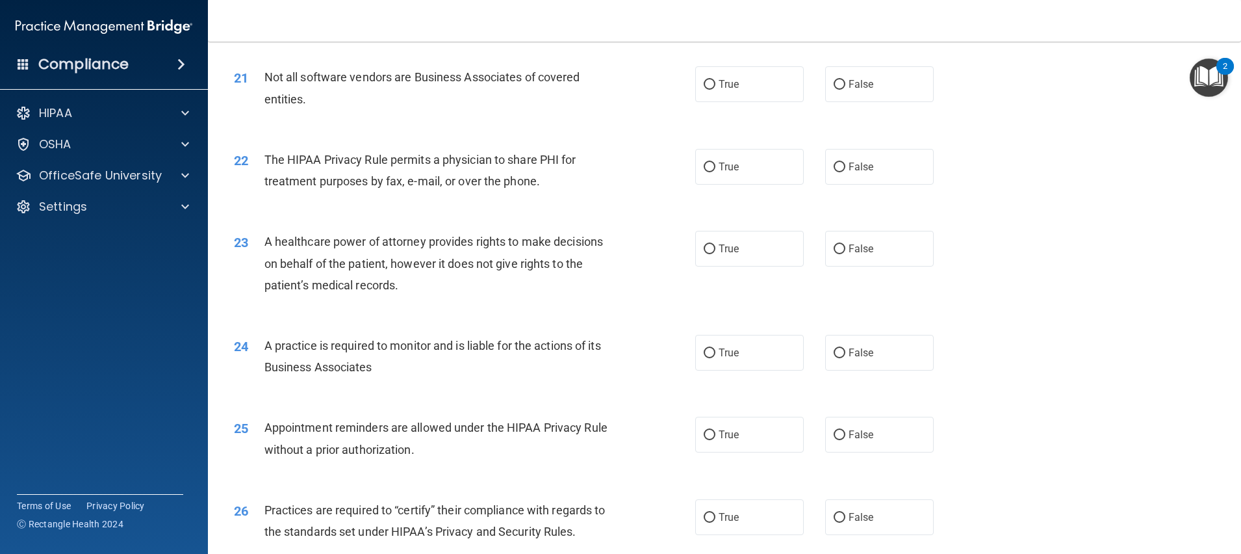
scroll to position [2047, 0]
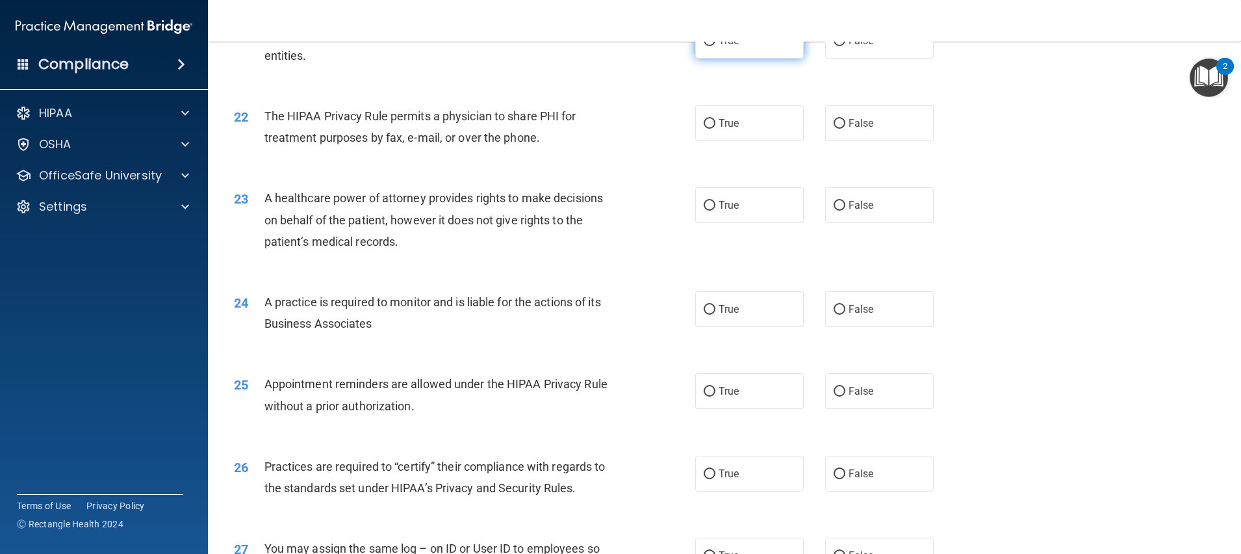
click at [763, 58] on label "True" at bounding box center [749, 41] width 109 height 36
click at [715, 46] on input "True" at bounding box center [710, 41] width 12 height 10
radio input "true"
click at [724, 129] on span "True" at bounding box center [729, 123] width 20 height 12
click at [715, 129] on input "True" at bounding box center [710, 124] width 12 height 10
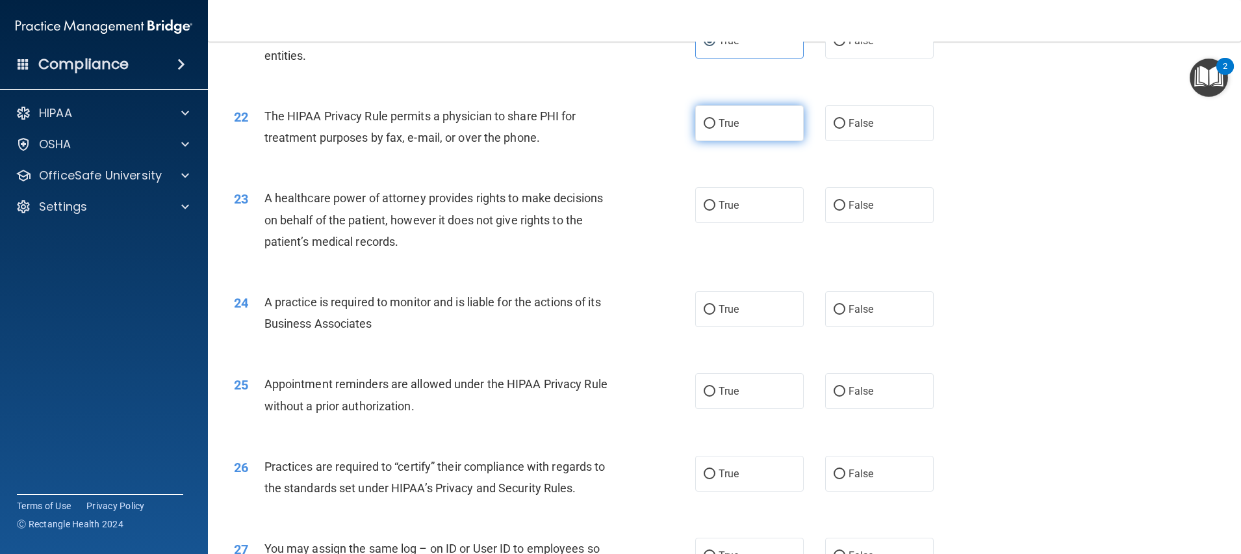
radio input "true"
click at [853, 211] on span "False" at bounding box center [861, 205] width 25 height 12
click at [845, 211] on input "False" at bounding box center [840, 206] width 12 height 10
radio input "true"
click at [849, 315] on span "False" at bounding box center [861, 309] width 25 height 12
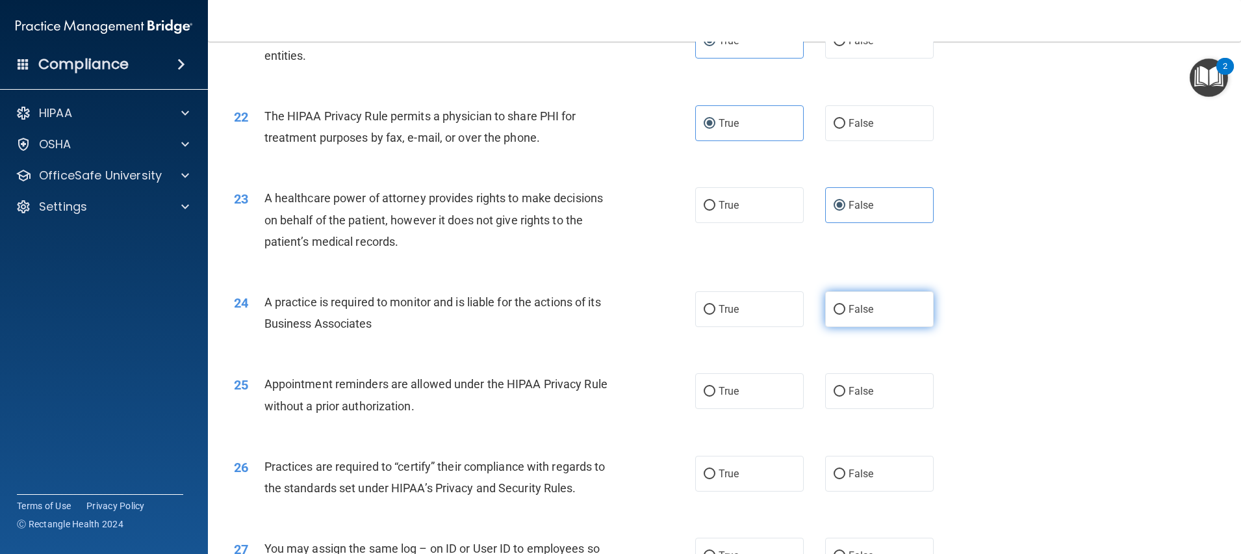
click at [845, 314] on input "False" at bounding box center [840, 310] width 12 height 10
radio input "true"
click at [730, 397] on span "True" at bounding box center [729, 391] width 20 height 12
click at [715, 396] on input "True" at bounding box center [710, 392] width 12 height 10
radio input "true"
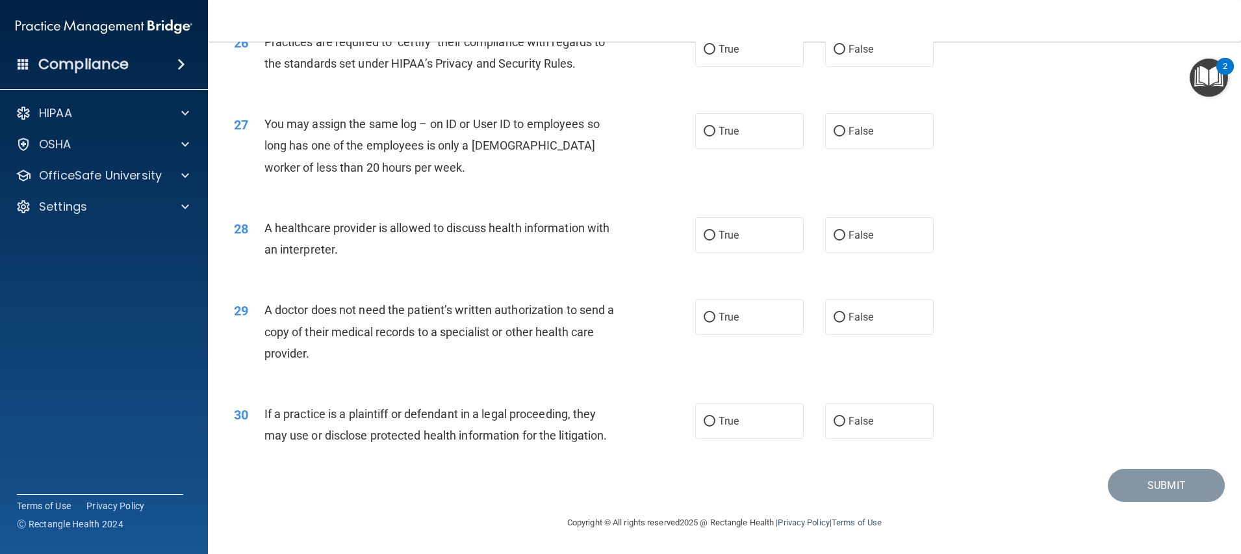
scroll to position [2439, 0]
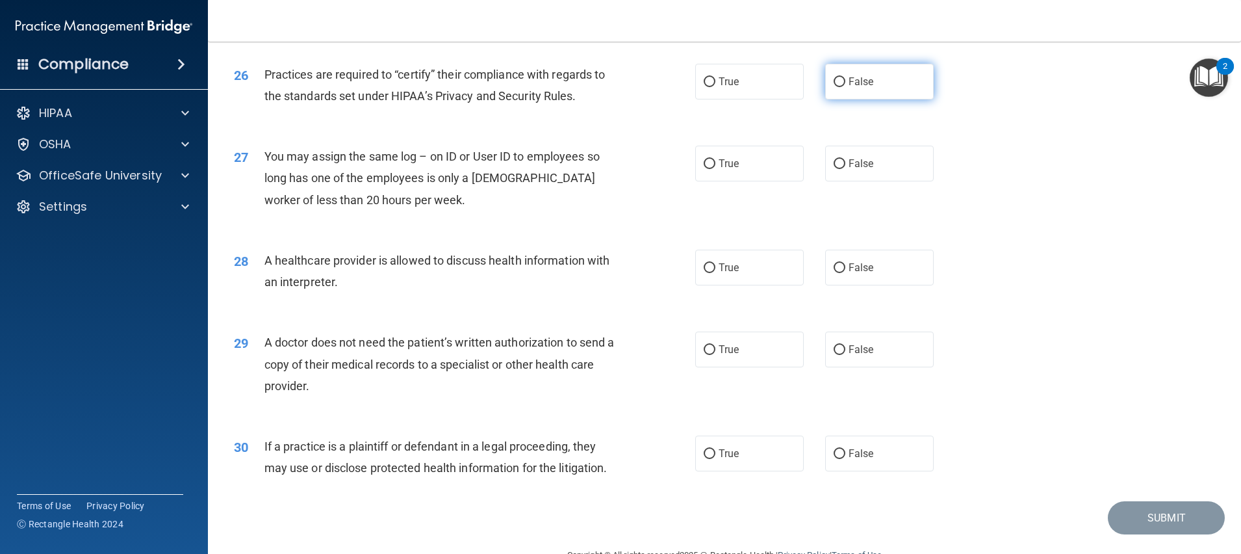
click at [862, 88] on span "False" at bounding box center [861, 81] width 25 height 12
click at [845, 87] on input "False" at bounding box center [840, 82] width 12 height 10
radio input "true"
click at [851, 170] on span "False" at bounding box center [861, 163] width 25 height 12
click at [845, 169] on input "False" at bounding box center [840, 164] width 12 height 10
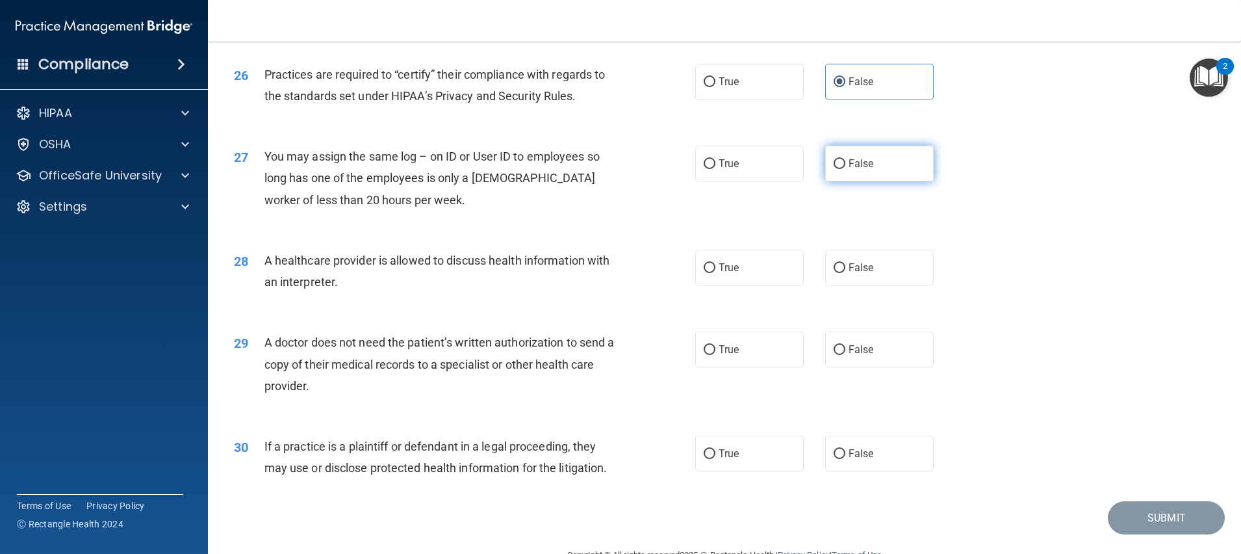
radio input "true"
click at [745, 285] on label "True" at bounding box center [749, 268] width 109 height 36
click at [715, 273] on input "True" at bounding box center [710, 268] width 12 height 10
radio input "true"
click at [733, 367] on label "True" at bounding box center [749, 349] width 109 height 36
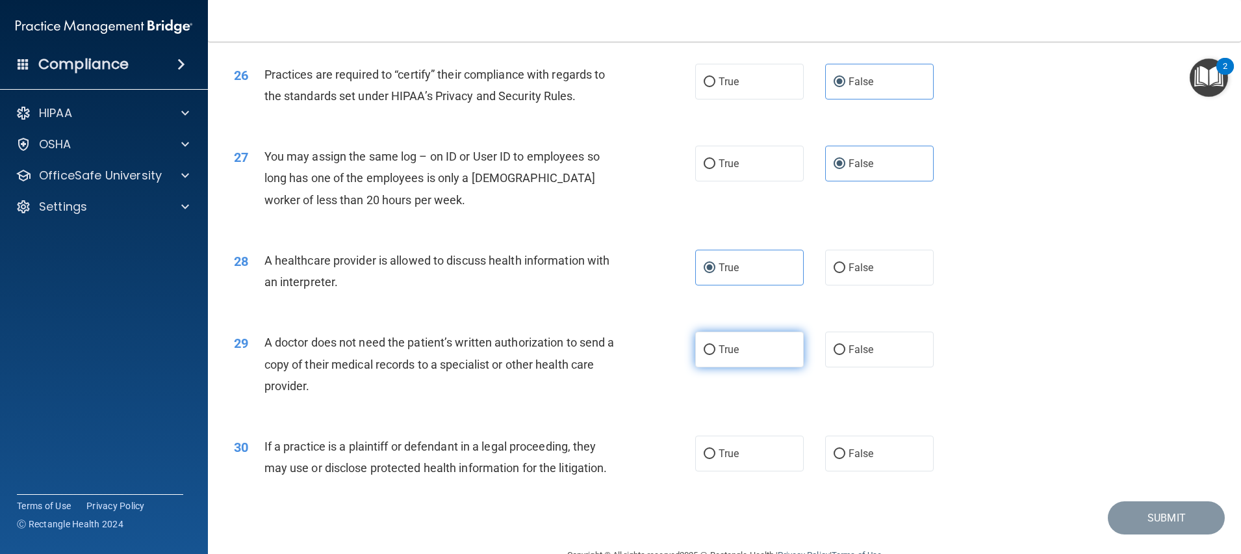
click at [715, 355] on input "True" at bounding box center [710, 350] width 12 height 10
radio input "true"
click at [739, 471] on label "True" at bounding box center [749, 453] width 109 height 36
click at [715, 459] on input "True" at bounding box center [710, 454] width 12 height 10
radio input "true"
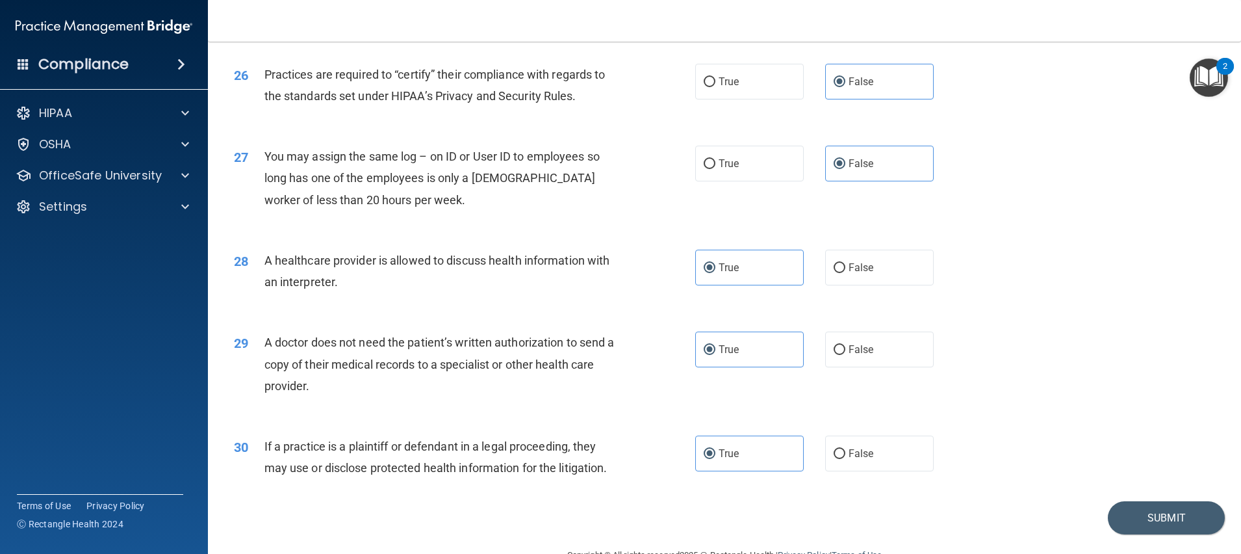
scroll to position [2536, 0]
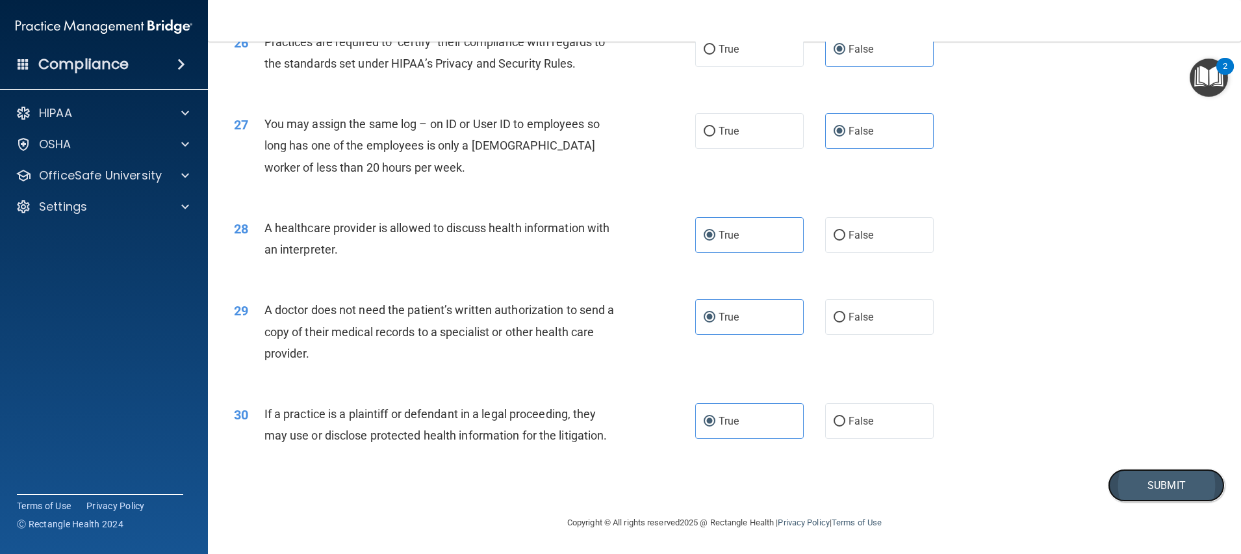
click at [1140, 478] on button "Submit" at bounding box center [1166, 484] width 117 height 33
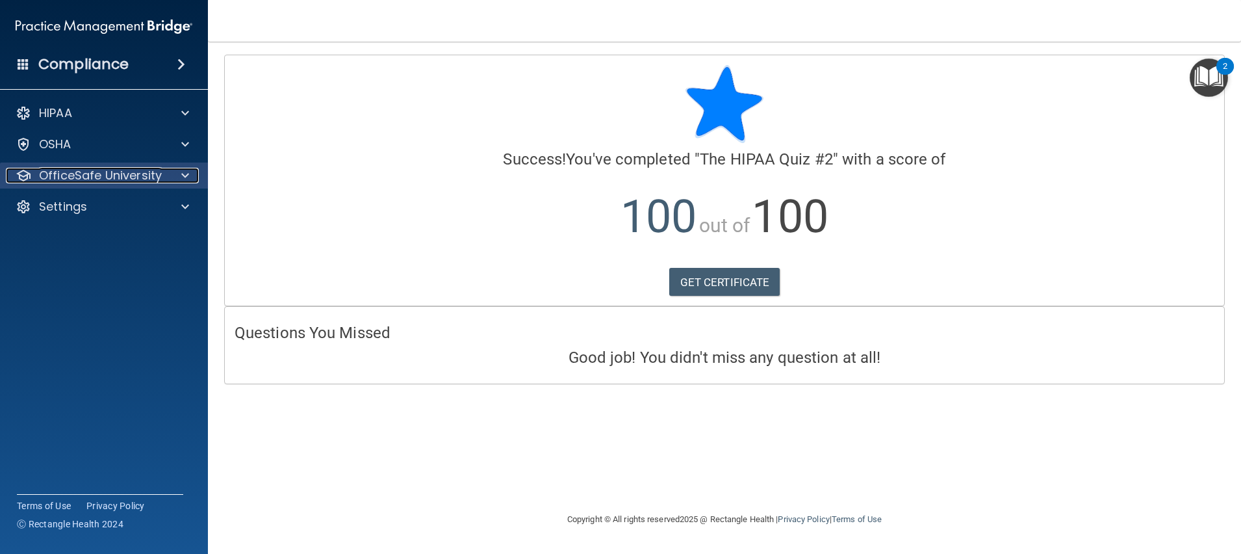
click at [187, 181] on span at bounding box center [185, 176] width 8 height 16
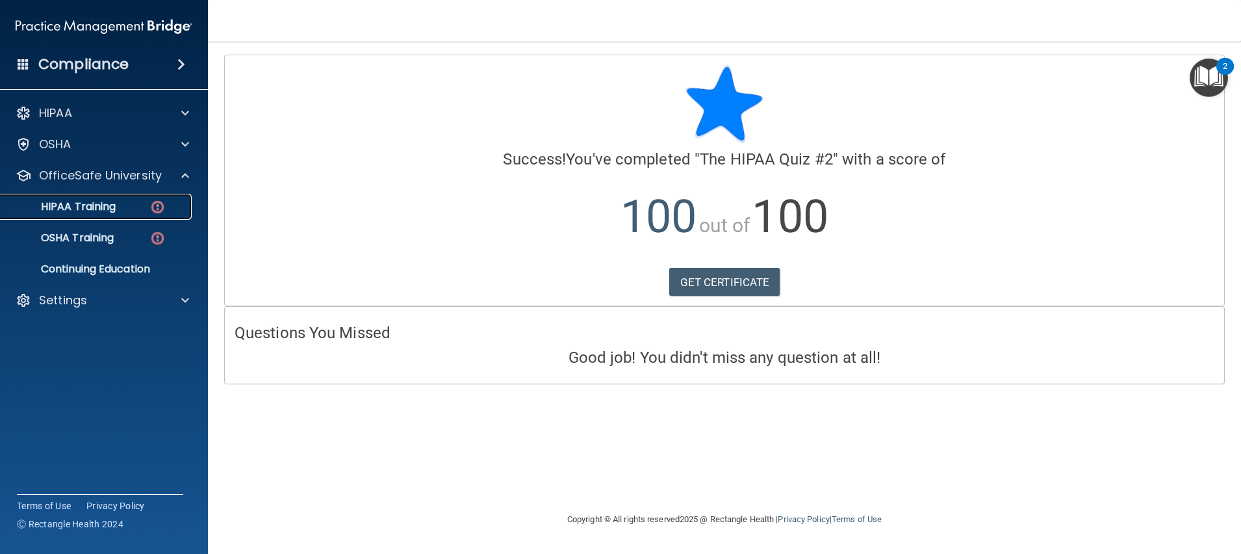
click at [122, 205] on div "HIPAA Training" at bounding box center [96, 206] width 177 height 13
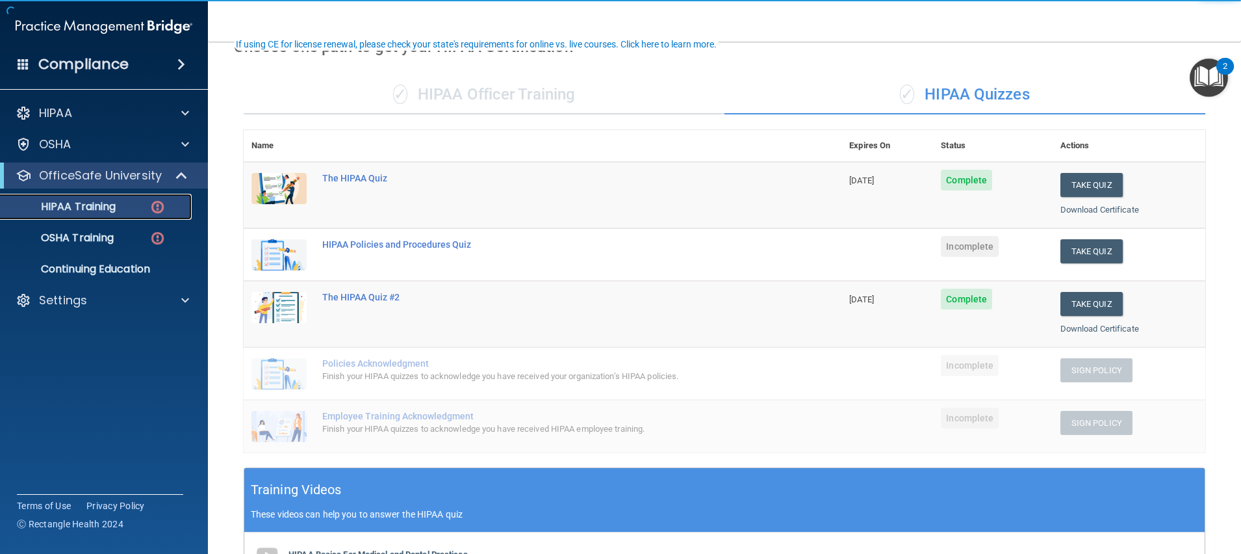
scroll to position [97, 0]
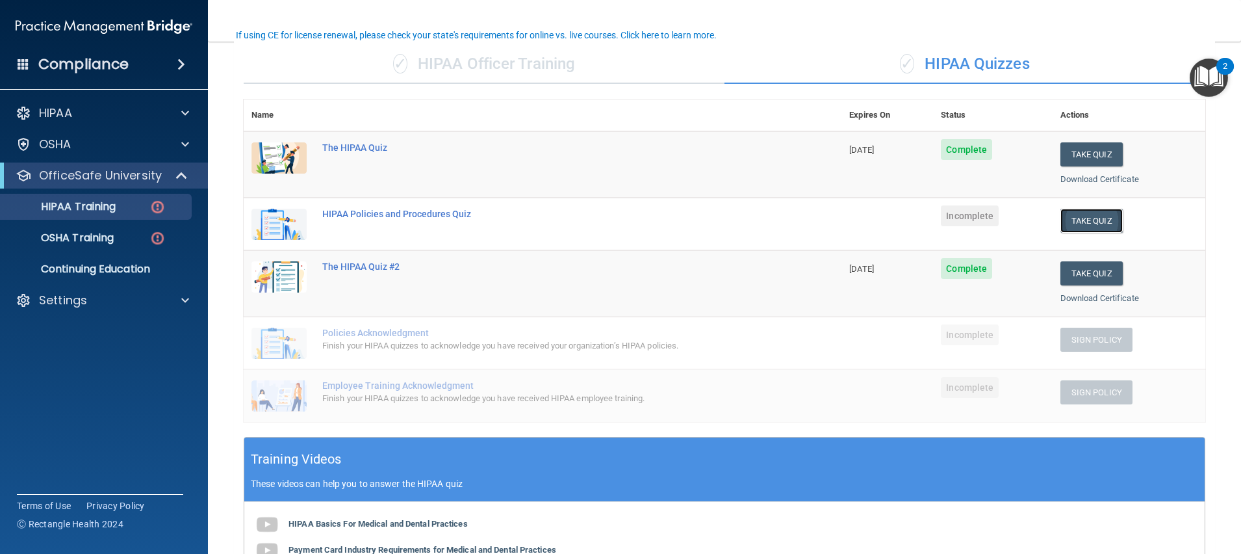
click at [1060, 225] on button "Take Quiz" at bounding box center [1091, 221] width 62 height 24
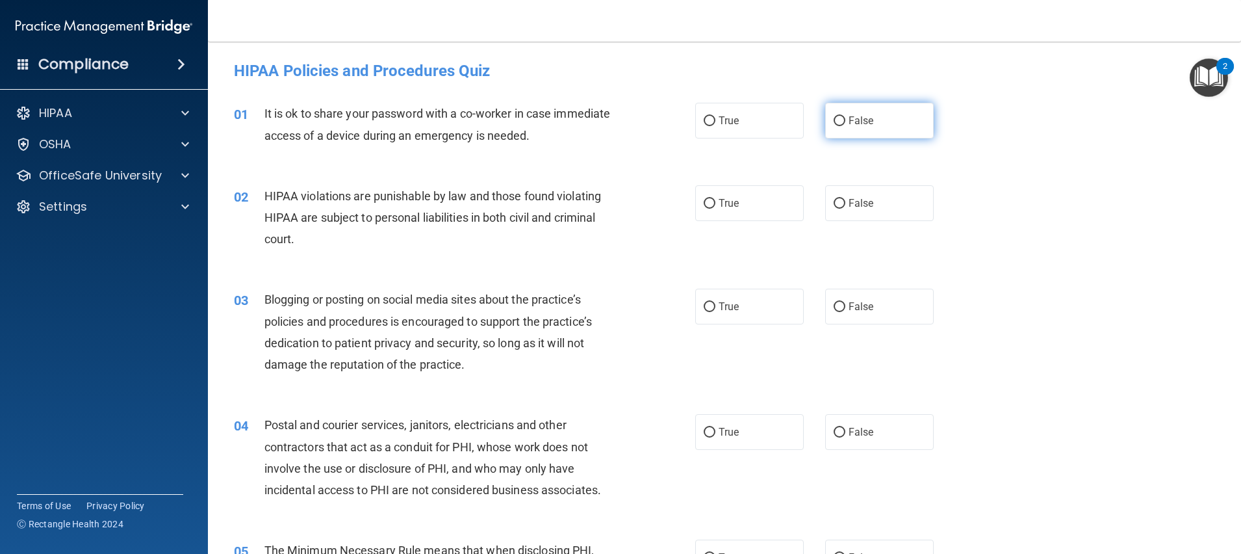
click at [850, 120] on span "False" at bounding box center [861, 120] width 25 height 12
click at [845, 120] on input "False" at bounding box center [840, 121] width 12 height 10
radio input "true"
click at [737, 198] on label "True" at bounding box center [749, 203] width 109 height 36
click at [715, 199] on input "True" at bounding box center [710, 204] width 12 height 10
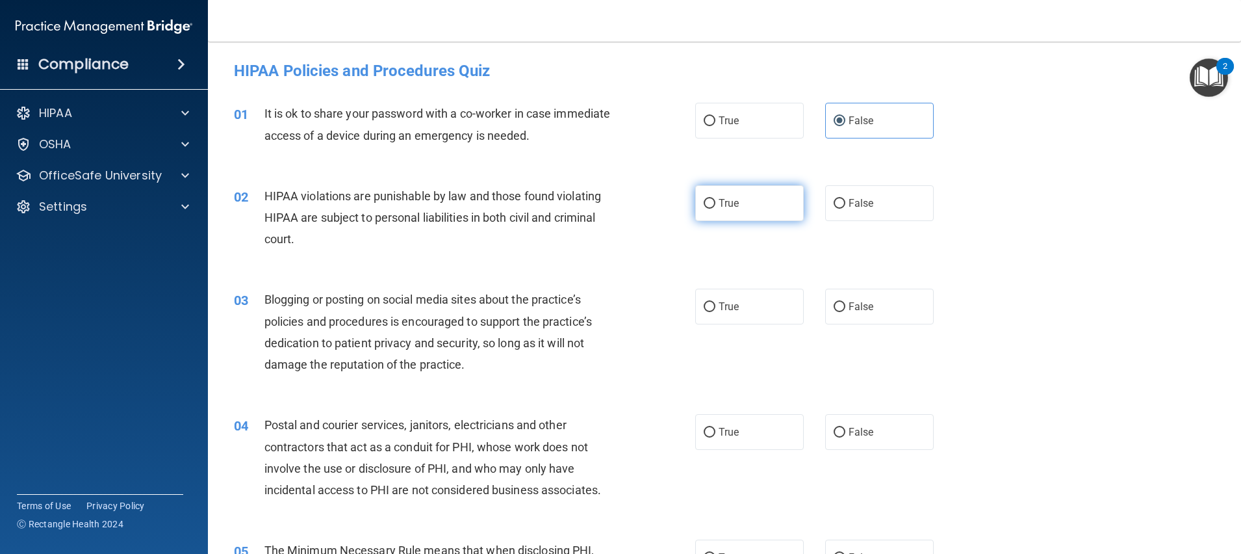
radio input "true"
click at [849, 311] on span "False" at bounding box center [861, 306] width 25 height 12
click at [843, 311] on input "False" at bounding box center [840, 307] width 12 height 10
radio input "true"
drag, startPoint x: 712, startPoint y: 445, endPoint x: 713, endPoint y: 454, distance: 9.2
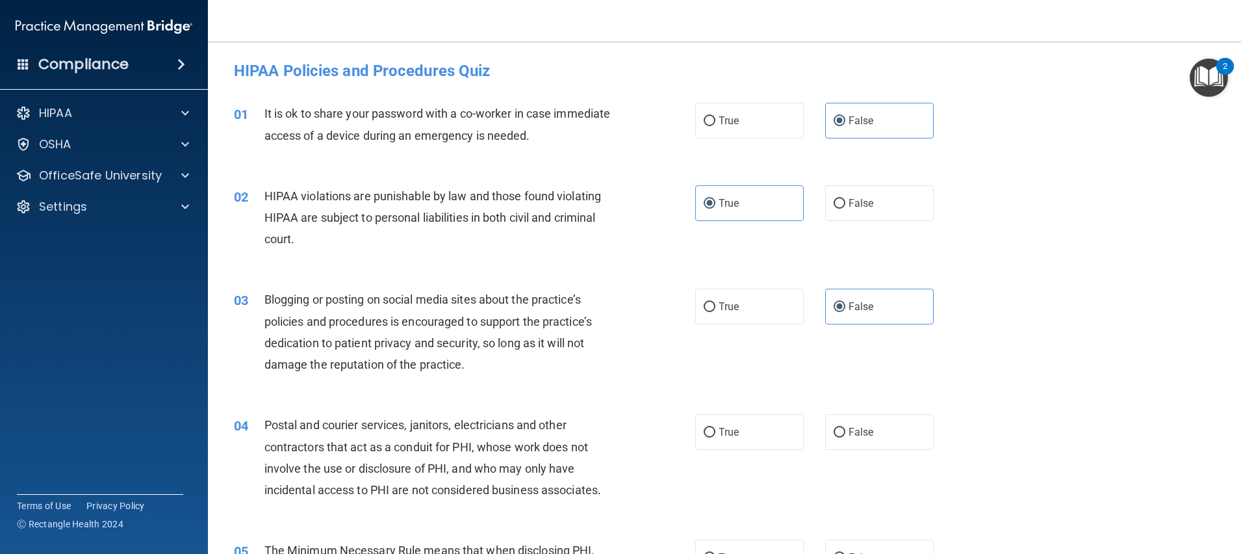
click at [712, 446] on label "True" at bounding box center [749, 432] width 109 height 36
click at [712, 437] on input "True" at bounding box center [710, 433] width 12 height 10
radio input "true"
click at [723, 550] on label "True" at bounding box center [749, 557] width 109 height 36
click at [715, 553] on input "True" at bounding box center [710, 558] width 12 height 10
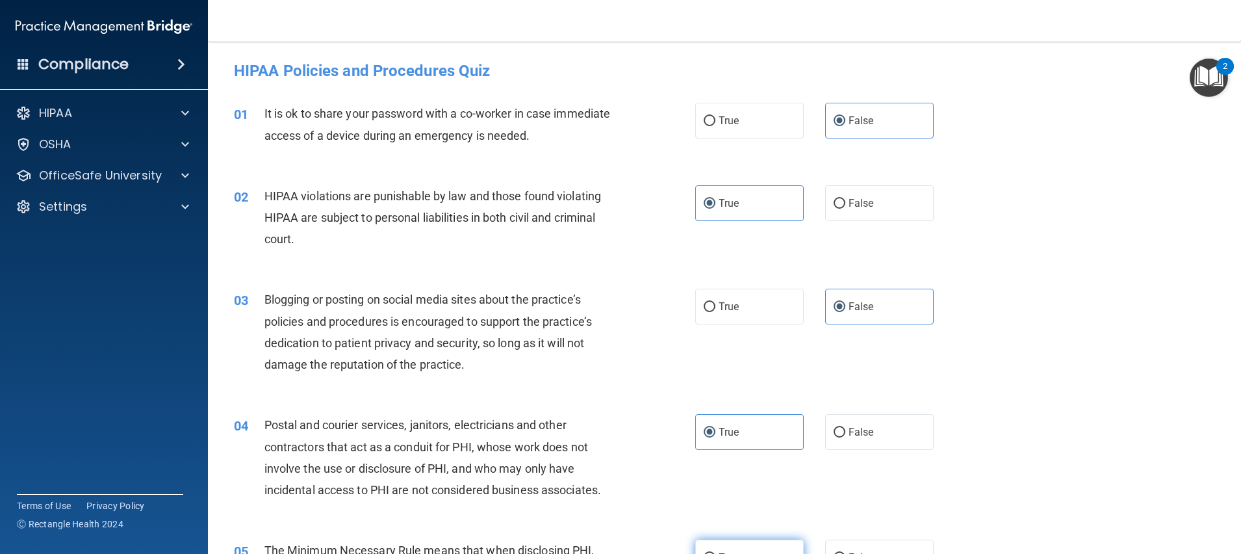
radio input "true"
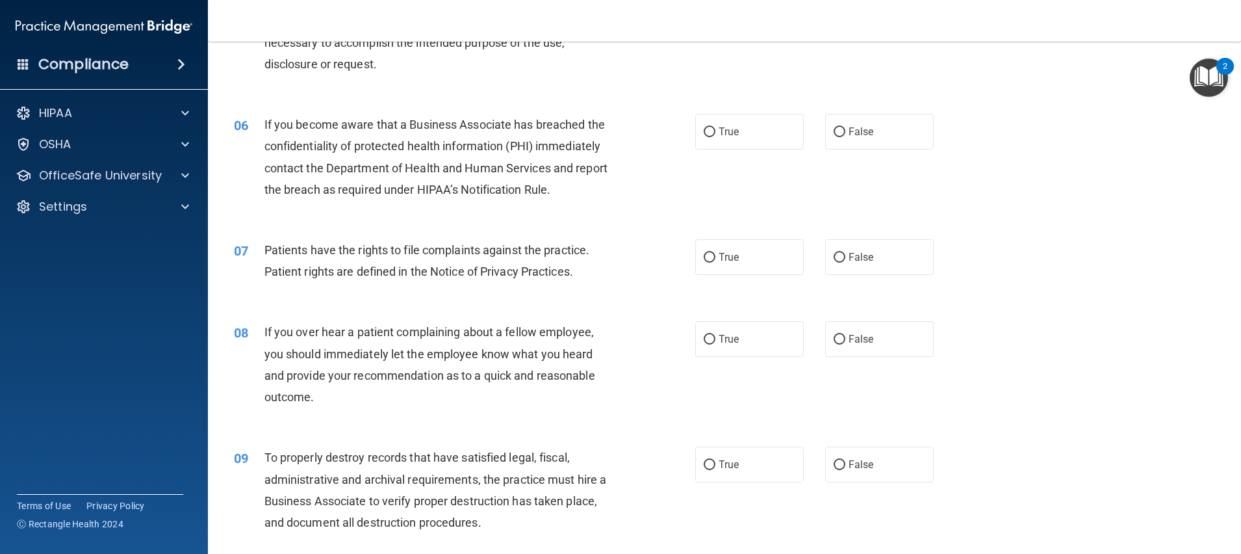
scroll to position [594, 0]
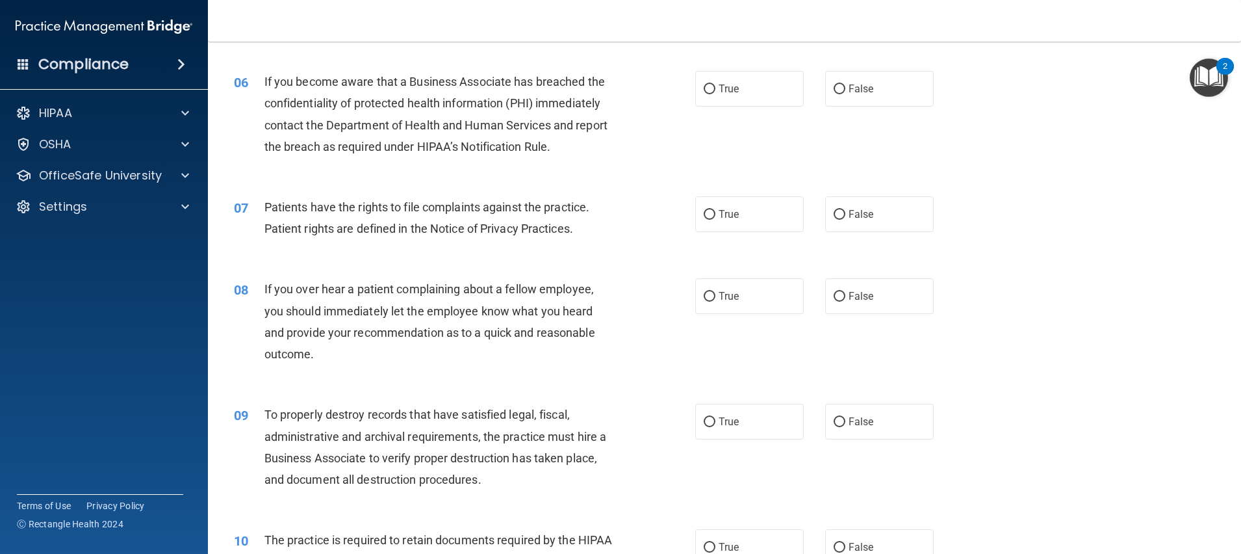
click at [646, 214] on div "07 Patients have the rights to file complaints against the practice. Patient ri…" at bounding box center [464, 220] width 500 height 49
click at [862, 89] on span "False" at bounding box center [861, 89] width 25 height 12
click at [845, 89] on input "False" at bounding box center [840, 89] width 12 height 10
radio input "true"
click at [763, 209] on label "True" at bounding box center [749, 214] width 109 height 36
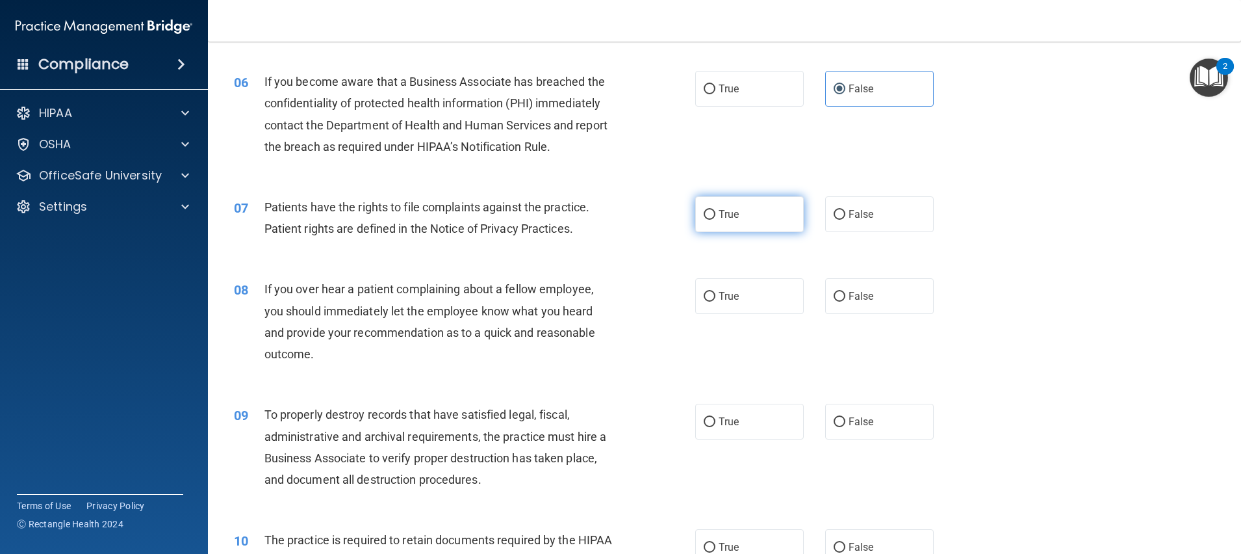
click at [715, 210] on input "True" at bounding box center [710, 215] width 12 height 10
radio input "true"
click at [864, 298] on label "False" at bounding box center [879, 296] width 109 height 36
click at [845, 298] on input "False" at bounding box center [840, 297] width 12 height 10
radio input "true"
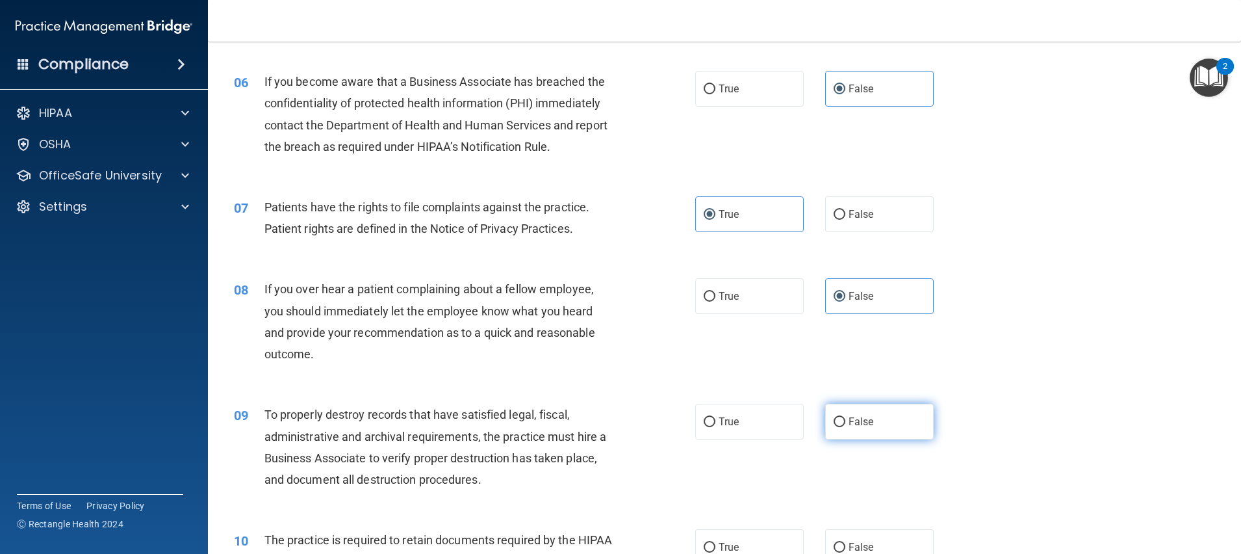
click at [862, 433] on label "False" at bounding box center [879, 422] width 109 height 36
click at [845, 427] on input "False" at bounding box center [840, 422] width 12 height 10
radio input "true"
click at [757, 550] on label "True" at bounding box center [749, 547] width 109 height 36
click at [715, 550] on input "True" at bounding box center [710, 548] width 12 height 10
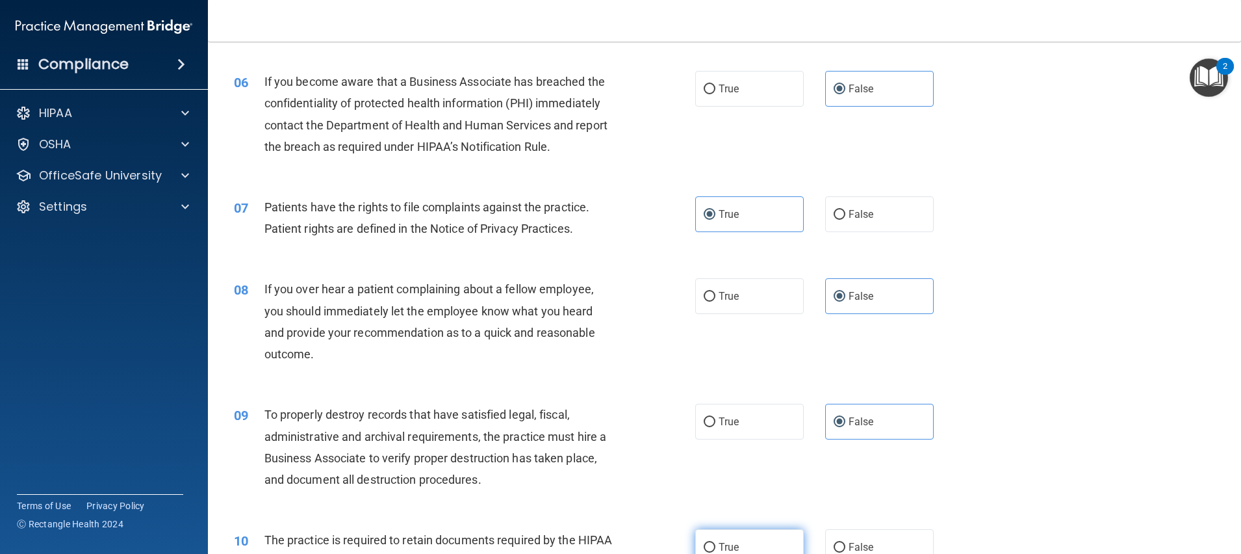
radio input "true"
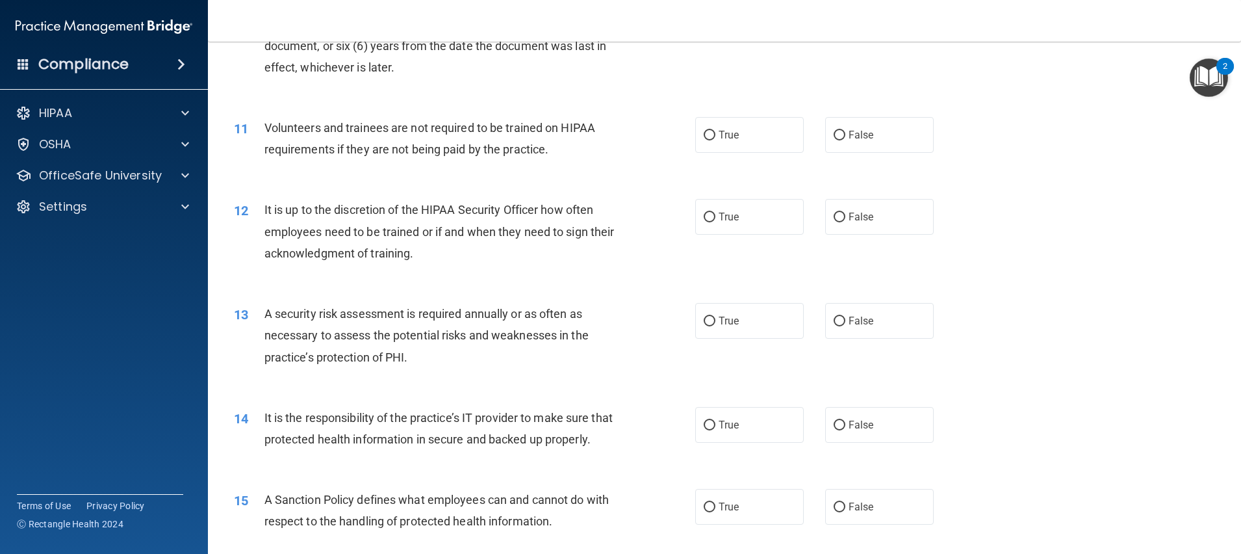
scroll to position [1179, 0]
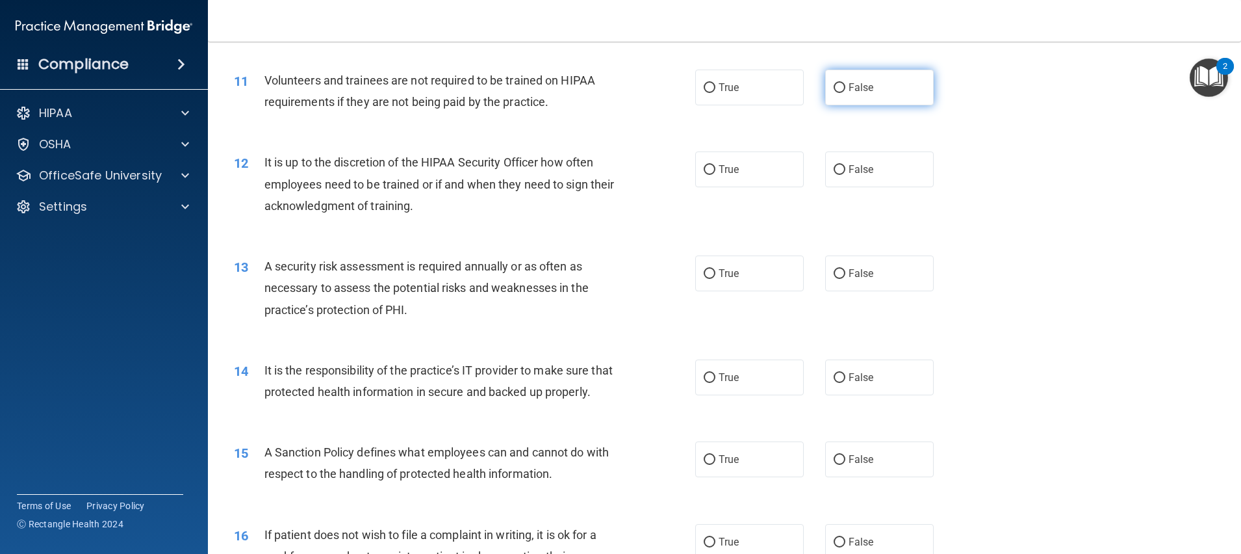
click at [858, 90] on span "False" at bounding box center [861, 87] width 25 height 12
click at [845, 90] on input "False" at bounding box center [840, 88] width 12 height 10
radio input "true"
click at [856, 159] on label "False" at bounding box center [879, 169] width 109 height 36
click at [845, 165] on input "False" at bounding box center [840, 170] width 12 height 10
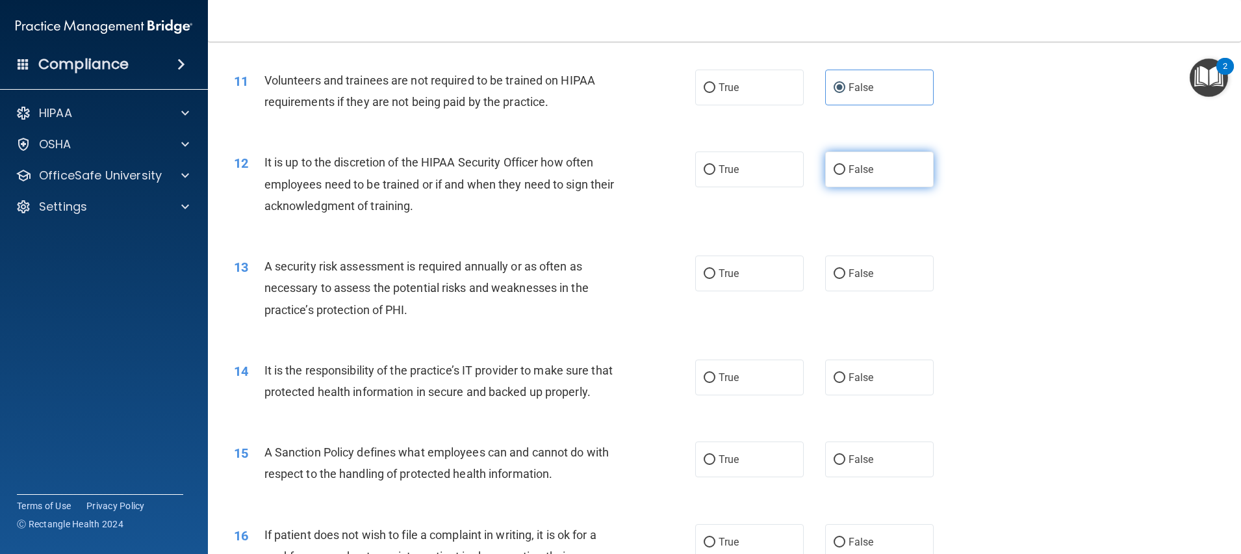
radio input "true"
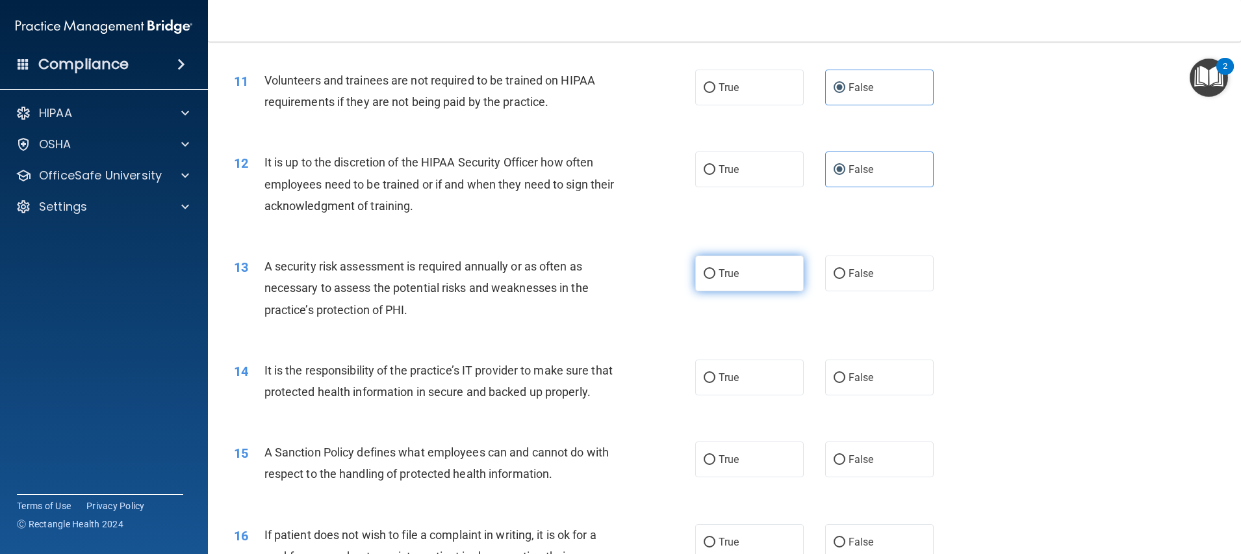
click at [749, 270] on label "True" at bounding box center [749, 273] width 109 height 36
click at [715, 270] on input "True" at bounding box center [710, 274] width 12 height 10
radio input "true"
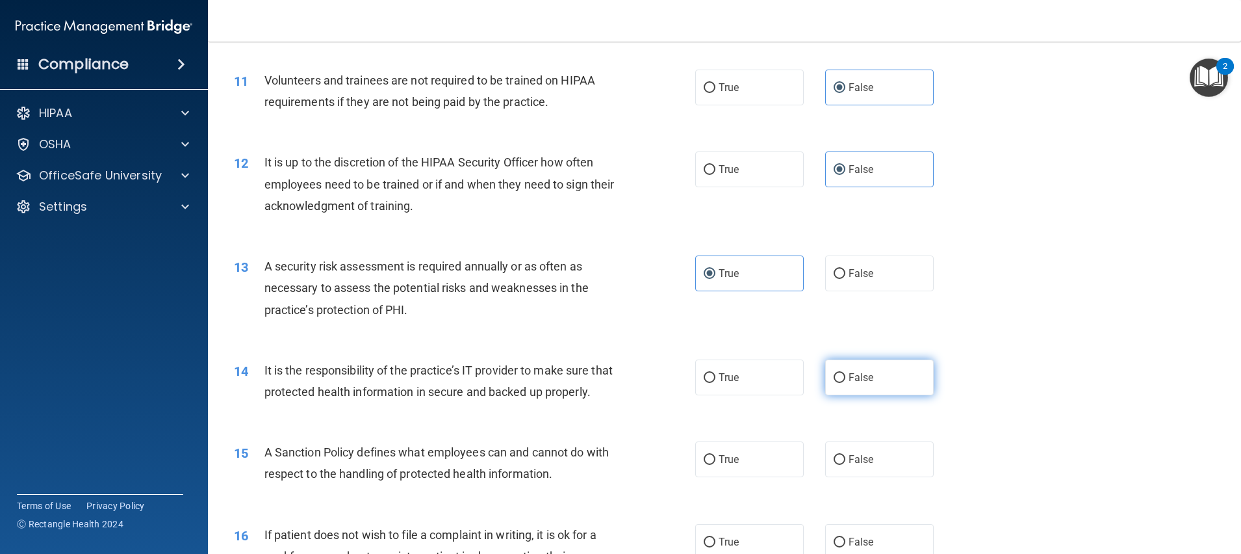
click at [845, 369] on label "False" at bounding box center [879, 377] width 109 height 36
click at [845, 373] on input "False" at bounding box center [840, 378] width 12 height 10
radio input "true"
click at [862, 465] on span "False" at bounding box center [861, 459] width 25 height 12
click at [845, 465] on input "False" at bounding box center [840, 460] width 12 height 10
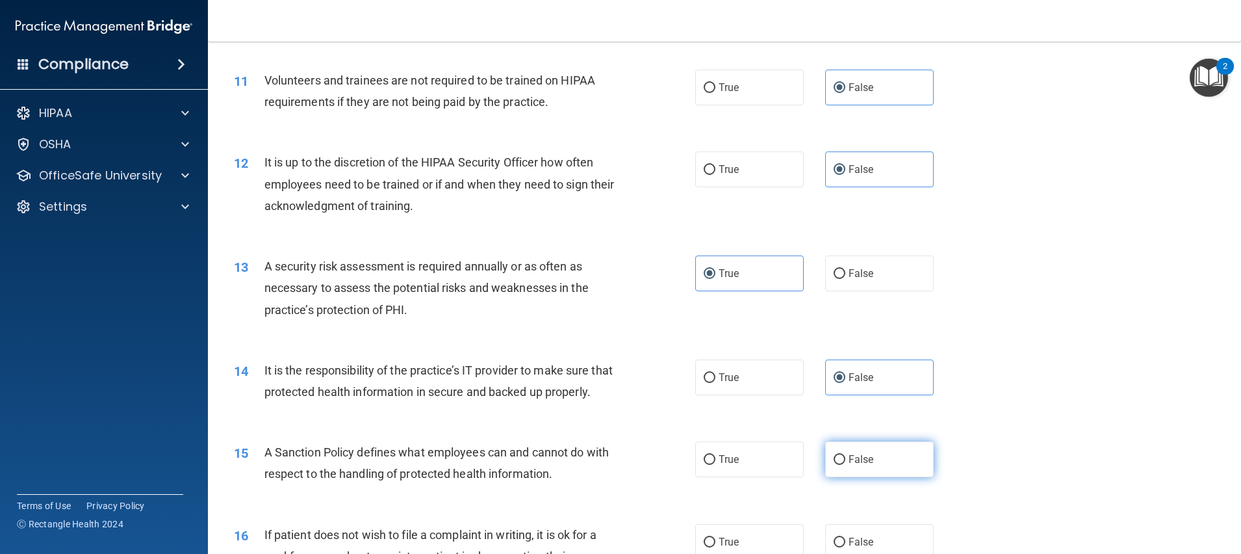
radio input "true"
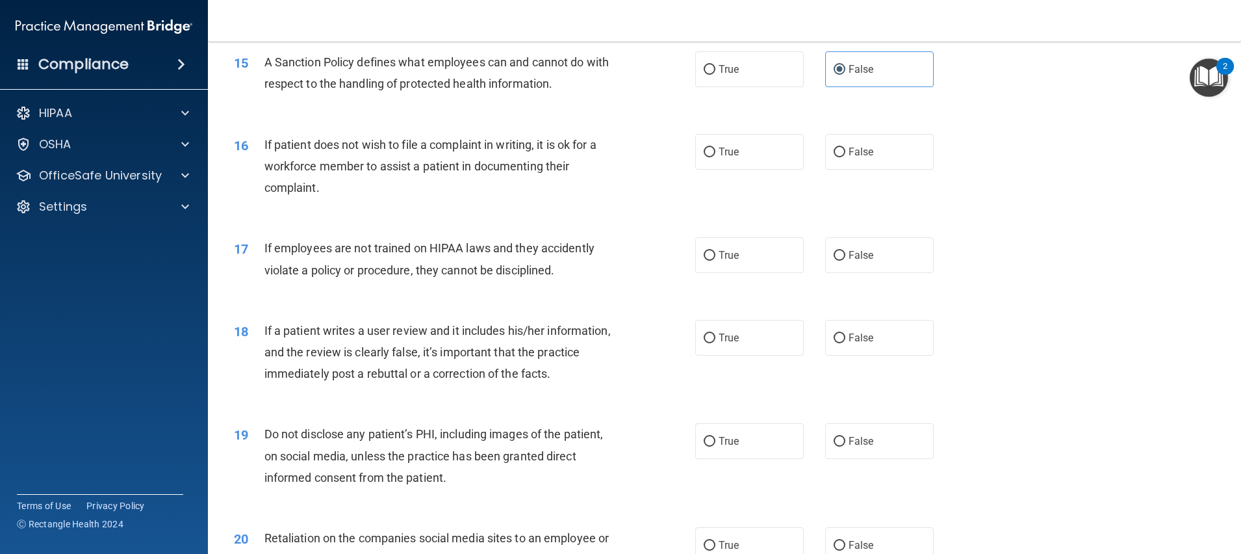
scroll to position [1666, 0]
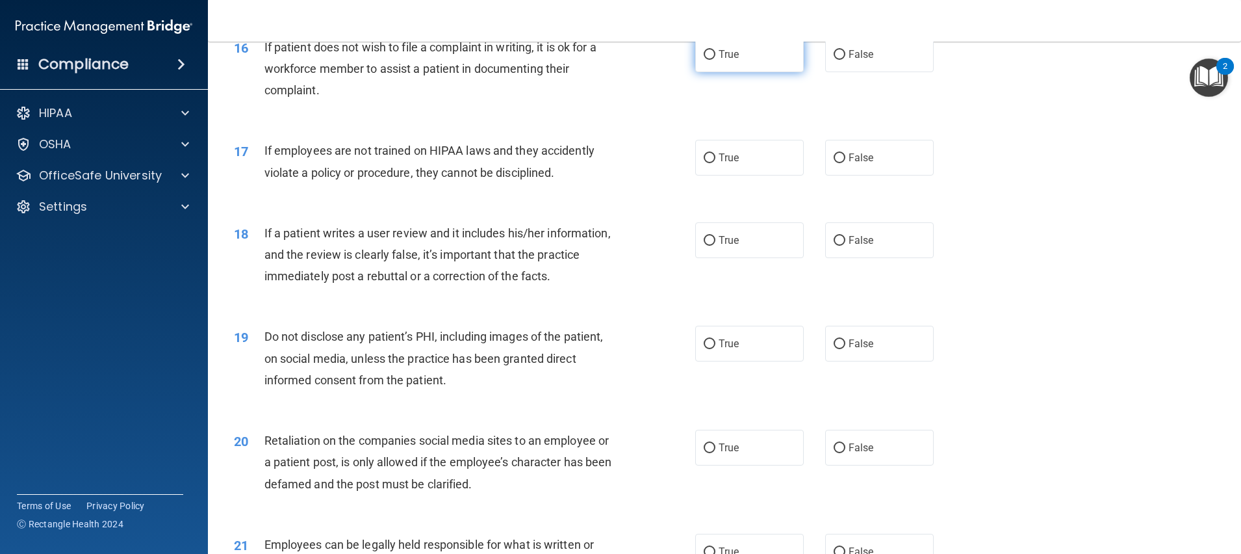
click at [790, 72] on label "True" at bounding box center [749, 54] width 109 height 36
click at [715, 60] on input "True" at bounding box center [710, 55] width 12 height 10
radio input "true"
click at [855, 170] on label "False" at bounding box center [879, 158] width 109 height 36
click at [845, 163] on input "False" at bounding box center [840, 158] width 12 height 10
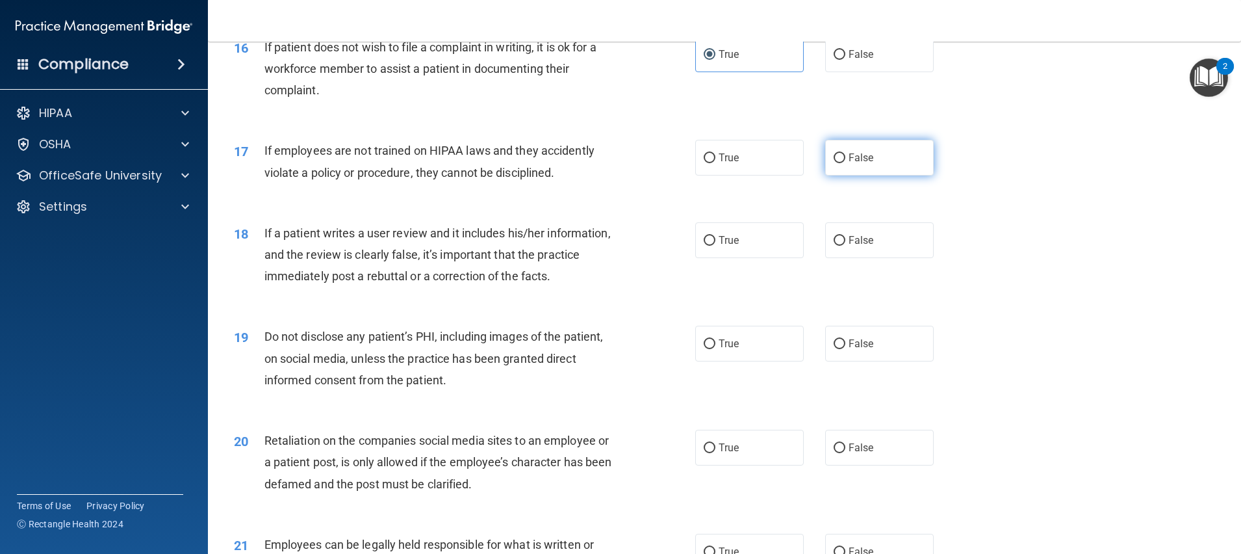
radio input "true"
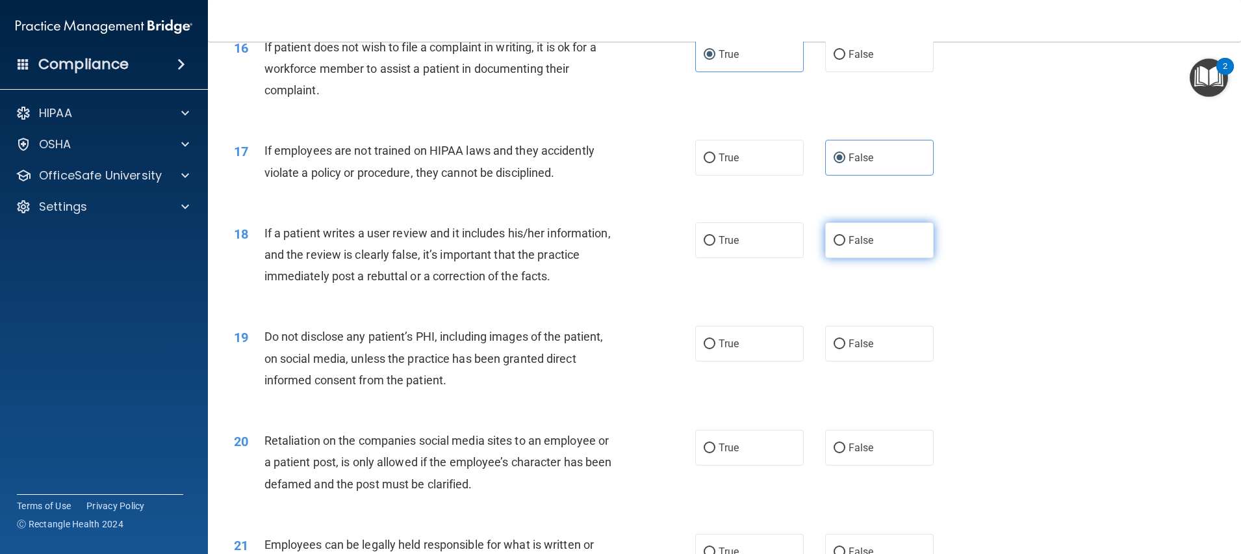
click at [863, 254] on label "False" at bounding box center [879, 240] width 109 height 36
click at [845, 246] on input "False" at bounding box center [840, 241] width 12 height 10
radio input "true"
click at [758, 361] on label "True" at bounding box center [749, 344] width 109 height 36
click at [715, 349] on input "True" at bounding box center [710, 344] width 12 height 10
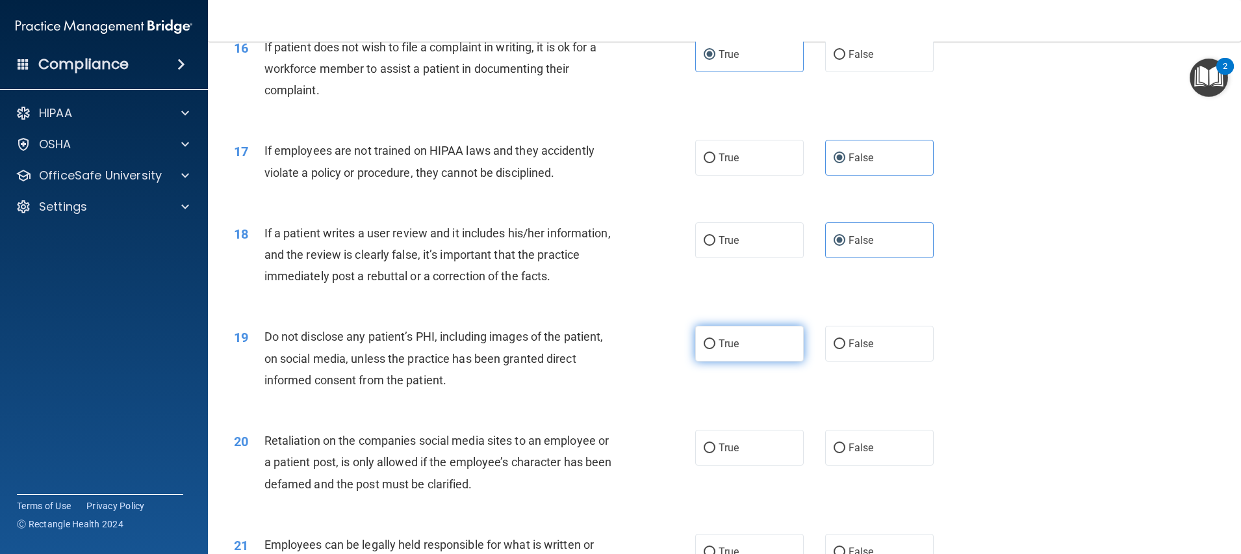
radio input "true"
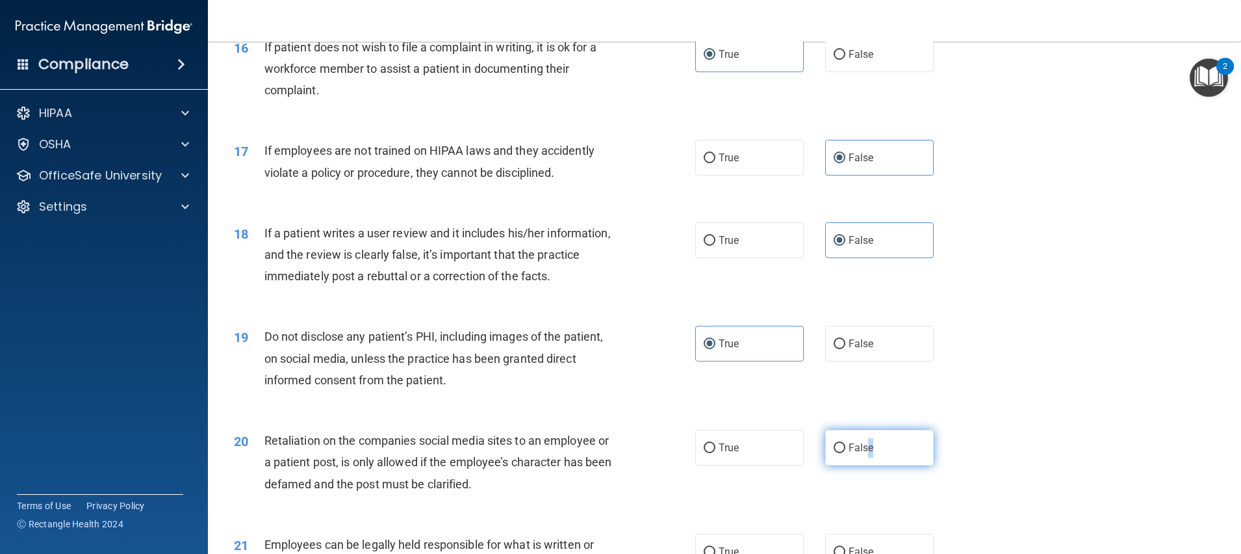
click at [860, 465] on label "False" at bounding box center [879, 448] width 109 height 36
click at [853, 454] on span "False" at bounding box center [861, 447] width 25 height 12
click at [845, 453] on input "False" at bounding box center [840, 448] width 12 height 10
radio input "true"
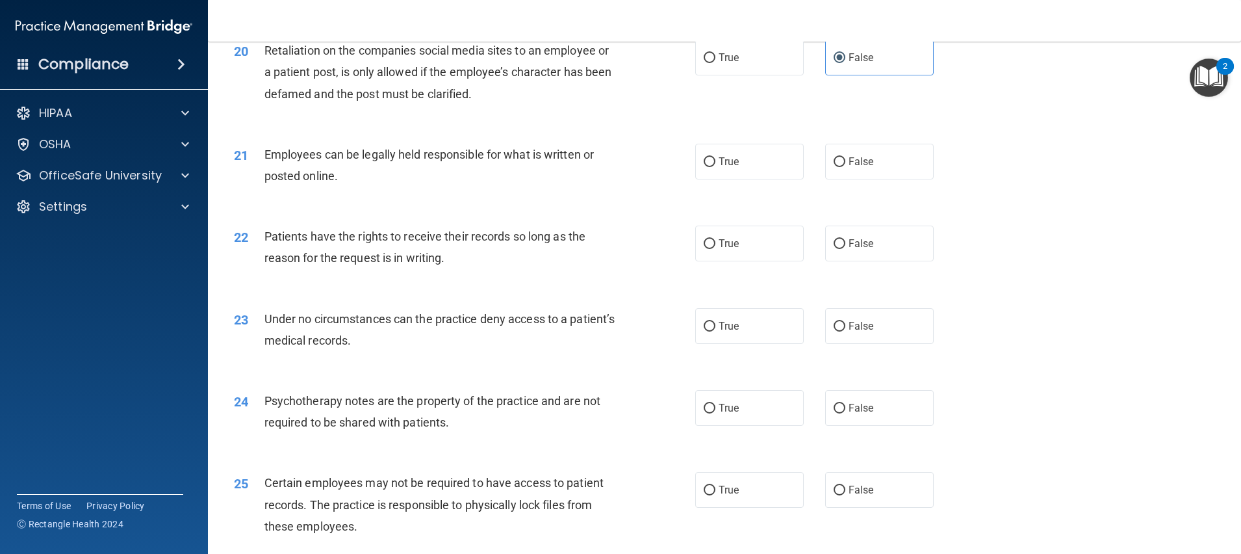
scroll to position [2153, 0]
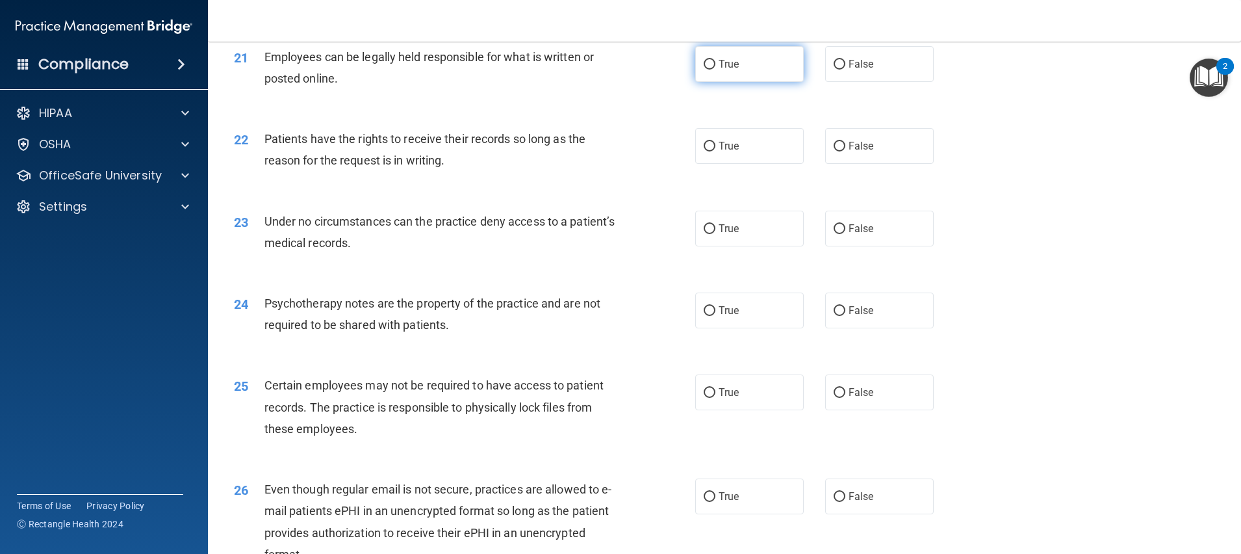
click at [749, 82] on label "True" at bounding box center [749, 64] width 109 height 36
click at [715, 70] on input "True" at bounding box center [710, 65] width 12 height 10
radio input "true"
click at [849, 152] on span "False" at bounding box center [861, 146] width 25 height 12
click at [841, 151] on input "False" at bounding box center [840, 147] width 12 height 10
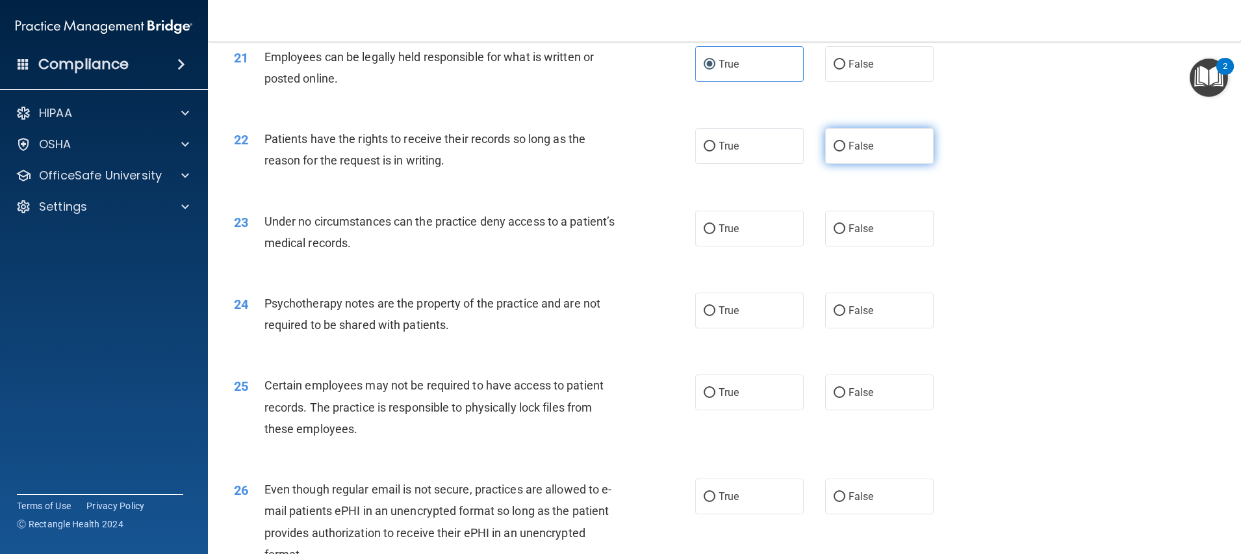
radio input "true"
click at [856, 235] on span "False" at bounding box center [861, 228] width 25 height 12
click at [845, 234] on input "False" at bounding box center [840, 229] width 12 height 10
radio input "true"
click at [740, 328] on label "True" at bounding box center [749, 310] width 109 height 36
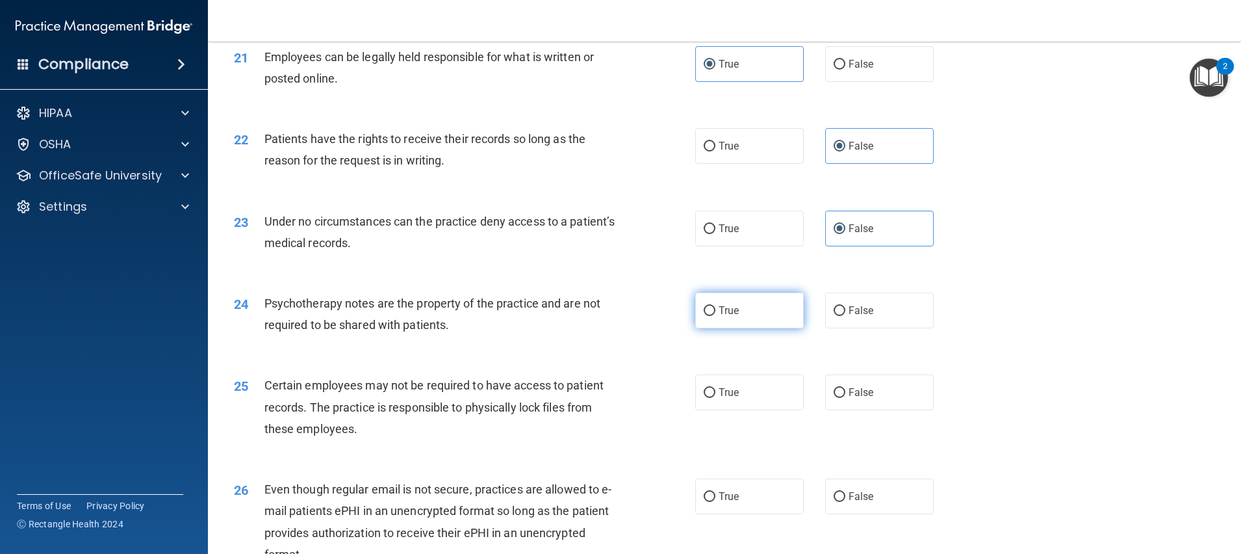
click at [715, 316] on input "True" at bounding box center [710, 311] width 12 height 10
radio input "true"
click at [741, 400] on label "True" at bounding box center [749, 392] width 109 height 36
click at [715, 398] on input "True" at bounding box center [710, 393] width 12 height 10
radio input "true"
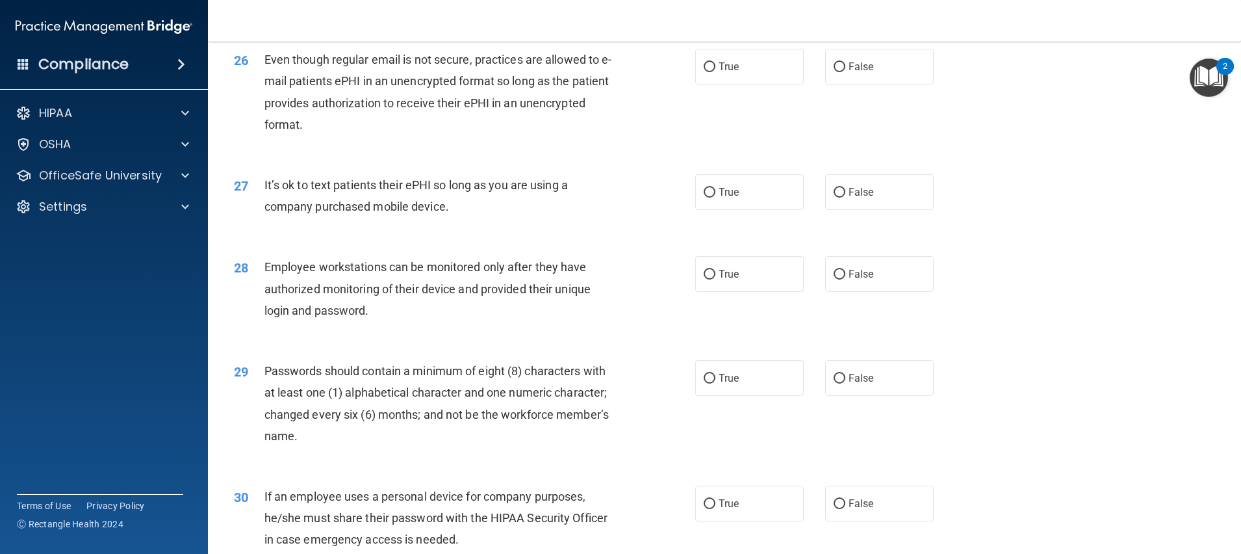
scroll to position [2543, 0]
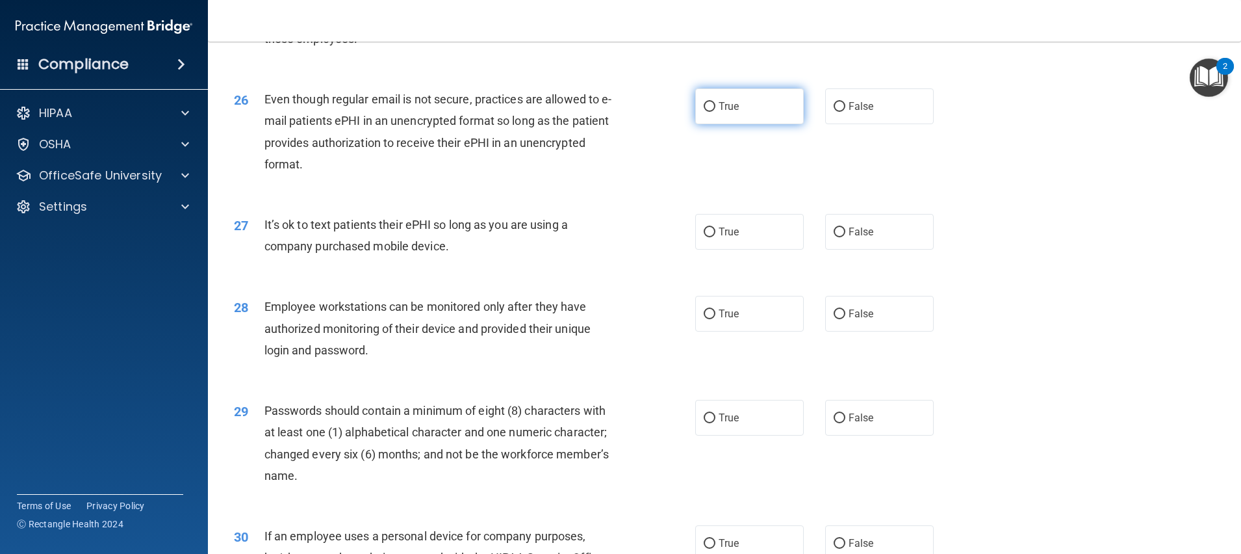
click at [745, 118] on label "True" at bounding box center [749, 106] width 109 height 36
click at [715, 112] on input "True" at bounding box center [710, 107] width 12 height 10
radio input "true"
click at [847, 244] on label "False" at bounding box center [879, 232] width 109 height 36
click at [845, 237] on input "False" at bounding box center [840, 232] width 12 height 10
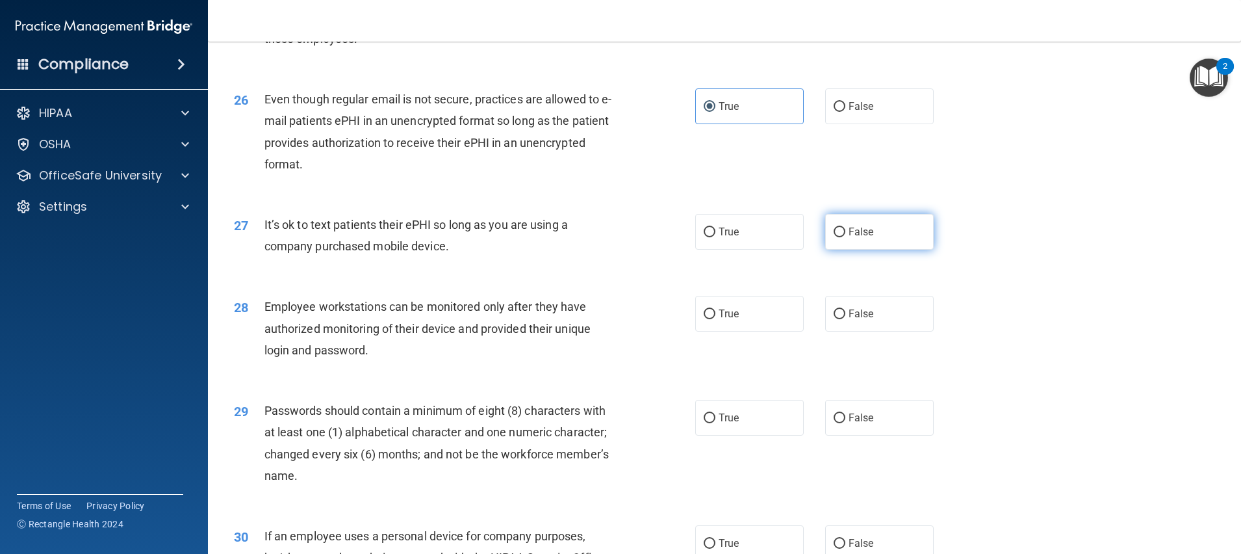
radio input "true"
click at [860, 320] on span "False" at bounding box center [861, 313] width 25 height 12
click at [845, 319] on input "False" at bounding box center [840, 314] width 12 height 10
radio input "true"
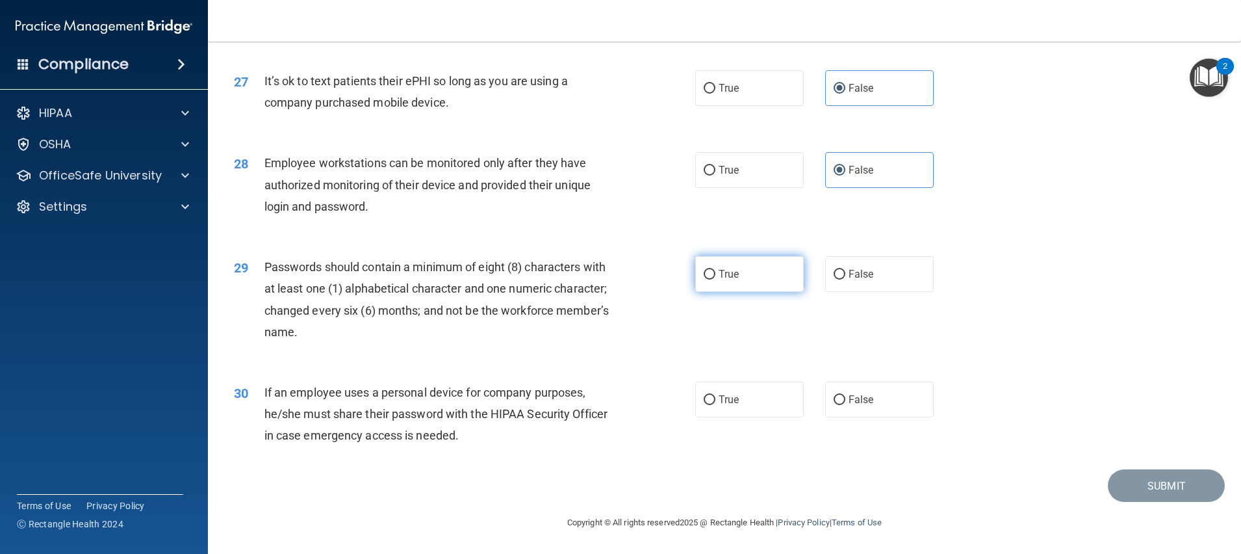
click at [730, 290] on label "True" at bounding box center [749, 274] width 109 height 36
click at [715, 279] on input "True" at bounding box center [710, 275] width 12 height 10
radio input "true"
click at [856, 396] on span "False" at bounding box center [861, 399] width 25 height 12
click at [849, 402] on span "False" at bounding box center [861, 399] width 25 height 12
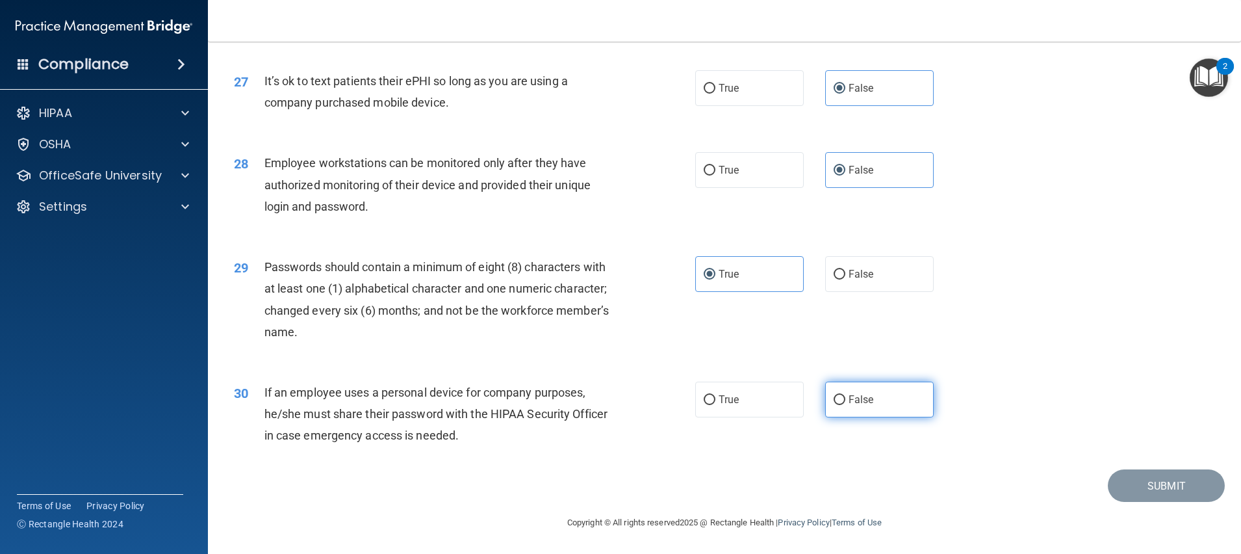
click at [843, 402] on input "False" at bounding box center [840, 400] width 12 height 10
radio input "true"
click at [1133, 479] on button "Submit" at bounding box center [1166, 485] width 117 height 33
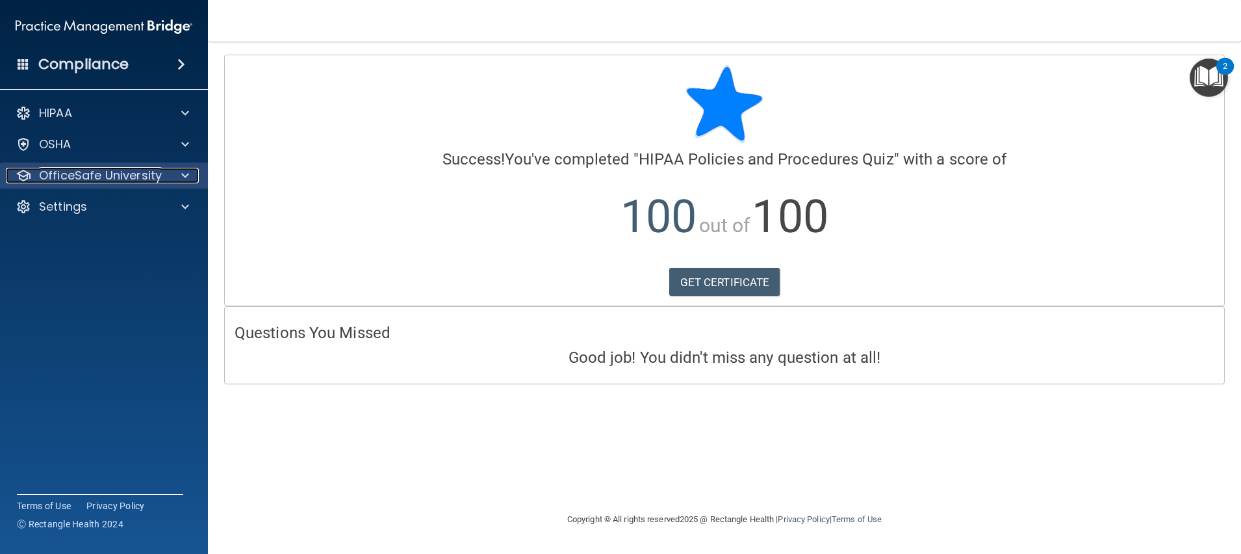
click at [170, 181] on div at bounding box center [183, 176] width 32 height 16
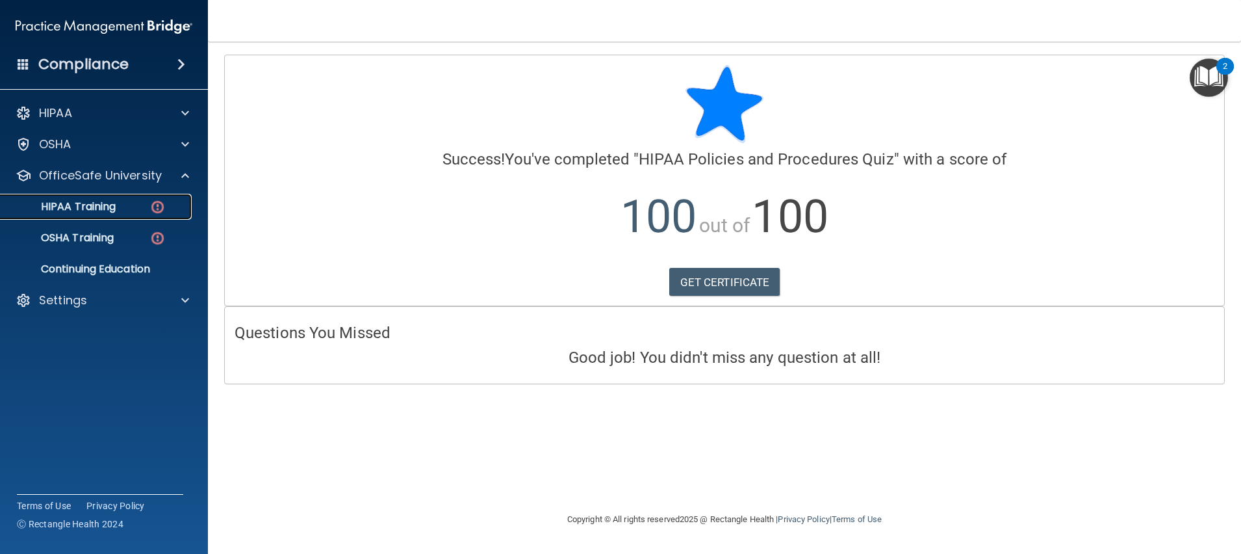
click at [144, 205] on div "HIPAA Training" at bounding box center [96, 206] width 177 height 13
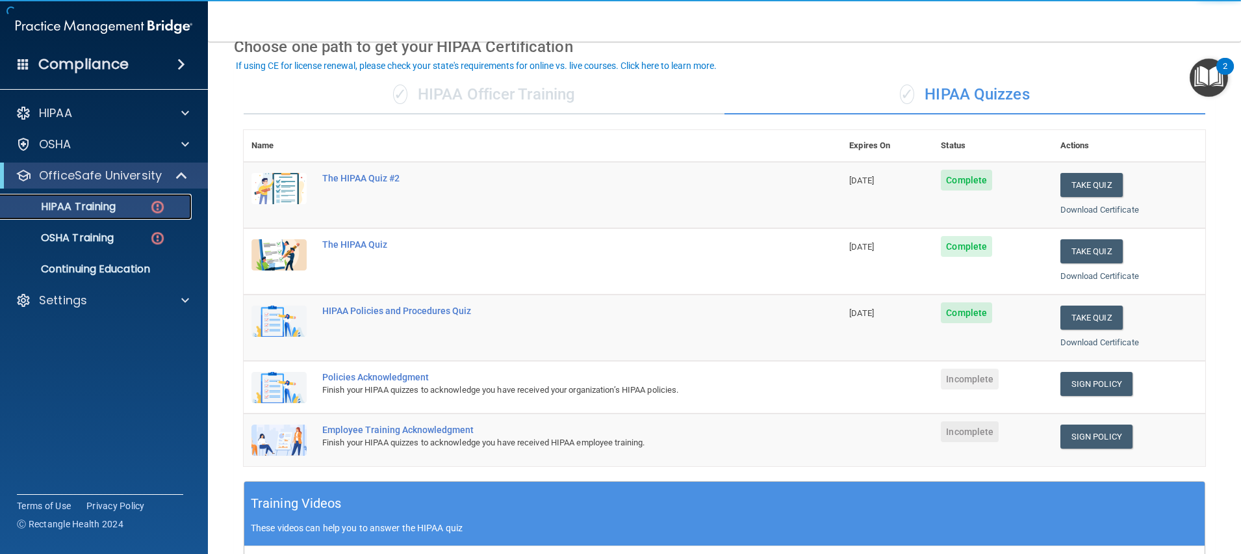
scroll to position [97, 0]
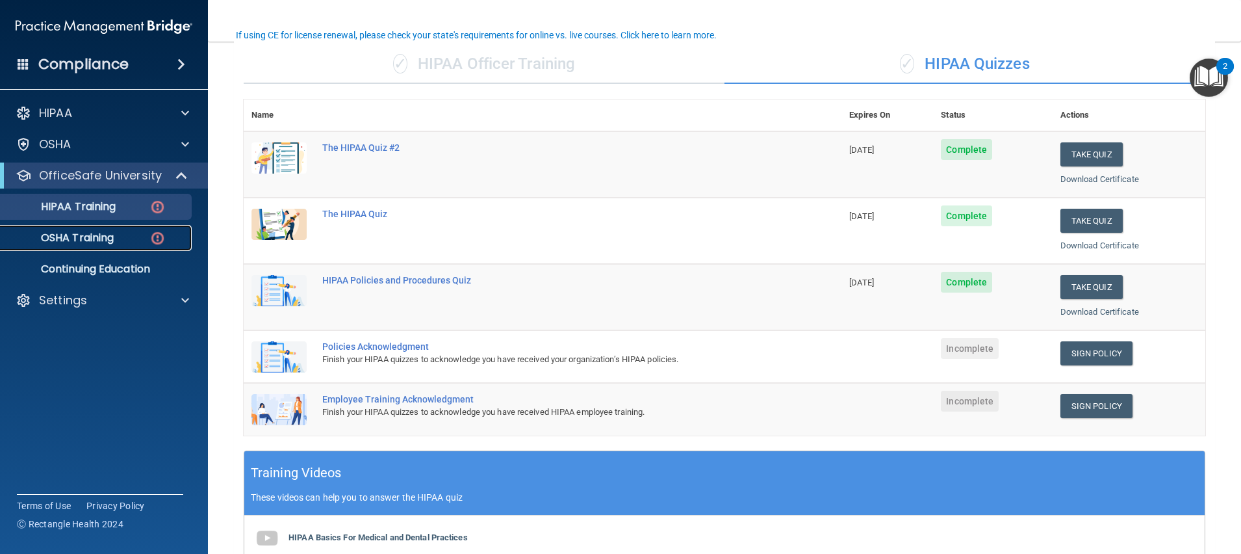
click at [147, 236] on div "OSHA Training" at bounding box center [96, 237] width 177 height 13
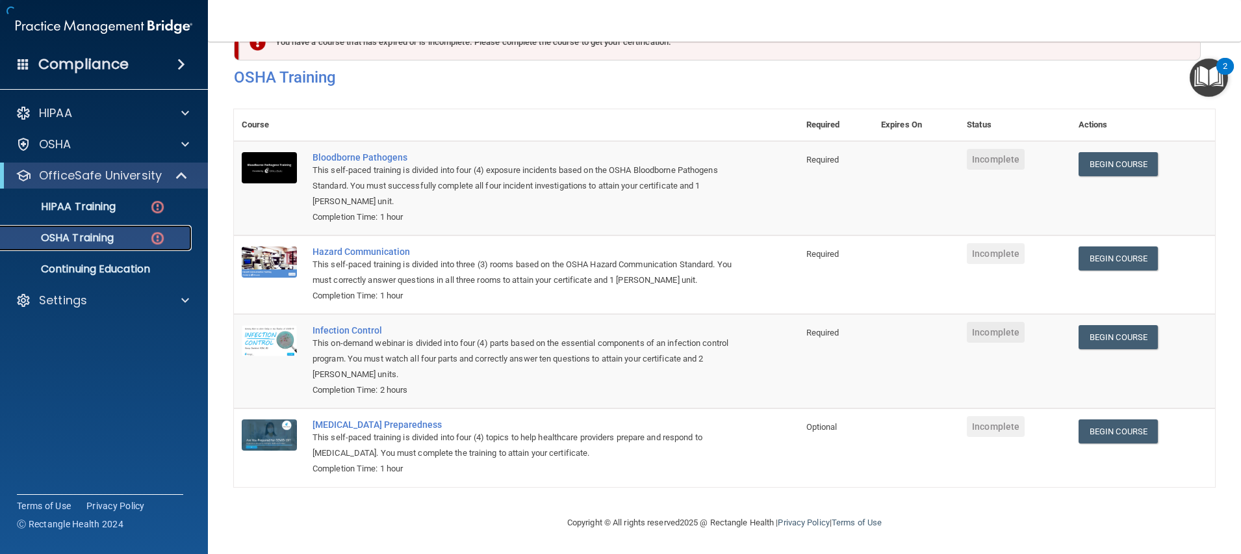
scroll to position [60, 0]
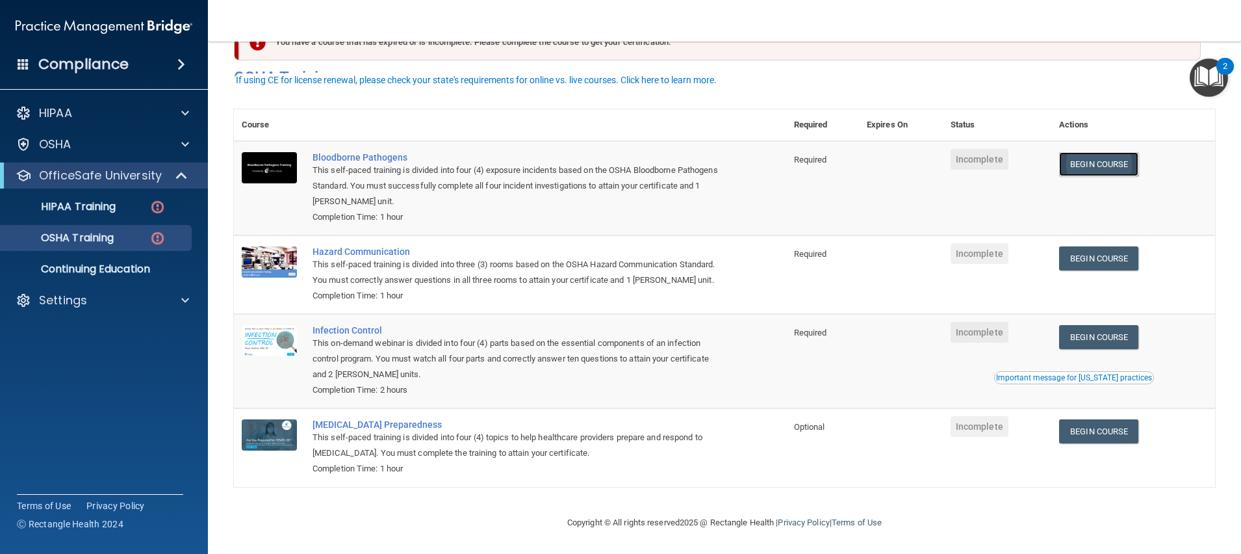
click at [1073, 152] on link "Begin Course" at bounding box center [1098, 164] width 79 height 24
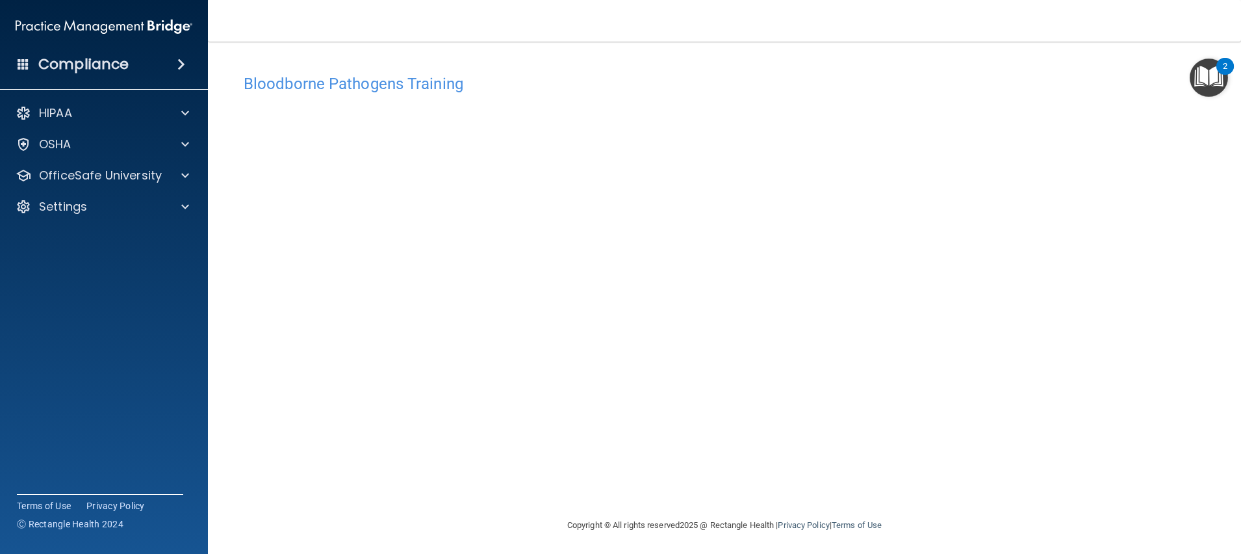
scroll to position [3, 0]
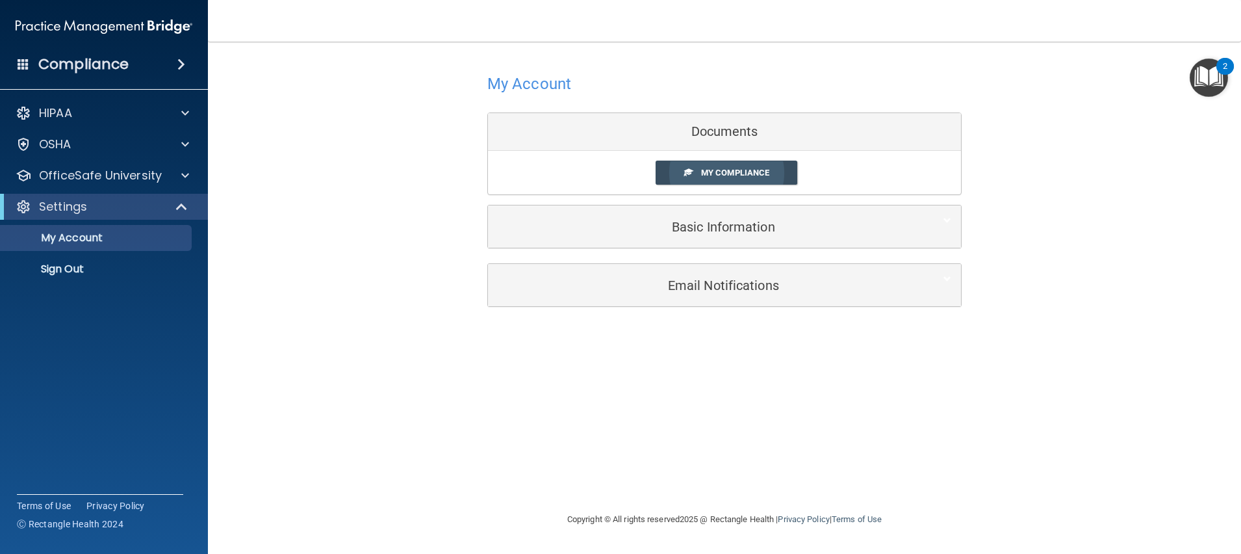
click at [706, 175] on span "My Compliance" at bounding box center [735, 173] width 68 height 10
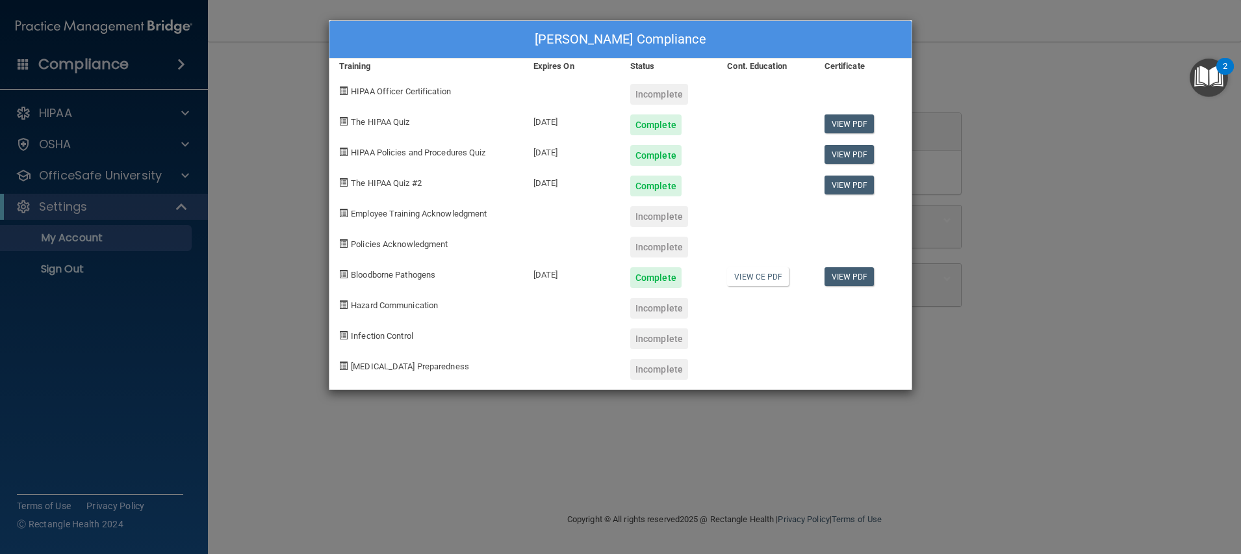
click at [290, 207] on div "Matthew Fuqua's Compliance Training Expires On Status Cont. Education Certifica…" at bounding box center [620, 277] width 1241 height 554
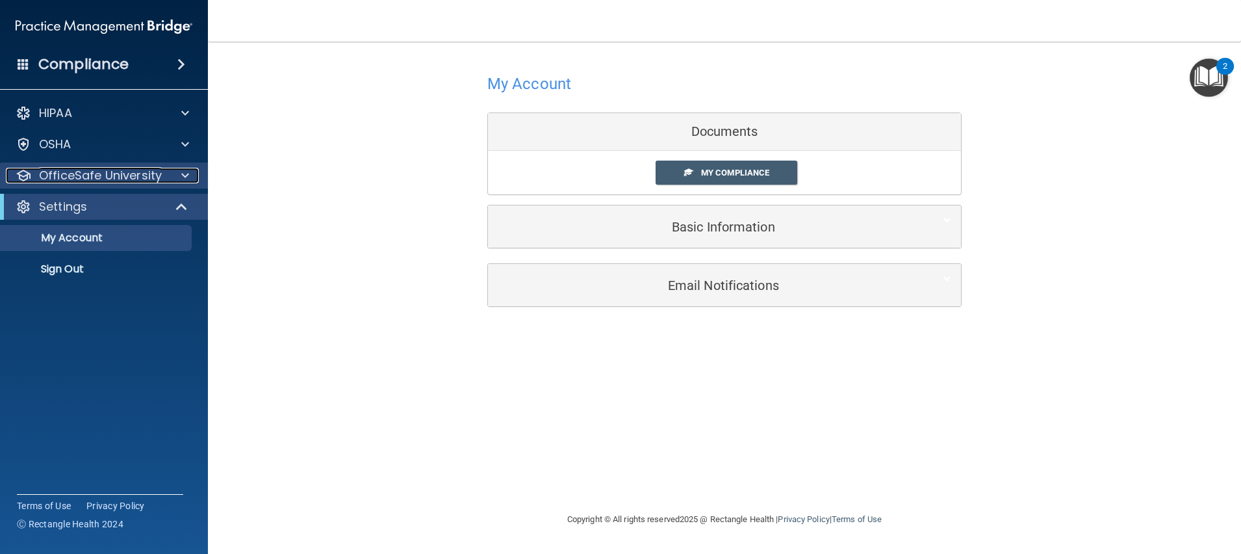
click at [183, 174] on span at bounding box center [185, 176] width 8 height 16
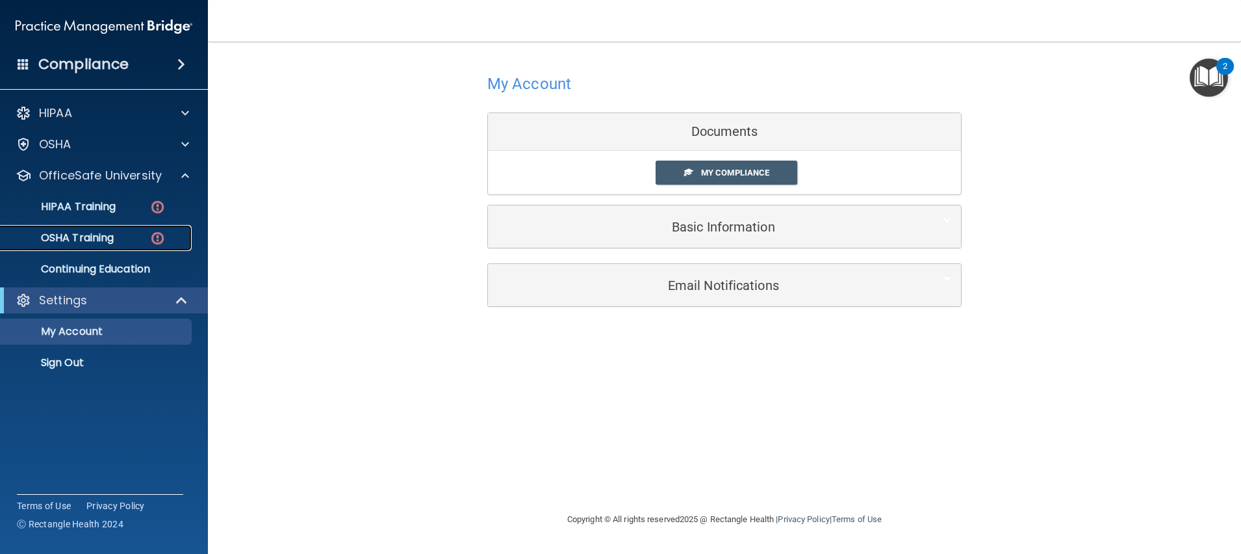
click at [114, 237] on p "OSHA Training" at bounding box center [60, 237] width 105 height 13
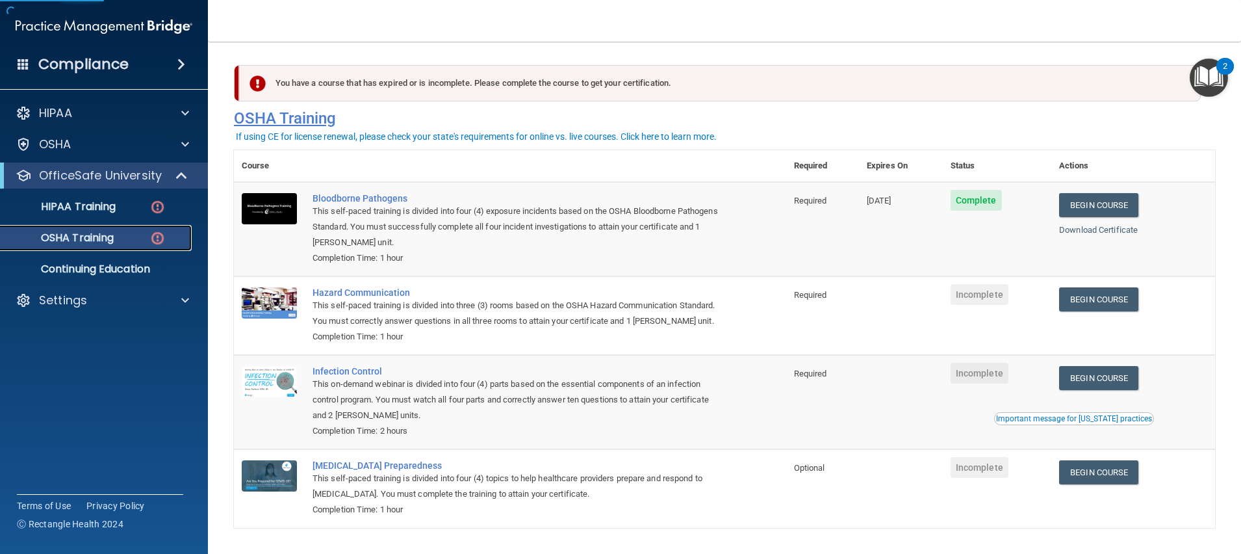
scroll to position [60, 0]
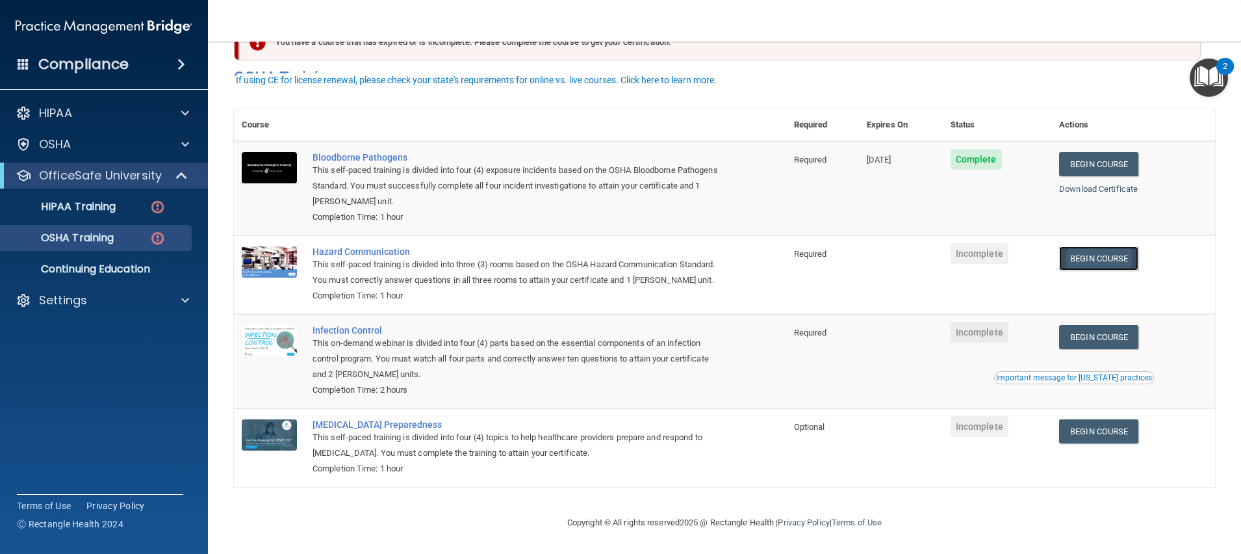
click at [1081, 246] on link "Begin Course" at bounding box center [1098, 258] width 79 height 24
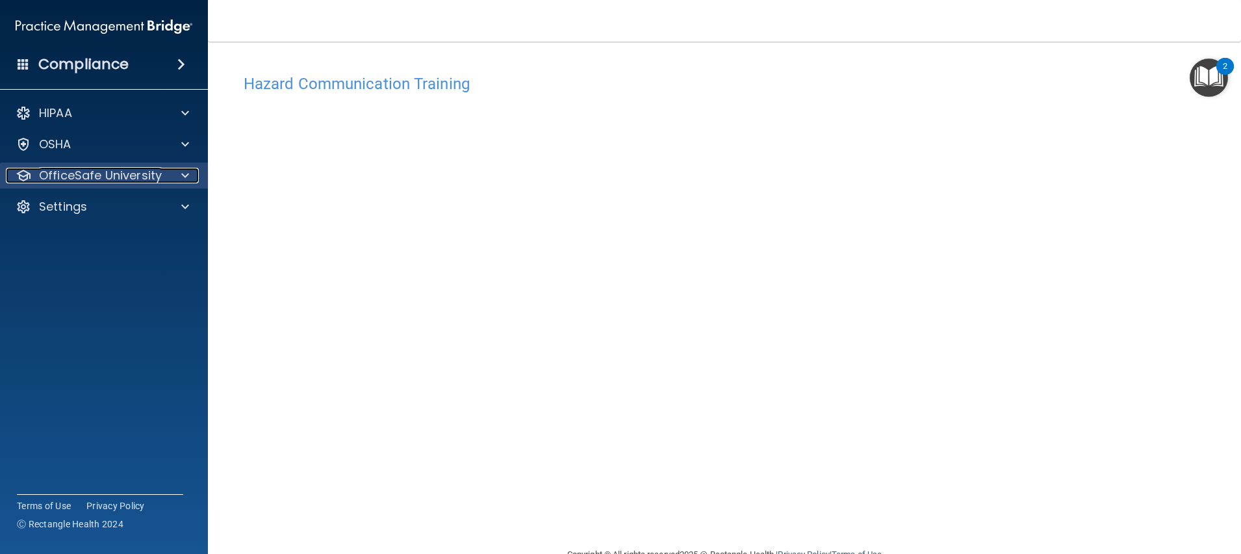
click at [181, 175] on div at bounding box center [183, 176] width 32 height 16
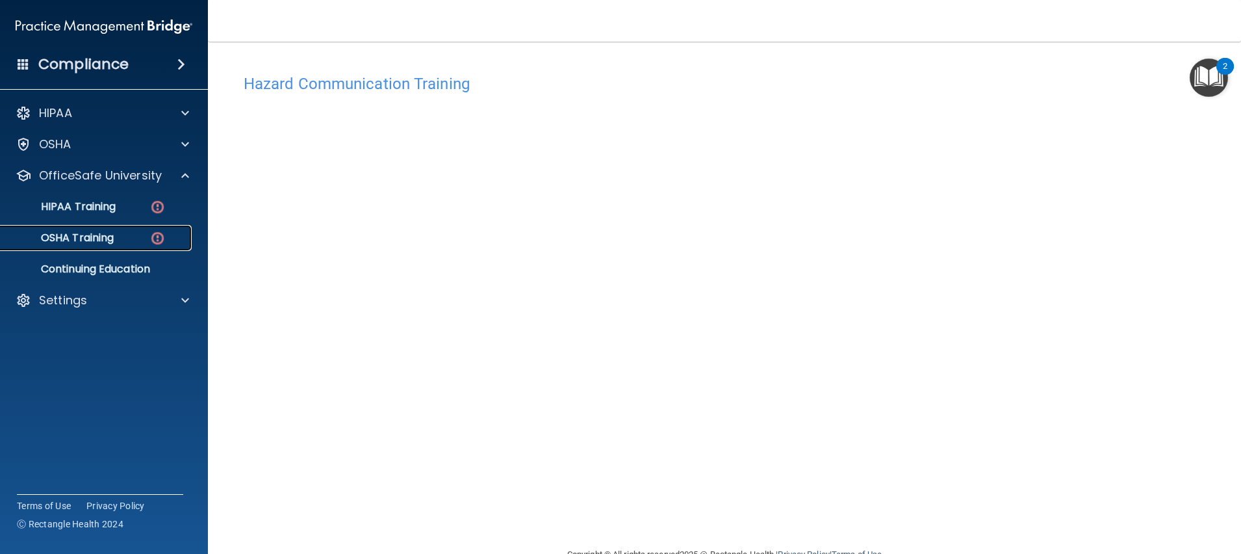
click at [105, 234] on p "OSHA Training" at bounding box center [60, 237] width 105 height 13
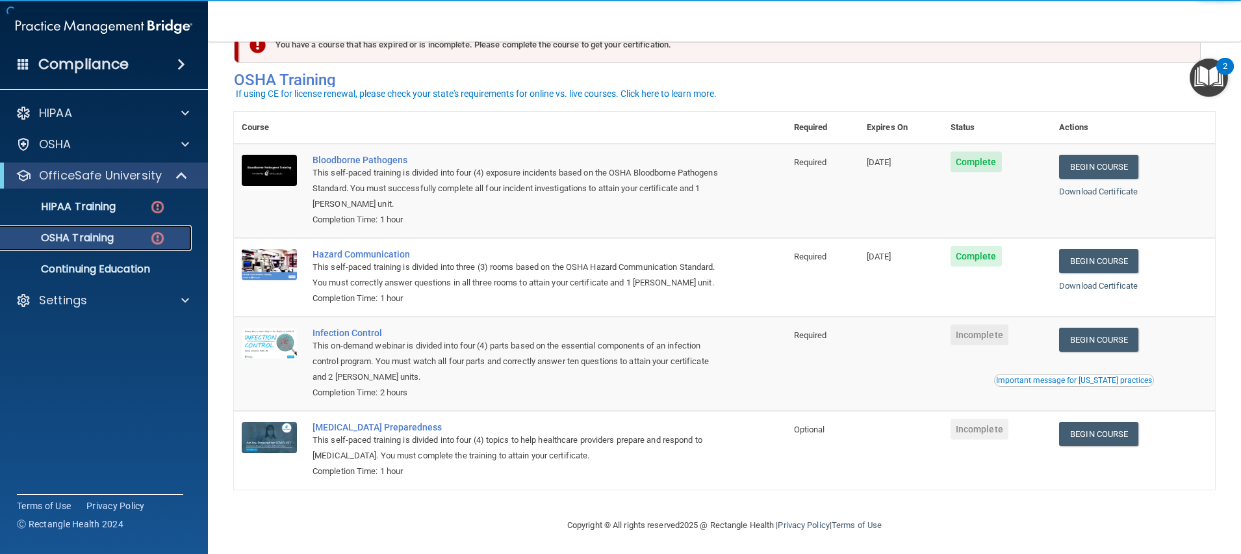
scroll to position [60, 0]
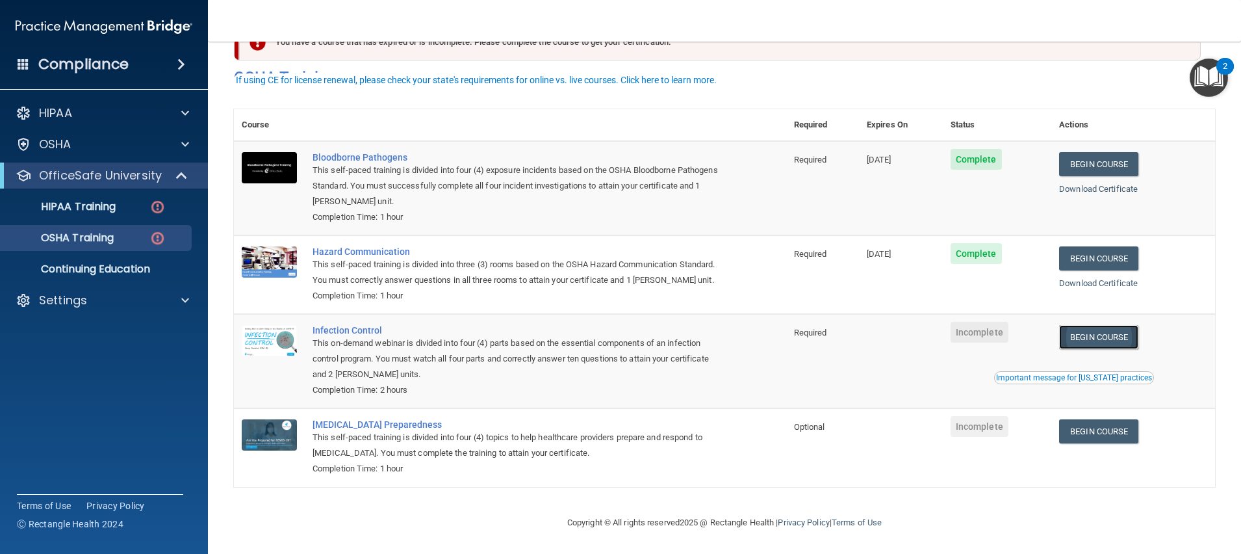
click at [1090, 335] on link "Begin Course" at bounding box center [1098, 337] width 79 height 24
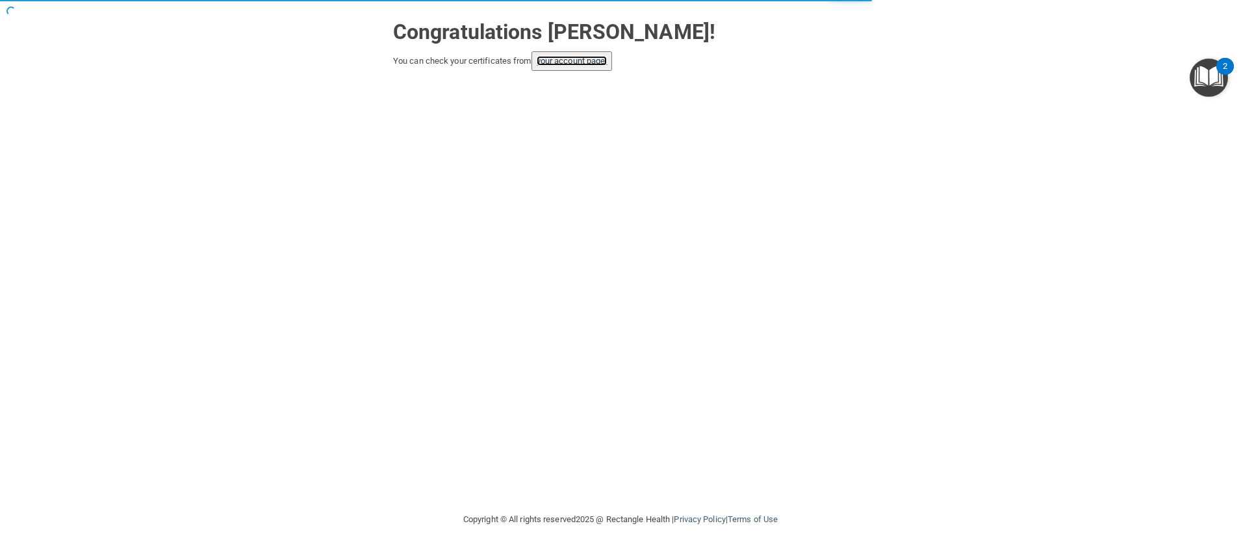
click at [559, 61] on link "your account page!" at bounding box center [572, 61] width 71 height 10
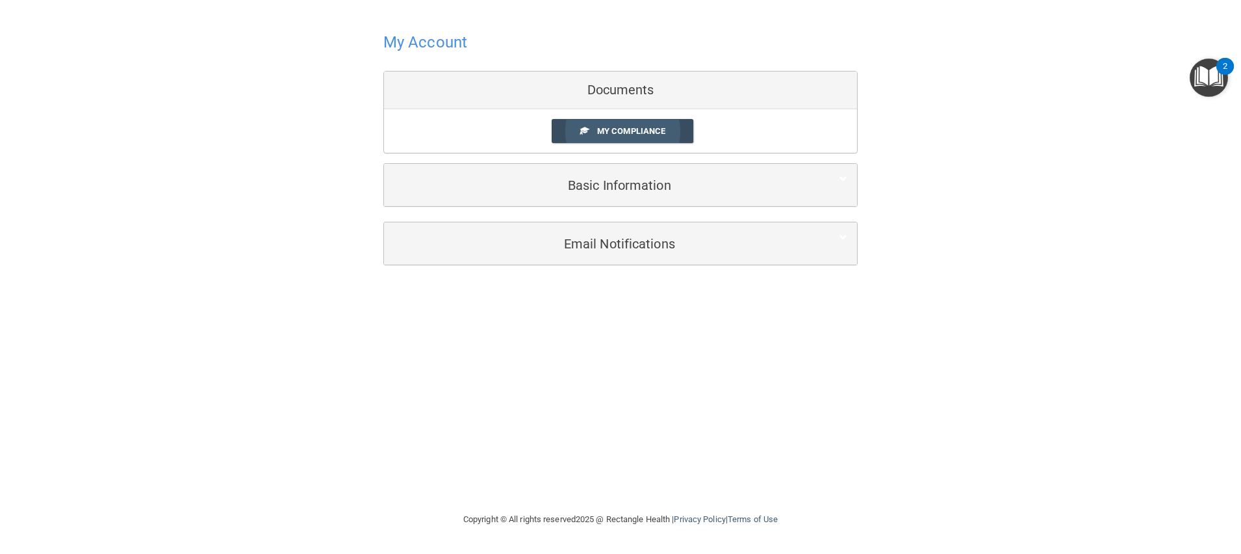
click at [615, 127] on span "My Compliance" at bounding box center [631, 131] width 68 height 10
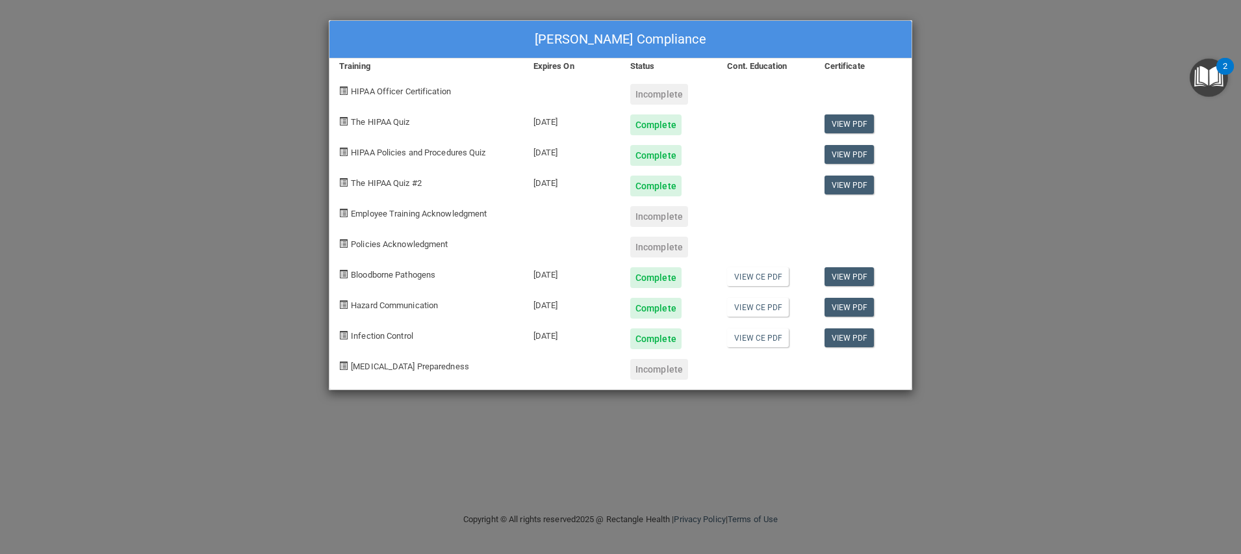
click at [847, 347] on div "View PDF" at bounding box center [863, 333] width 97 height 31
click at [776, 339] on link "View CE PDF" at bounding box center [758, 337] width 62 height 19
click at [851, 120] on link "View PDF" at bounding box center [850, 123] width 50 height 19
click at [750, 277] on link "View CE PDF" at bounding box center [758, 276] width 62 height 19
click at [754, 365] on div at bounding box center [765, 364] width 97 height 31
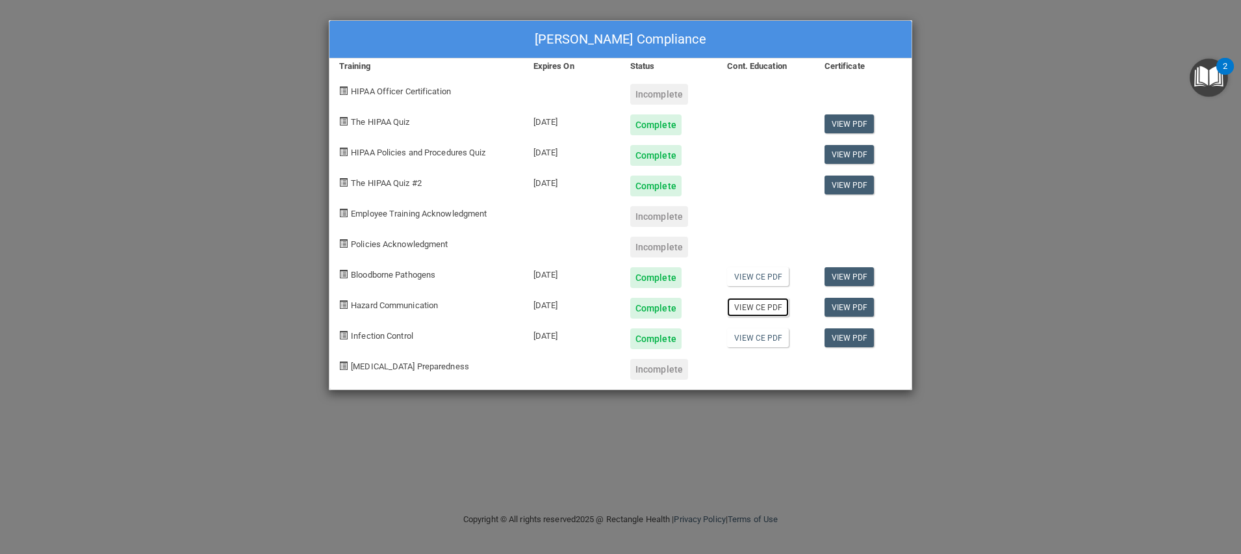
click at [763, 309] on link "View CE PDF" at bounding box center [758, 307] width 62 height 19
click at [744, 314] on link "View CE PDF" at bounding box center [758, 307] width 62 height 19
